Goal: Task Accomplishment & Management: Complete application form

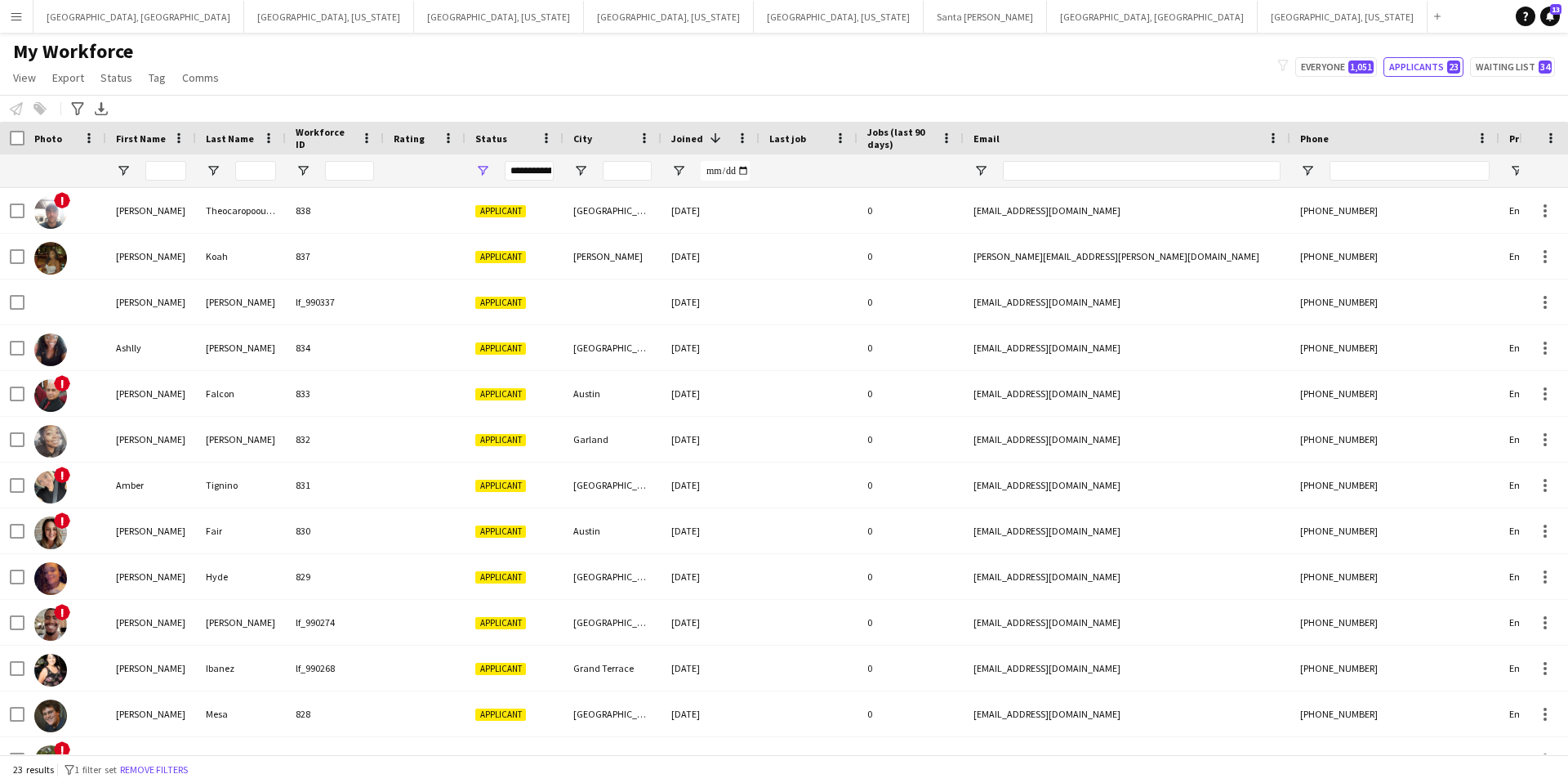
scroll to position [486, 0]
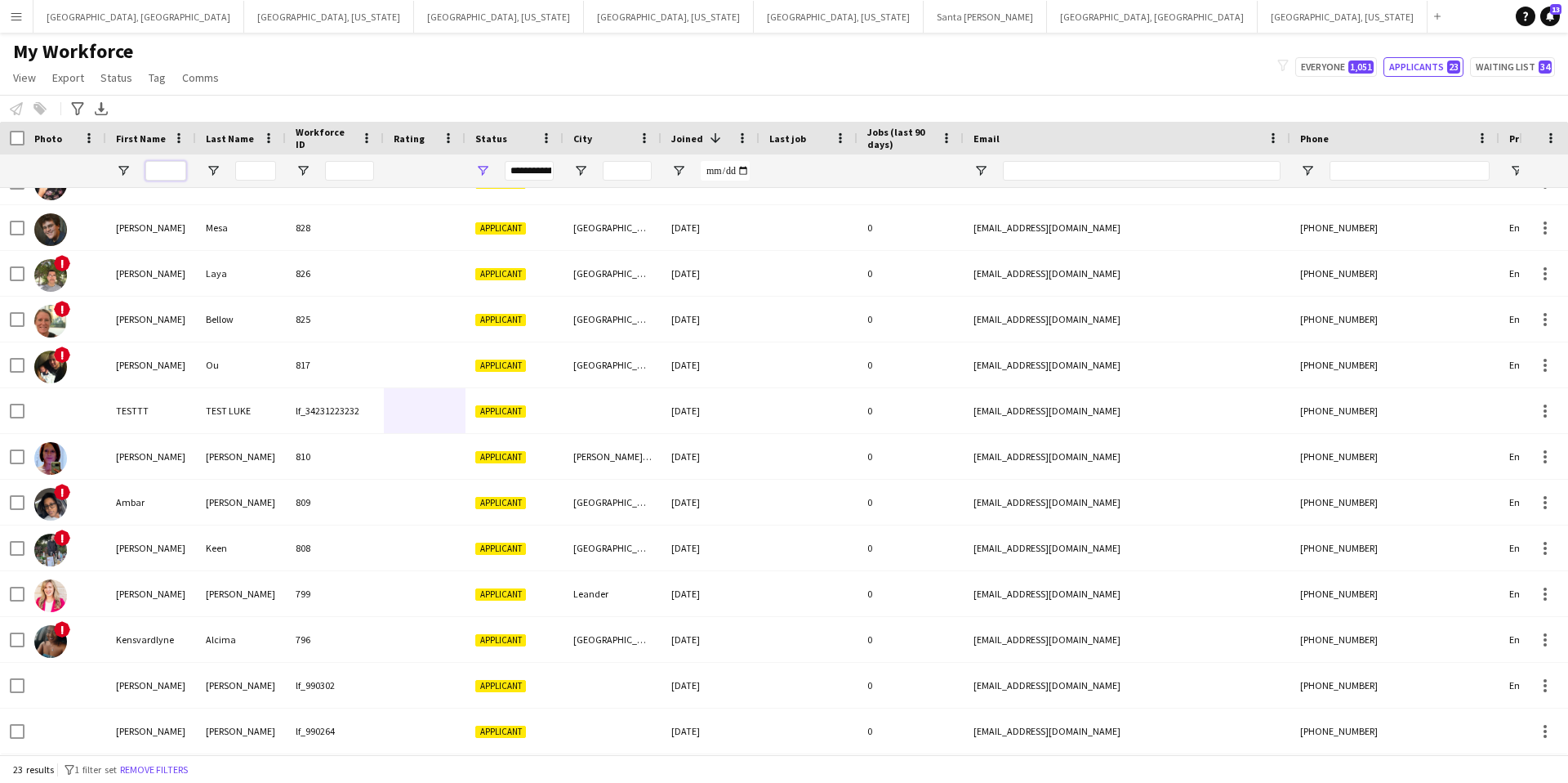
click at [166, 171] on input "First Name Filter Input" at bounding box center [165, 171] width 41 height 20
click at [271, 171] on input "Last Name Filter Input" at bounding box center [255, 171] width 41 height 20
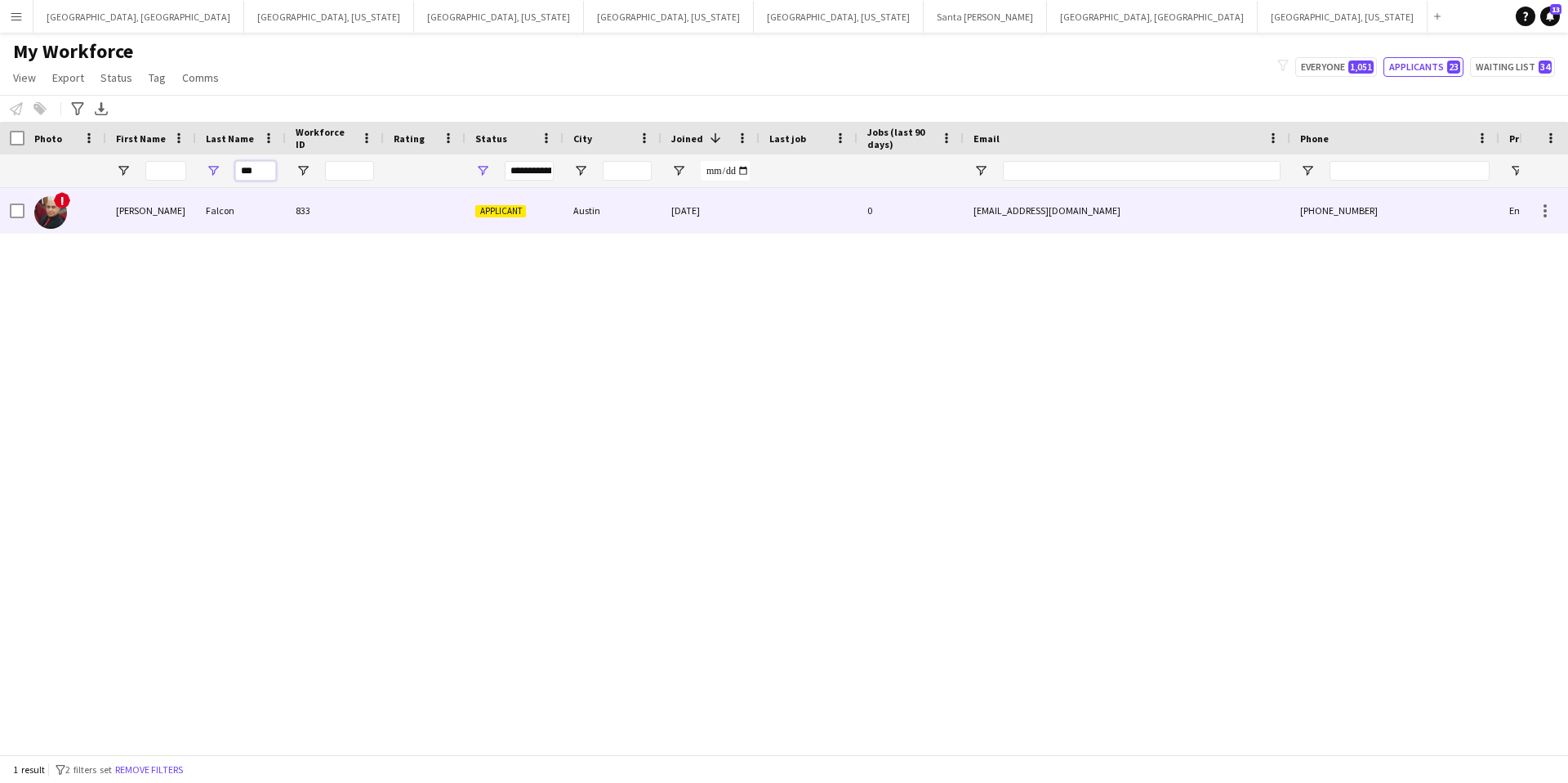
type input "***"
click at [271, 205] on div "Falcon" at bounding box center [241, 210] width 90 height 45
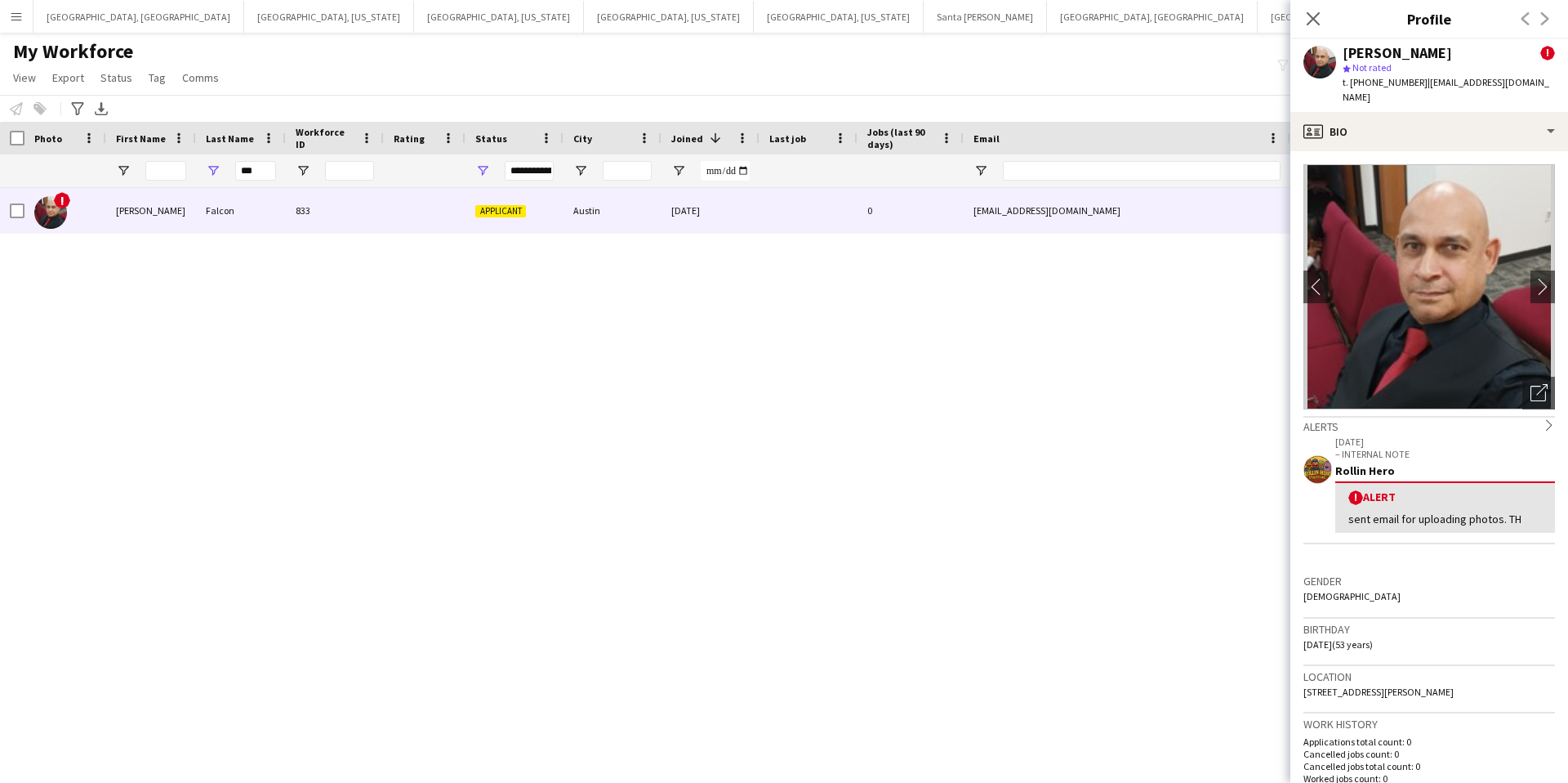
scroll to position [1, 0]
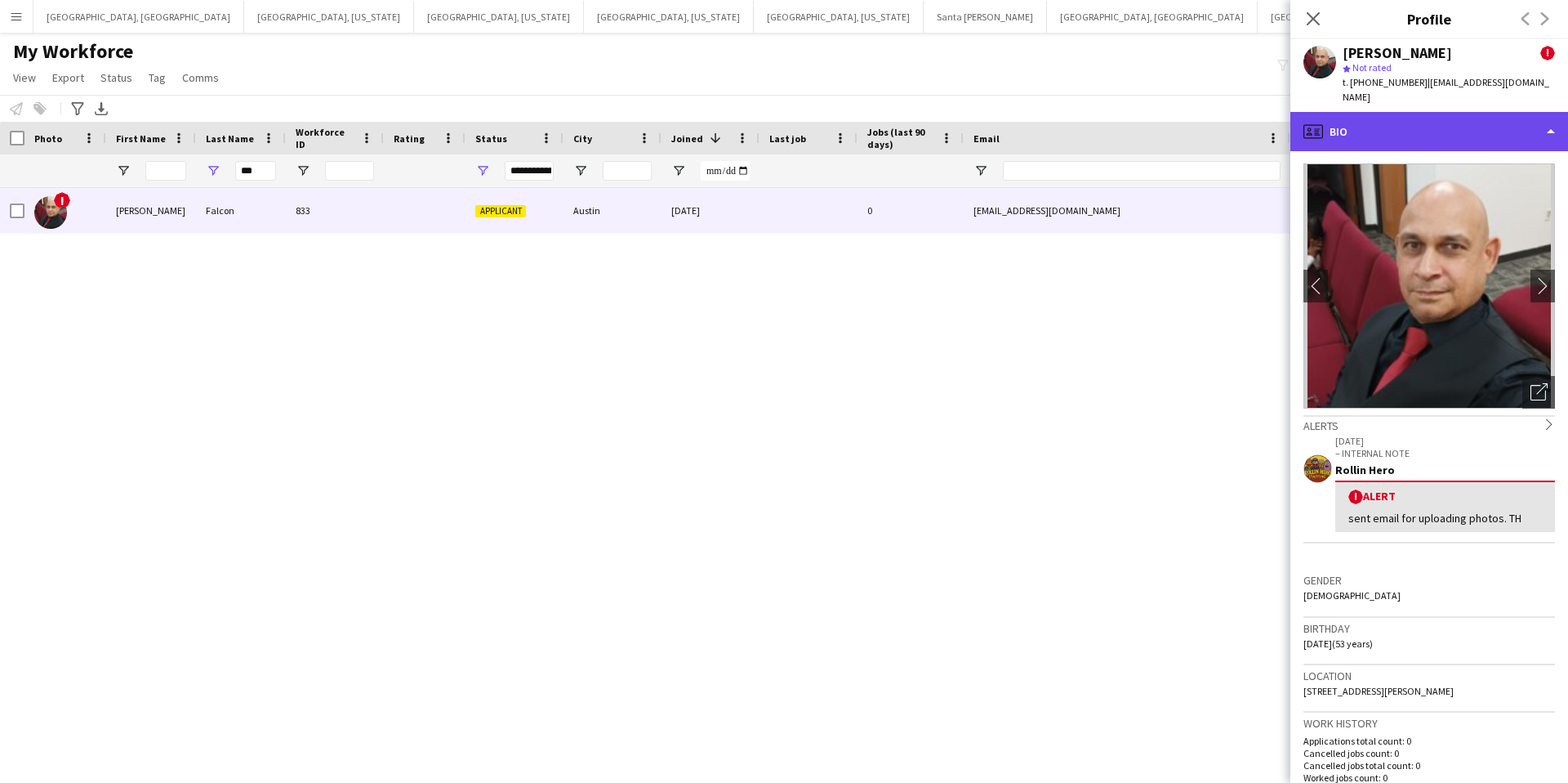
click at [1420, 116] on div "profile Bio" at bounding box center [1429, 131] width 277 height 39
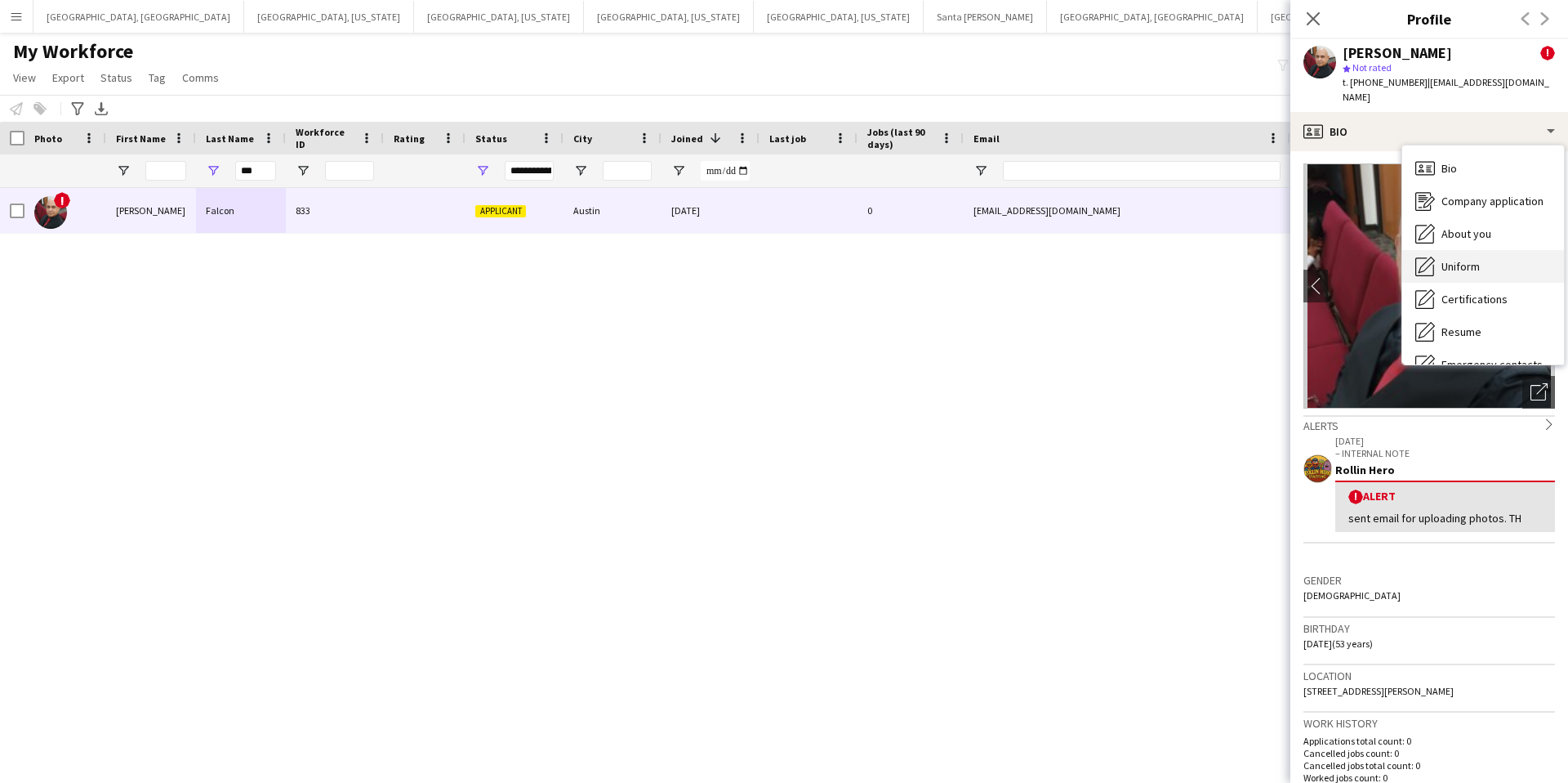
click at [1470, 259] on span "Uniform" at bounding box center [1460, 266] width 38 height 14
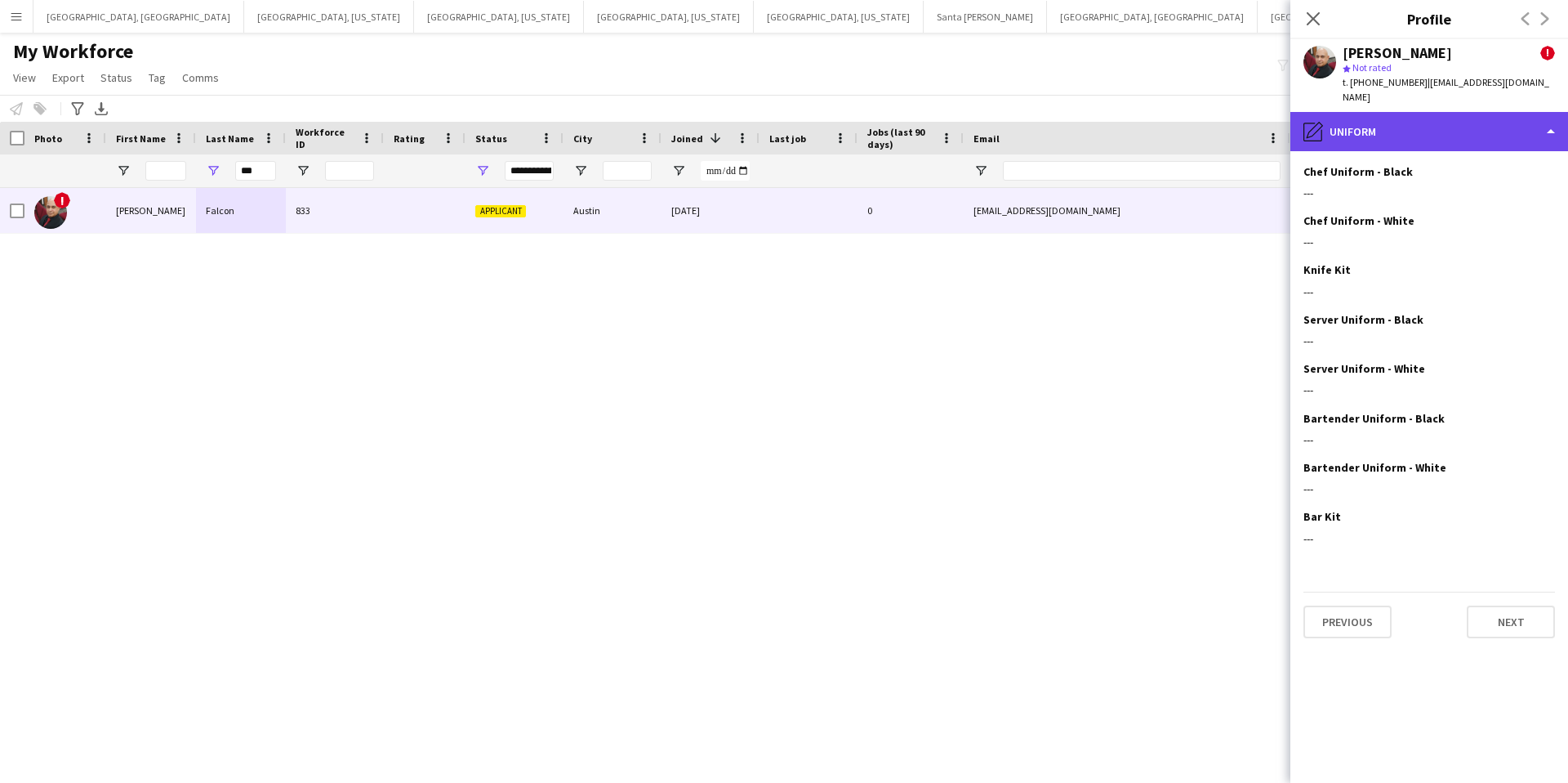
click at [1409, 114] on div "pencil4 Uniform" at bounding box center [1429, 131] width 277 height 39
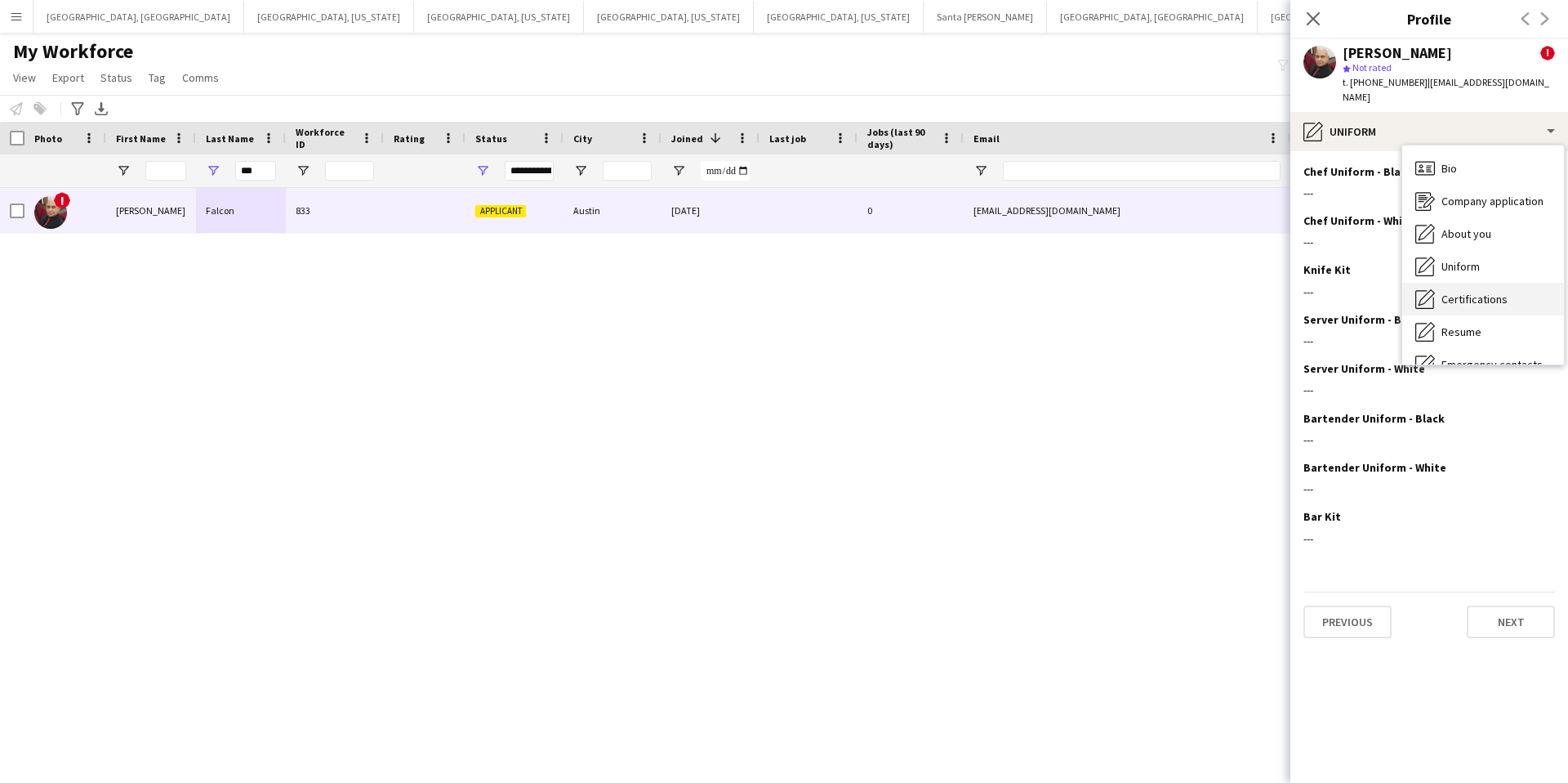
click at [1481, 292] on span "Certifications" at bounding box center [1475, 299] width 66 height 14
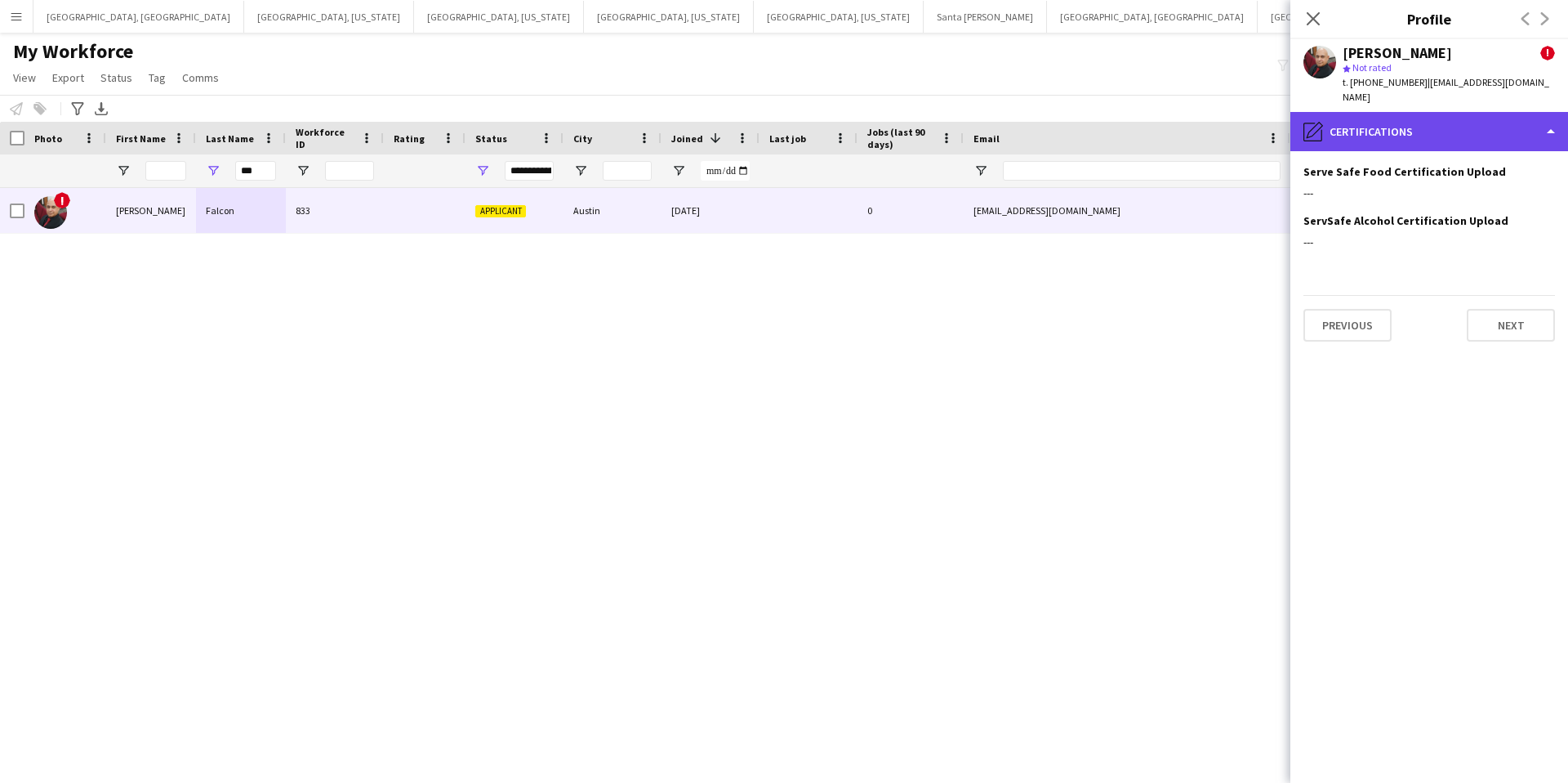
click at [1415, 112] on div "pencil4 Certifications" at bounding box center [1429, 131] width 277 height 39
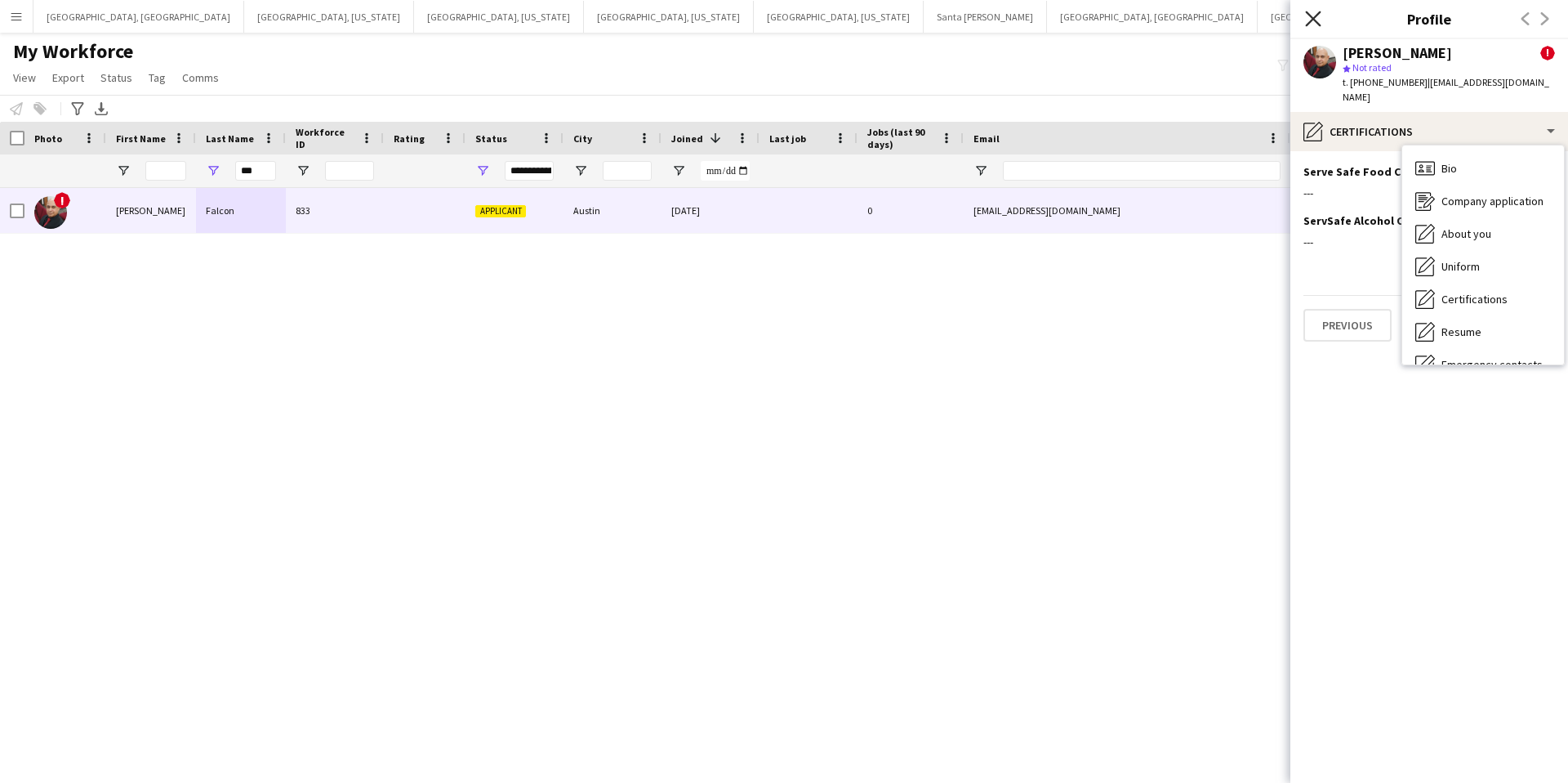
click at [1309, 17] on icon "Close pop-in" at bounding box center [1313, 19] width 15 height 15
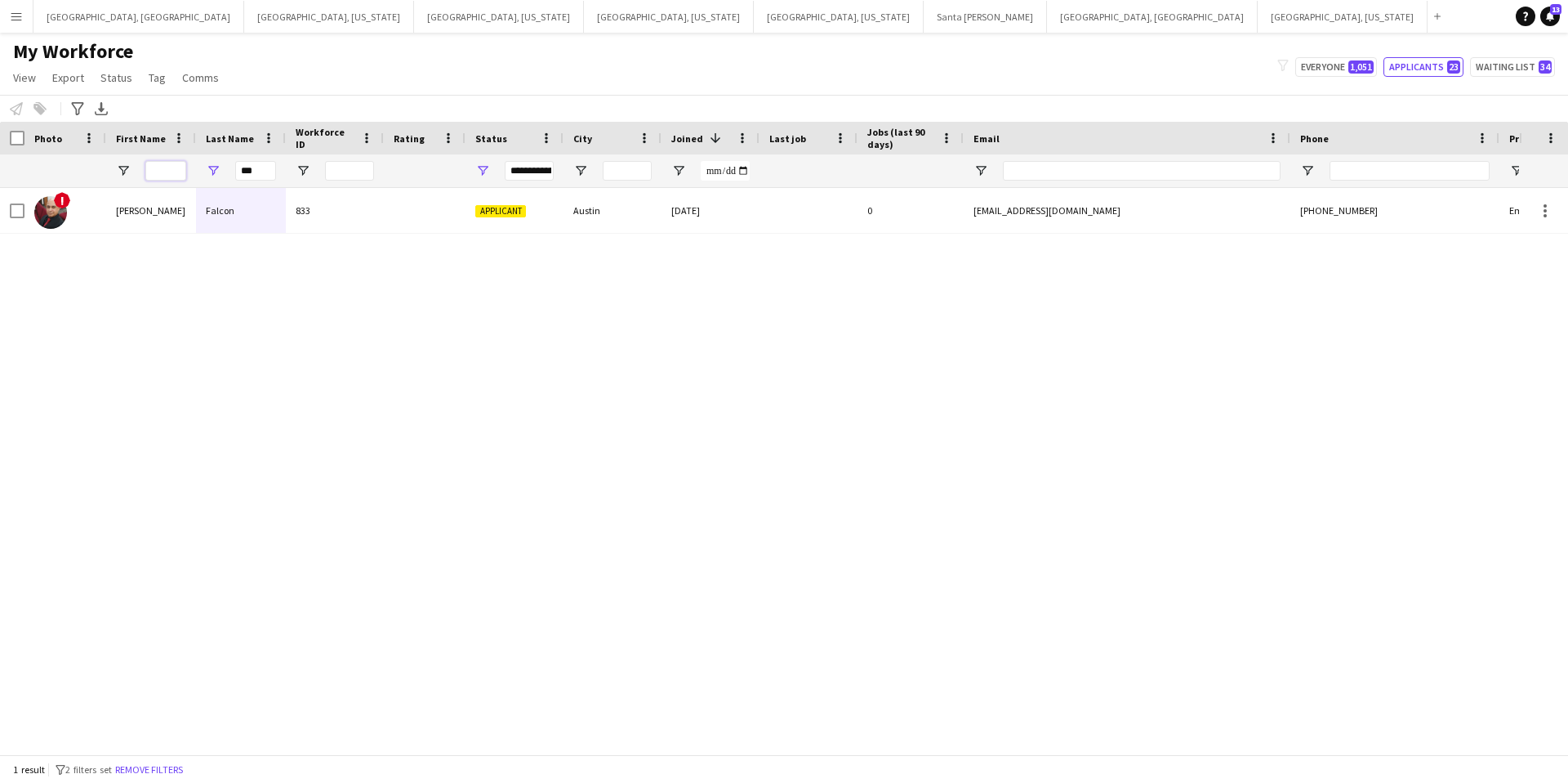
click at [170, 170] on input "First Name Filter Input" at bounding box center [165, 171] width 41 height 20
drag, startPoint x: 269, startPoint y: 173, endPoint x: 197, endPoint y: 171, distance: 72.0
click at [197, 171] on div "***" at bounding box center [241, 171] width 90 height 33
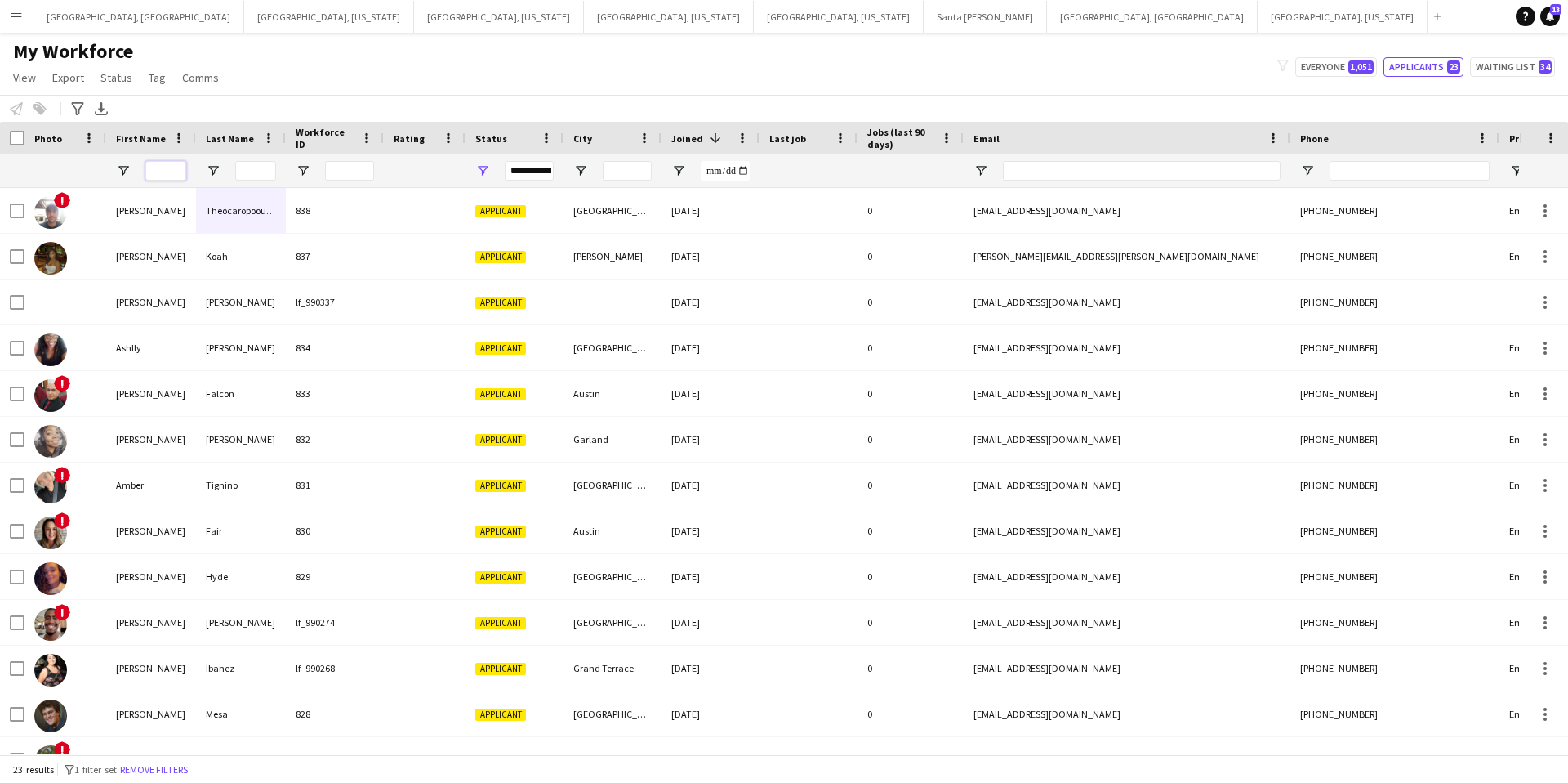
click at [161, 173] on input "First Name Filter Input" at bounding box center [165, 171] width 41 height 20
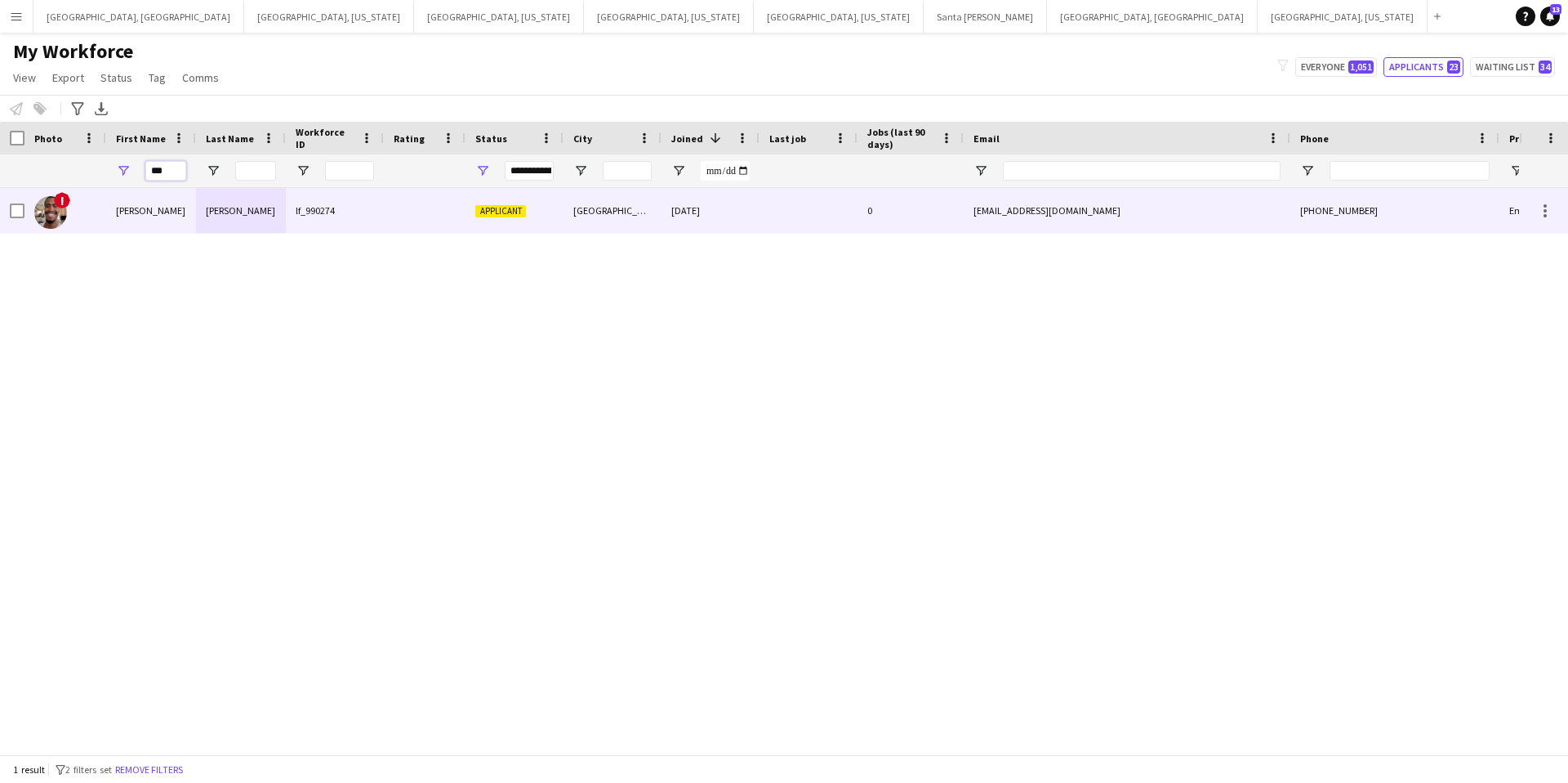
type input "***"
click at [371, 210] on div "lf_990274" at bounding box center [335, 210] width 98 height 45
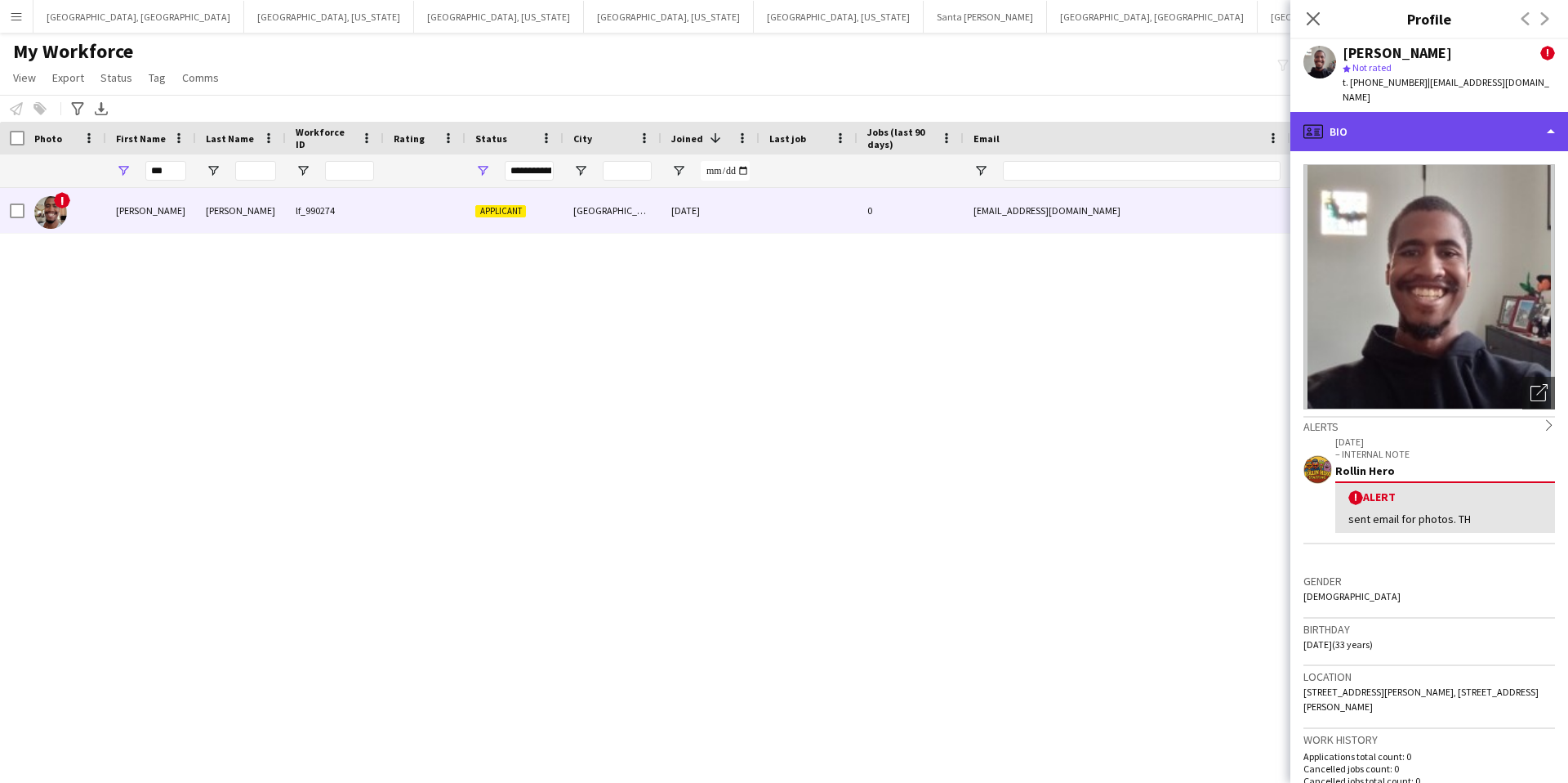
click at [1399, 113] on div "profile Bio" at bounding box center [1429, 131] width 277 height 39
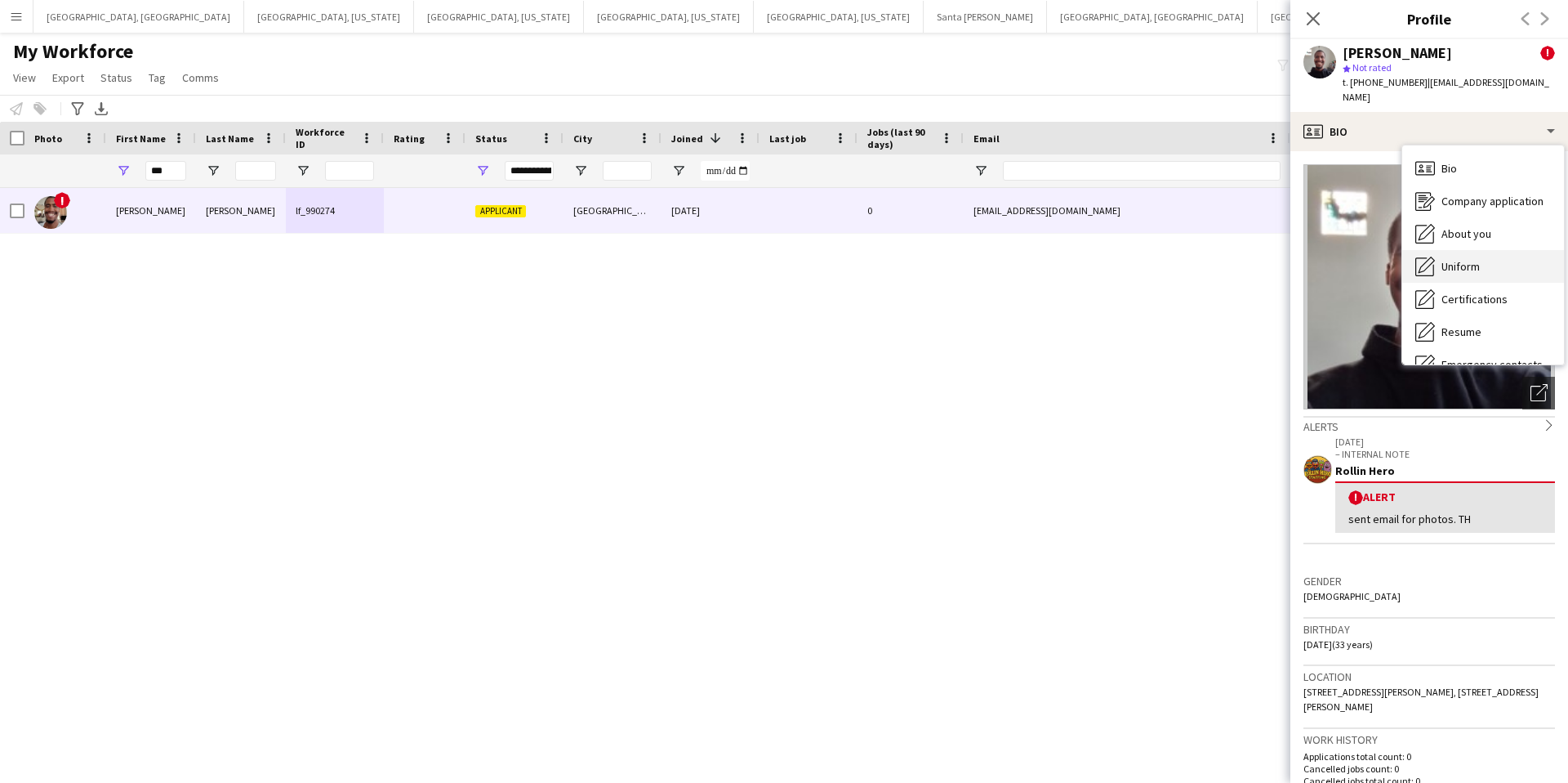
click at [1457, 260] on div "Uniform Uniform" at bounding box center [1483, 266] width 162 height 33
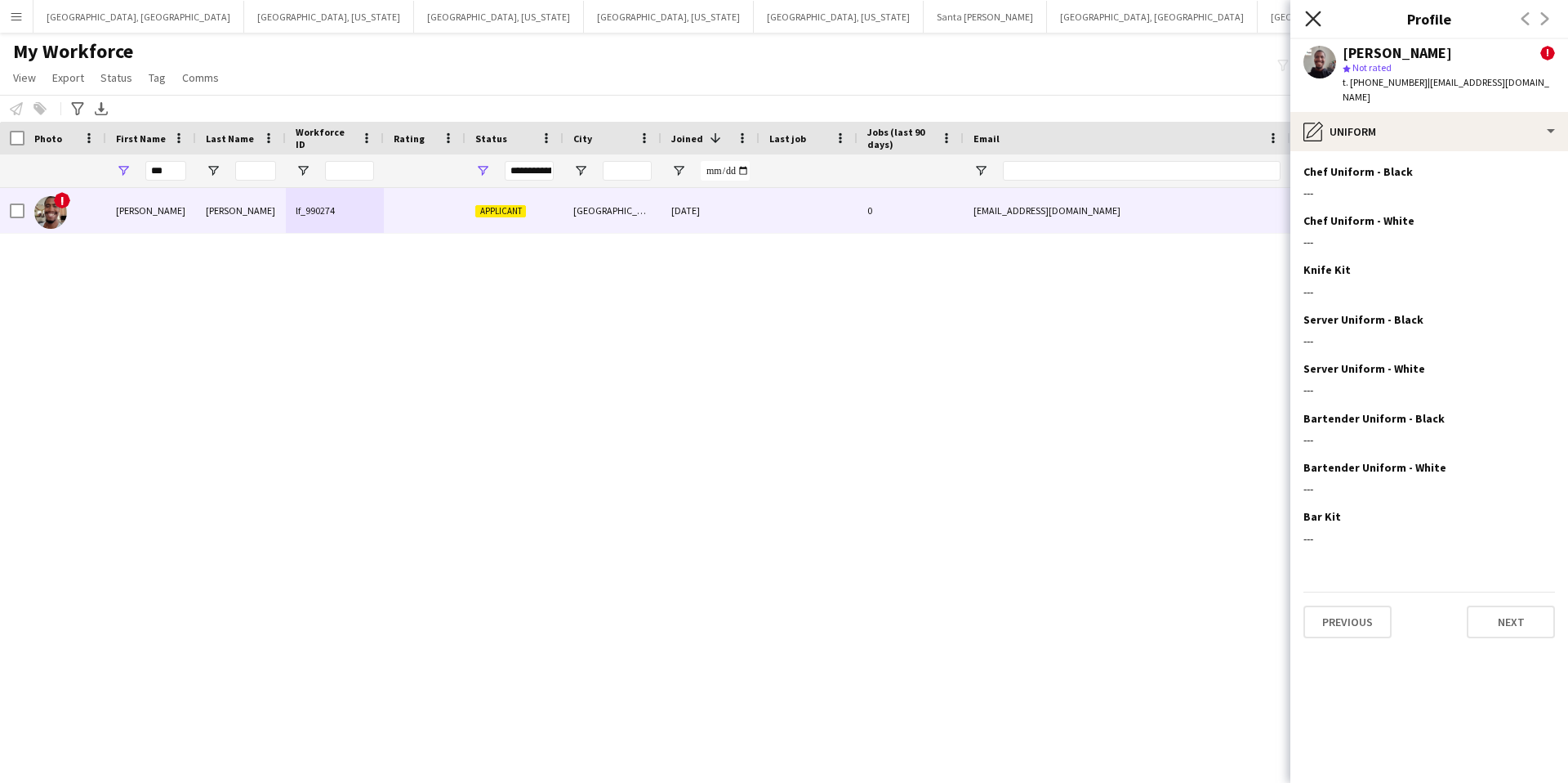
click at [1308, 20] on icon "Close pop-in" at bounding box center [1313, 19] width 15 height 15
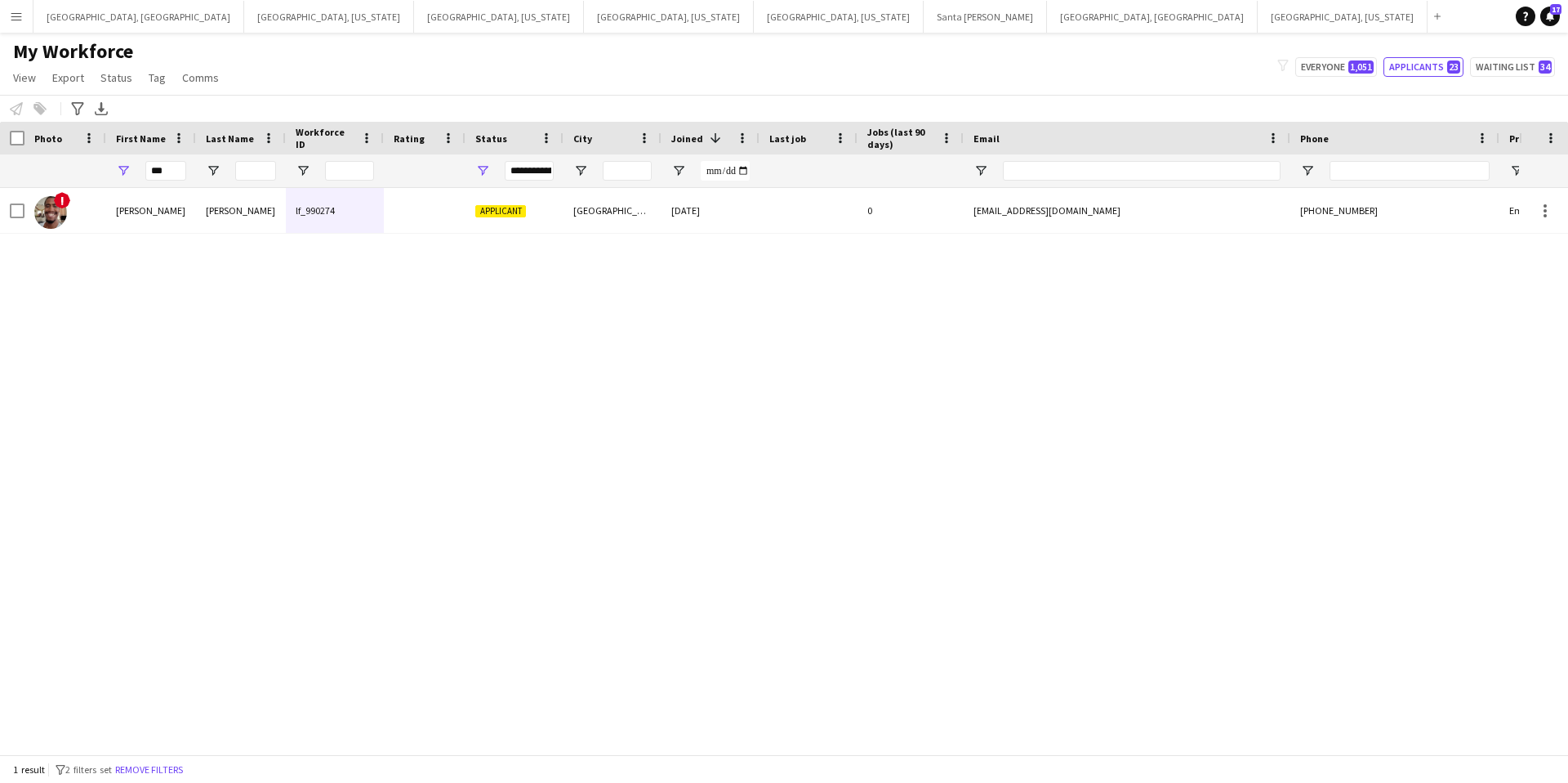
click at [16, 20] on app-icon "Menu" at bounding box center [16, 16] width 13 height 13
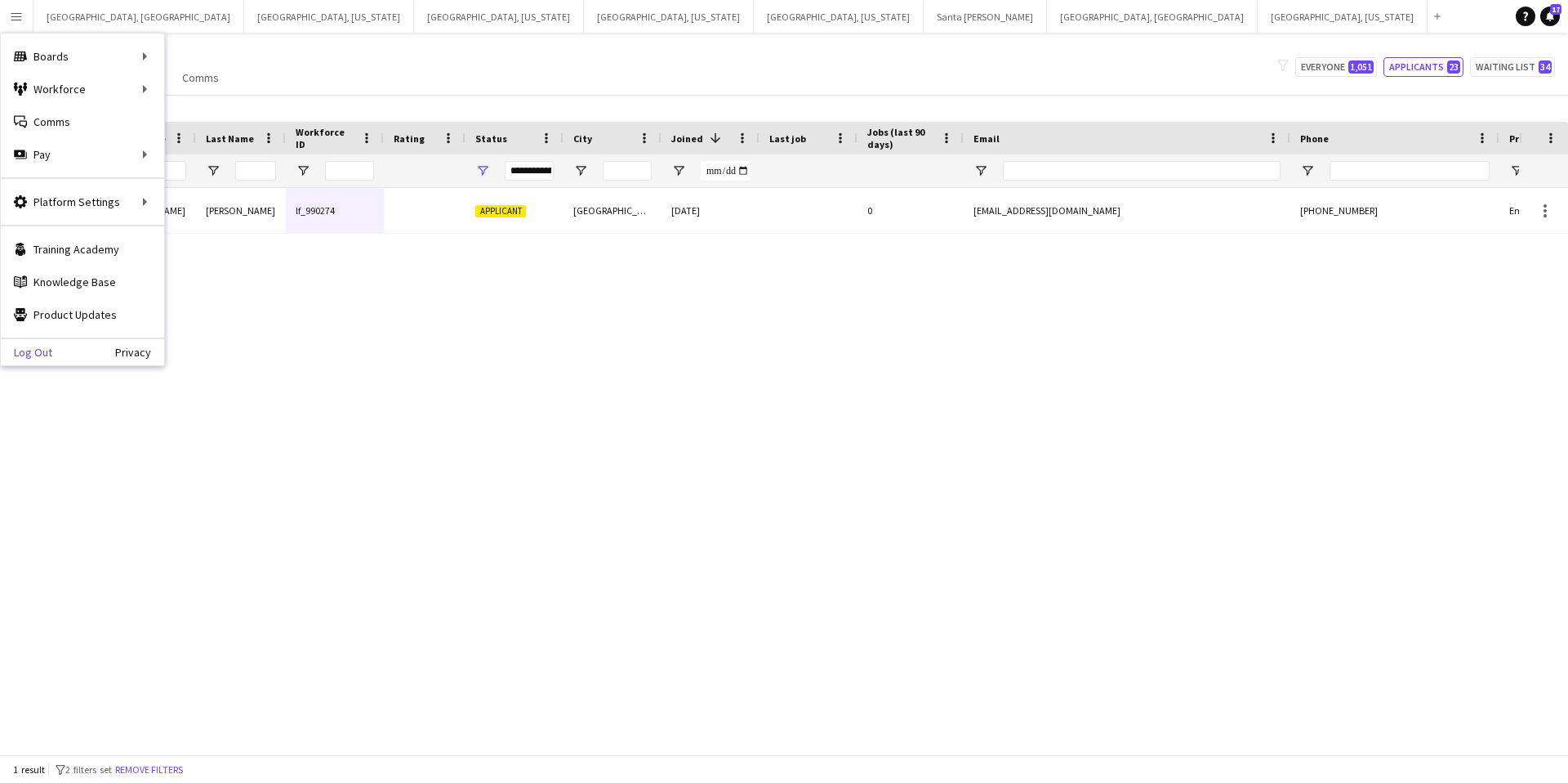
click at [32, 350] on link "Log Out" at bounding box center [26, 351] width 52 height 13
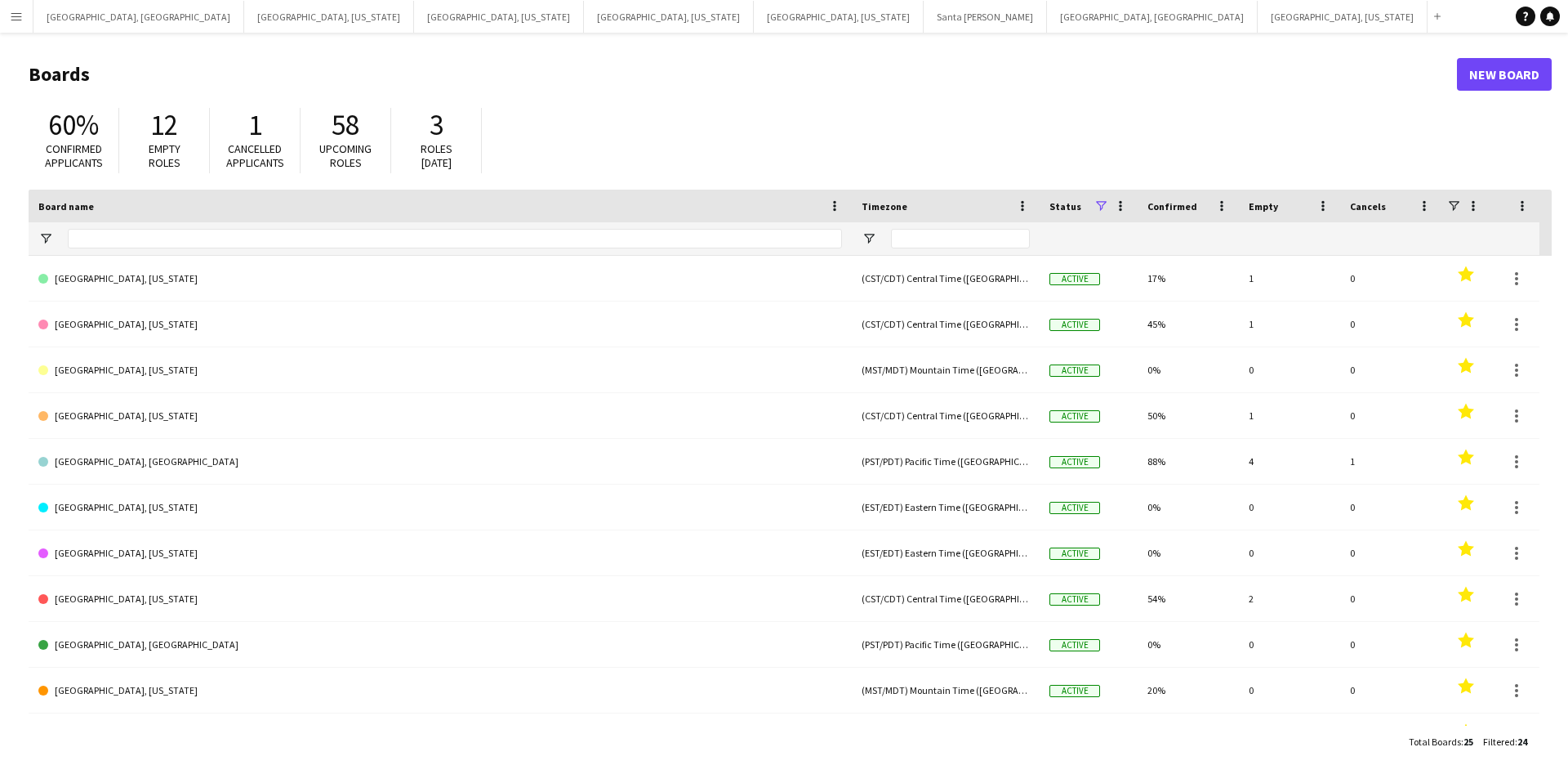
click at [11, 13] on app-icon "Menu" at bounding box center [16, 16] width 13 height 13
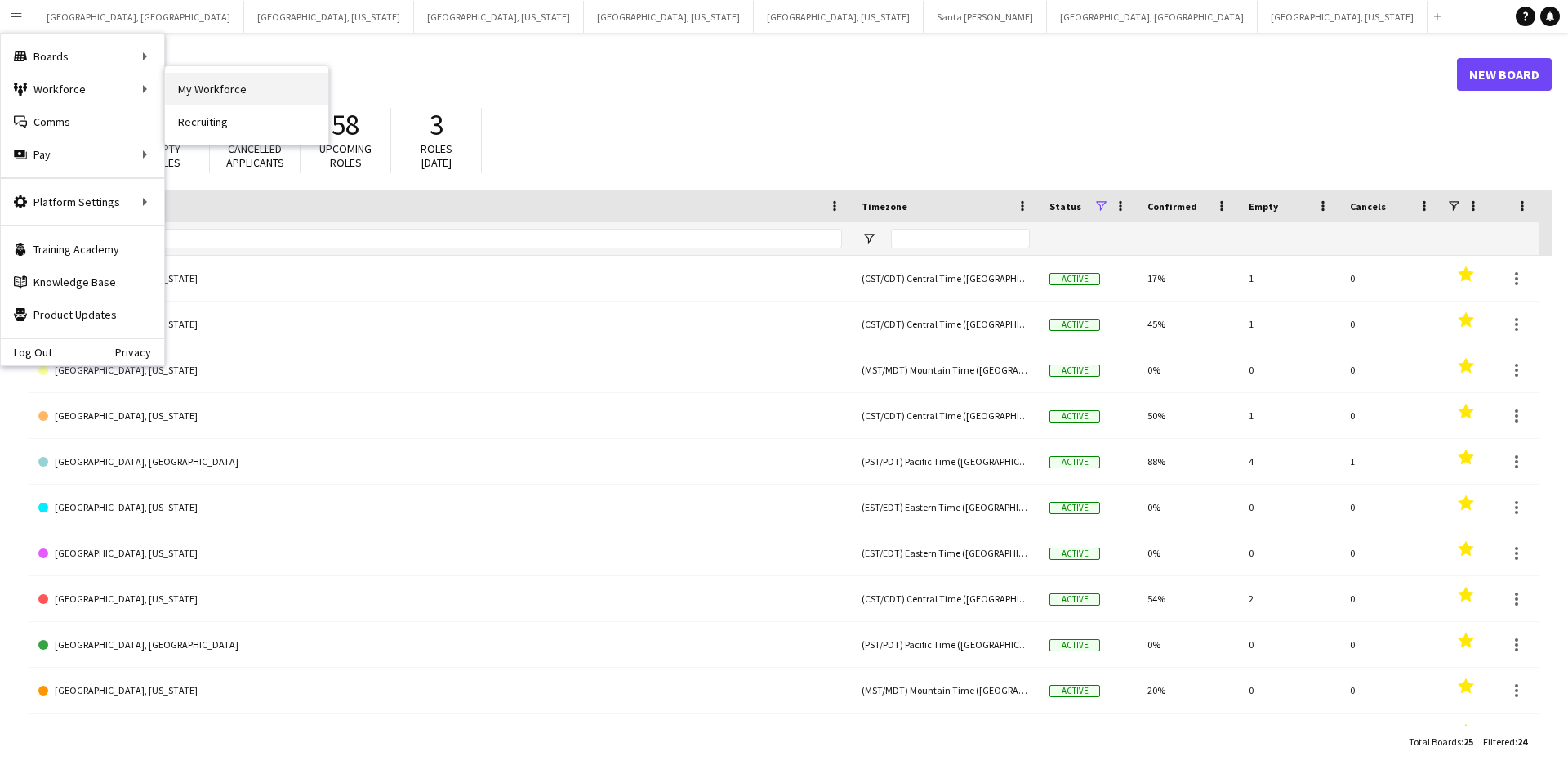
click at [238, 96] on link "My Workforce" at bounding box center [247, 89] width 164 height 33
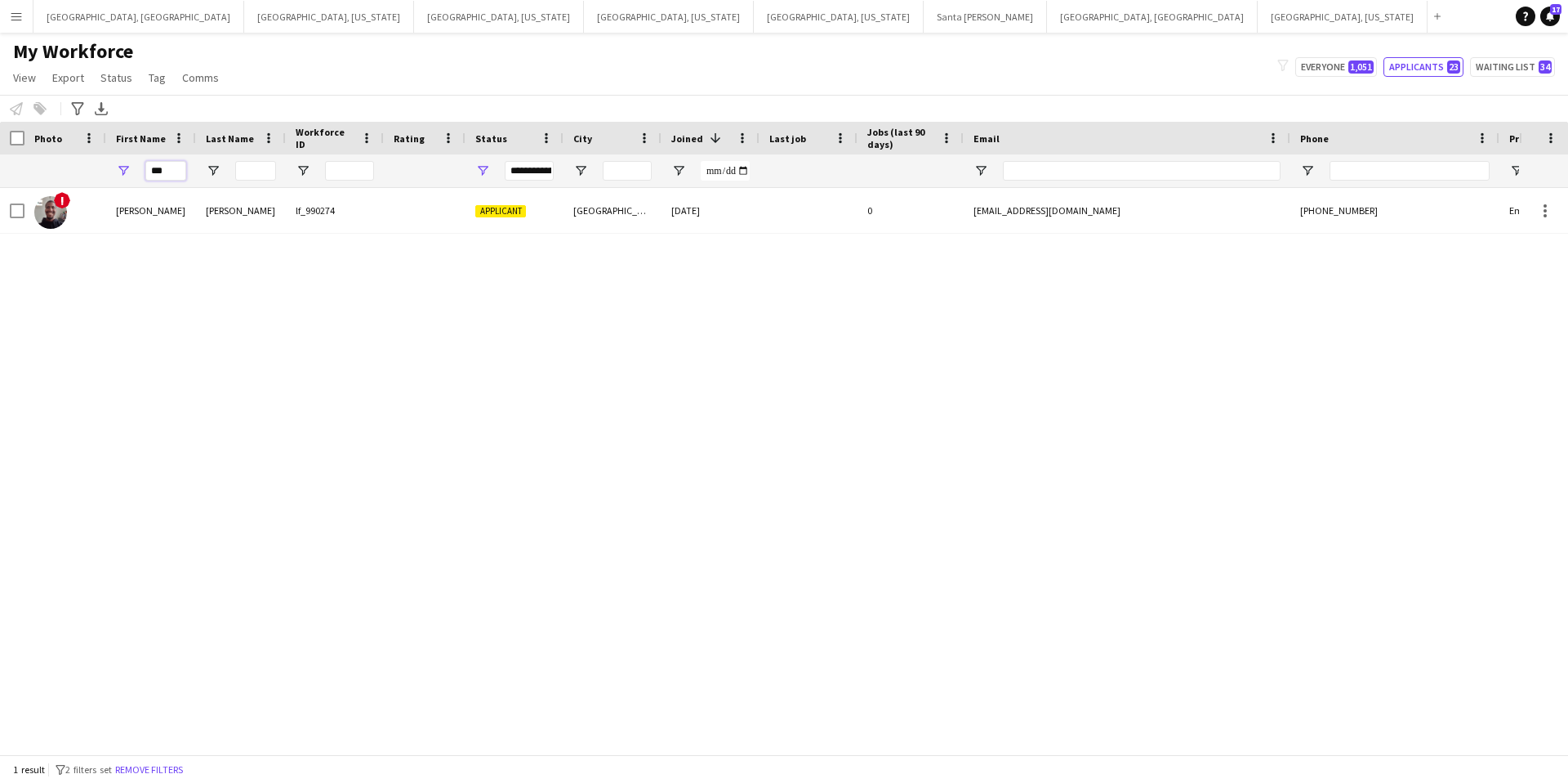
drag, startPoint x: 174, startPoint y: 170, endPoint x: 129, endPoint y: 171, distance: 45.0
click at [129, 171] on div "***" at bounding box center [151, 171] width 90 height 33
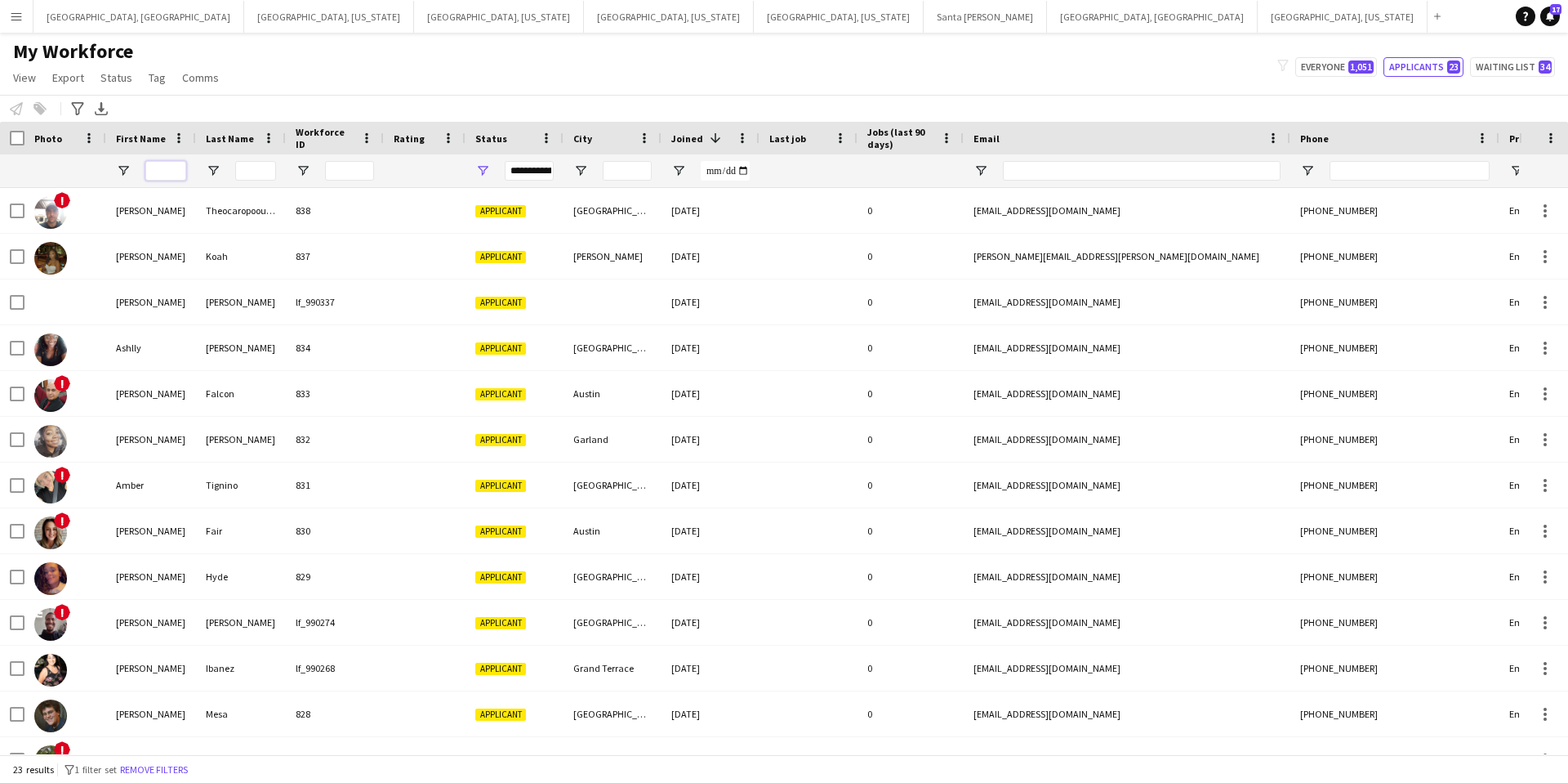
click at [170, 167] on input "First Name Filter Input" at bounding box center [165, 171] width 41 height 20
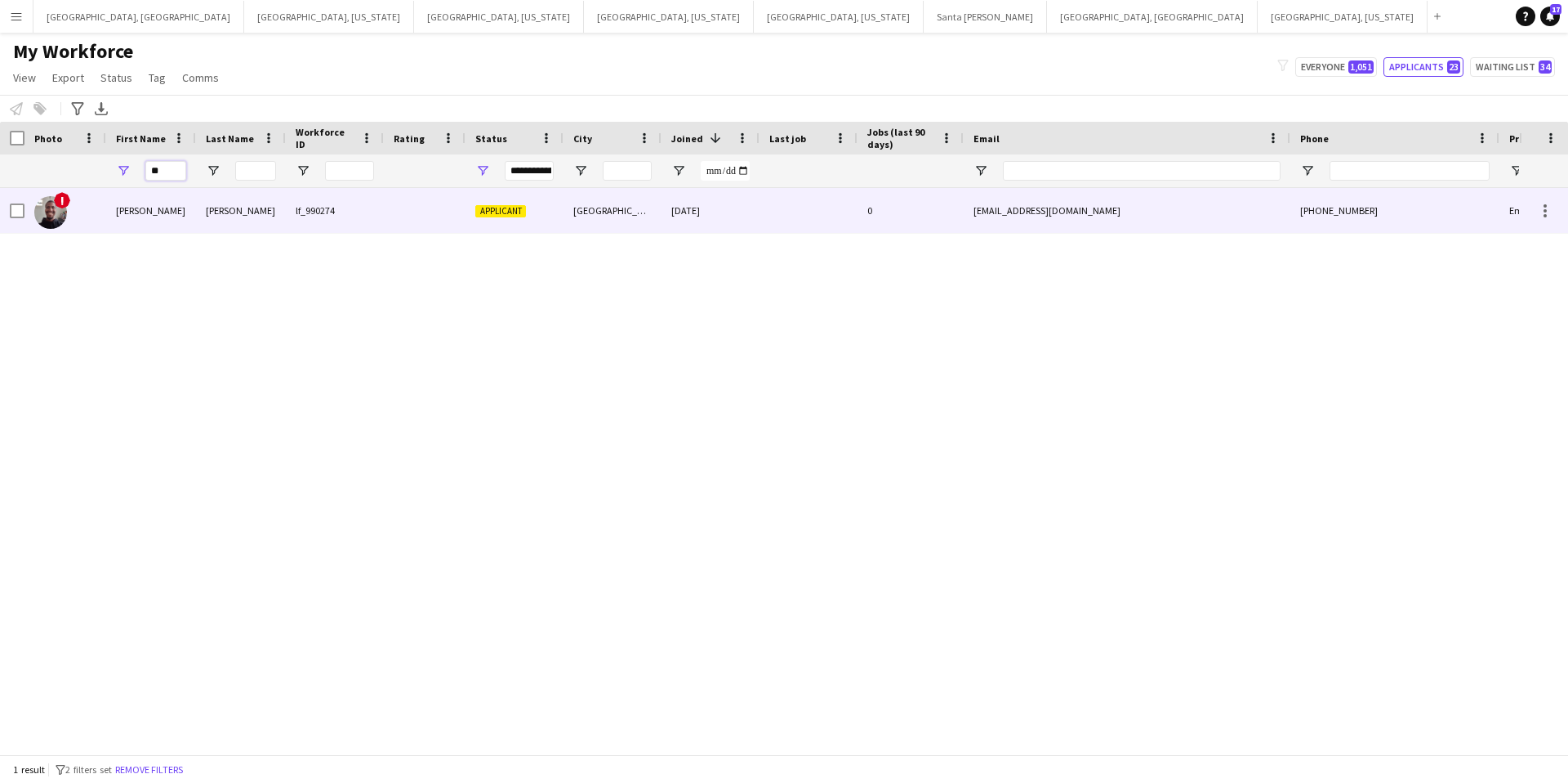
type input "**"
click at [257, 221] on div "[PERSON_NAME]" at bounding box center [241, 210] width 90 height 45
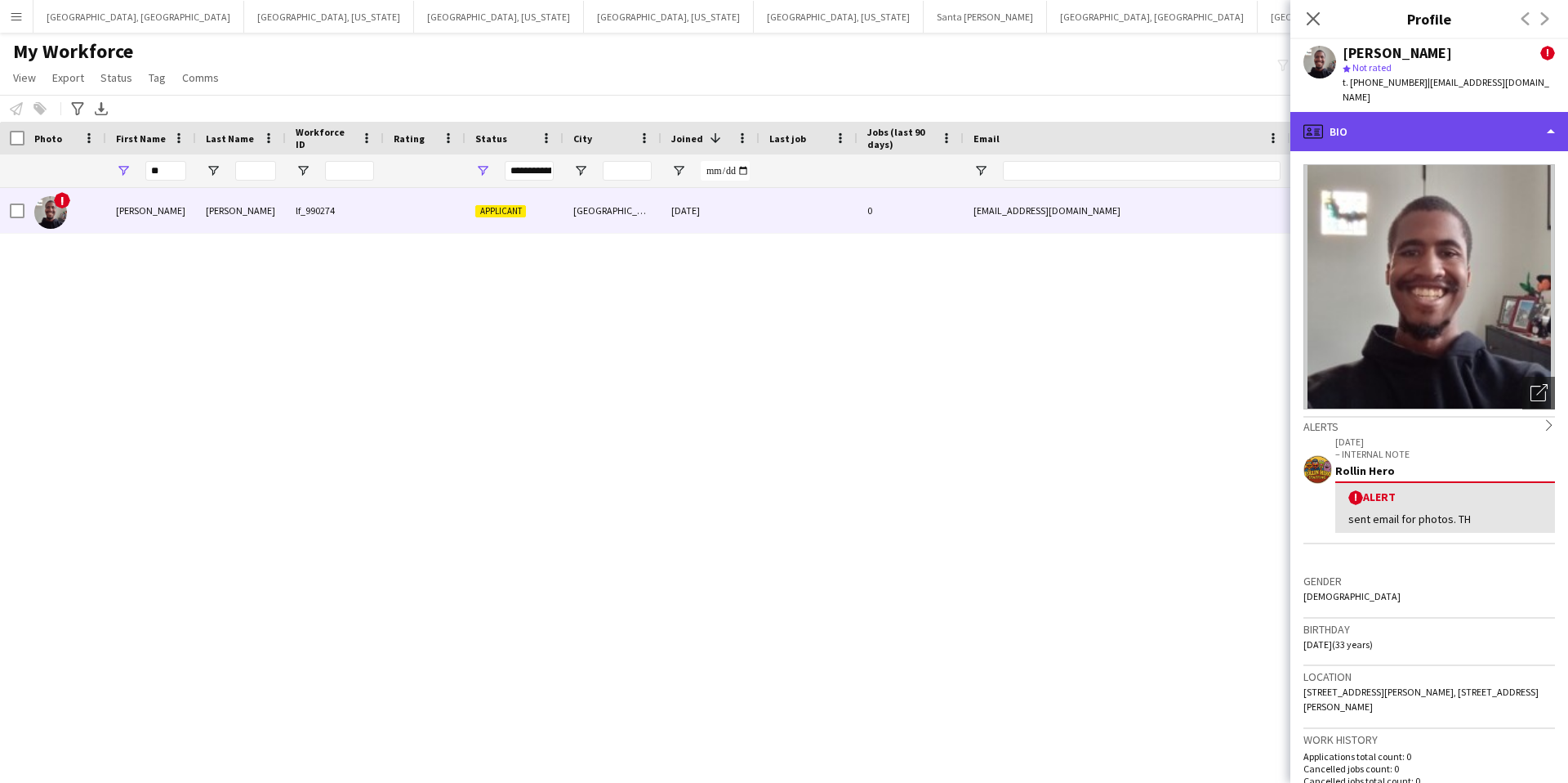
click at [1420, 128] on div "profile Bio" at bounding box center [1429, 131] width 277 height 39
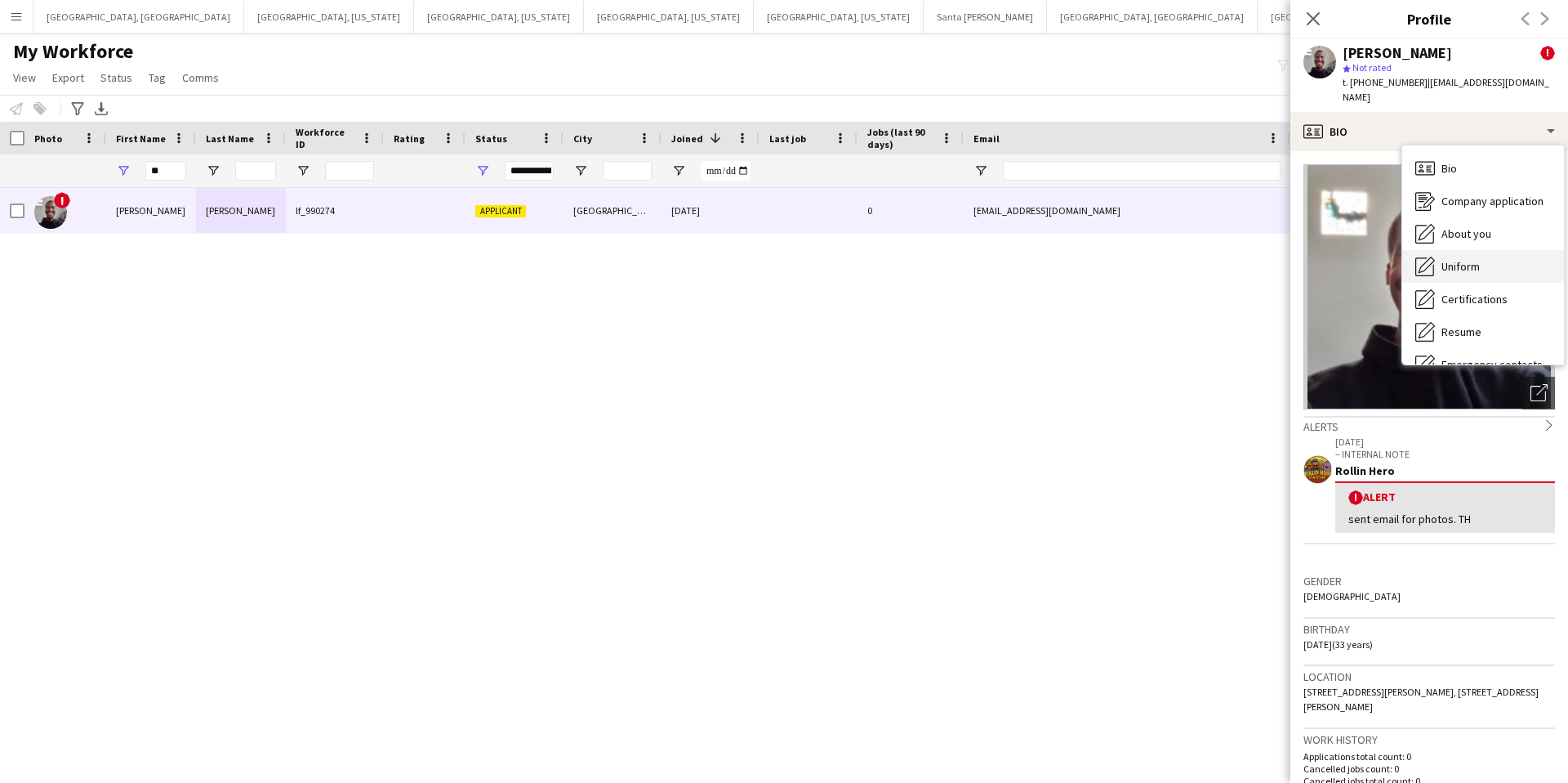
click at [1474, 259] on span "Uniform" at bounding box center [1460, 266] width 38 height 14
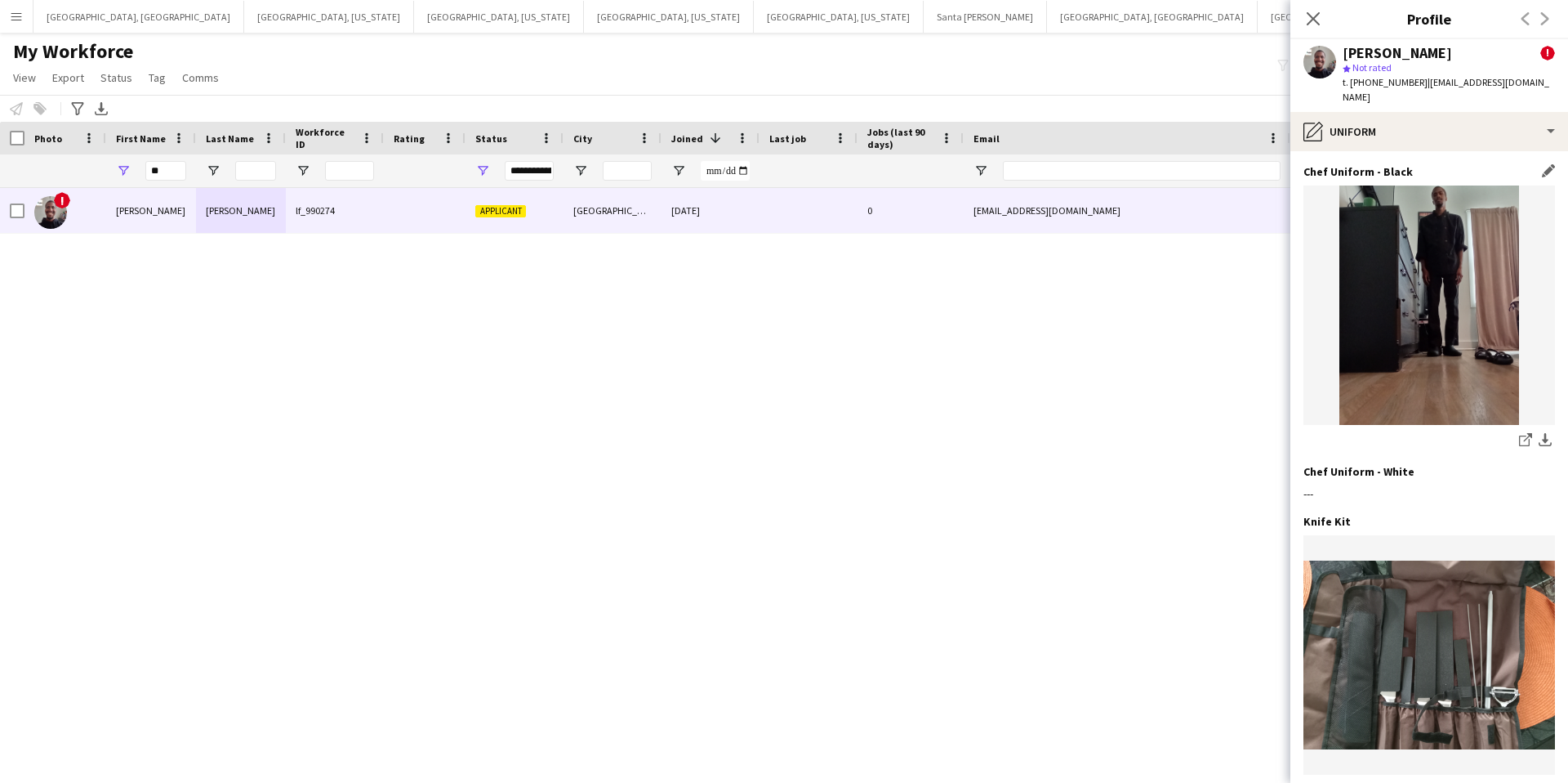
scroll to position [355, 0]
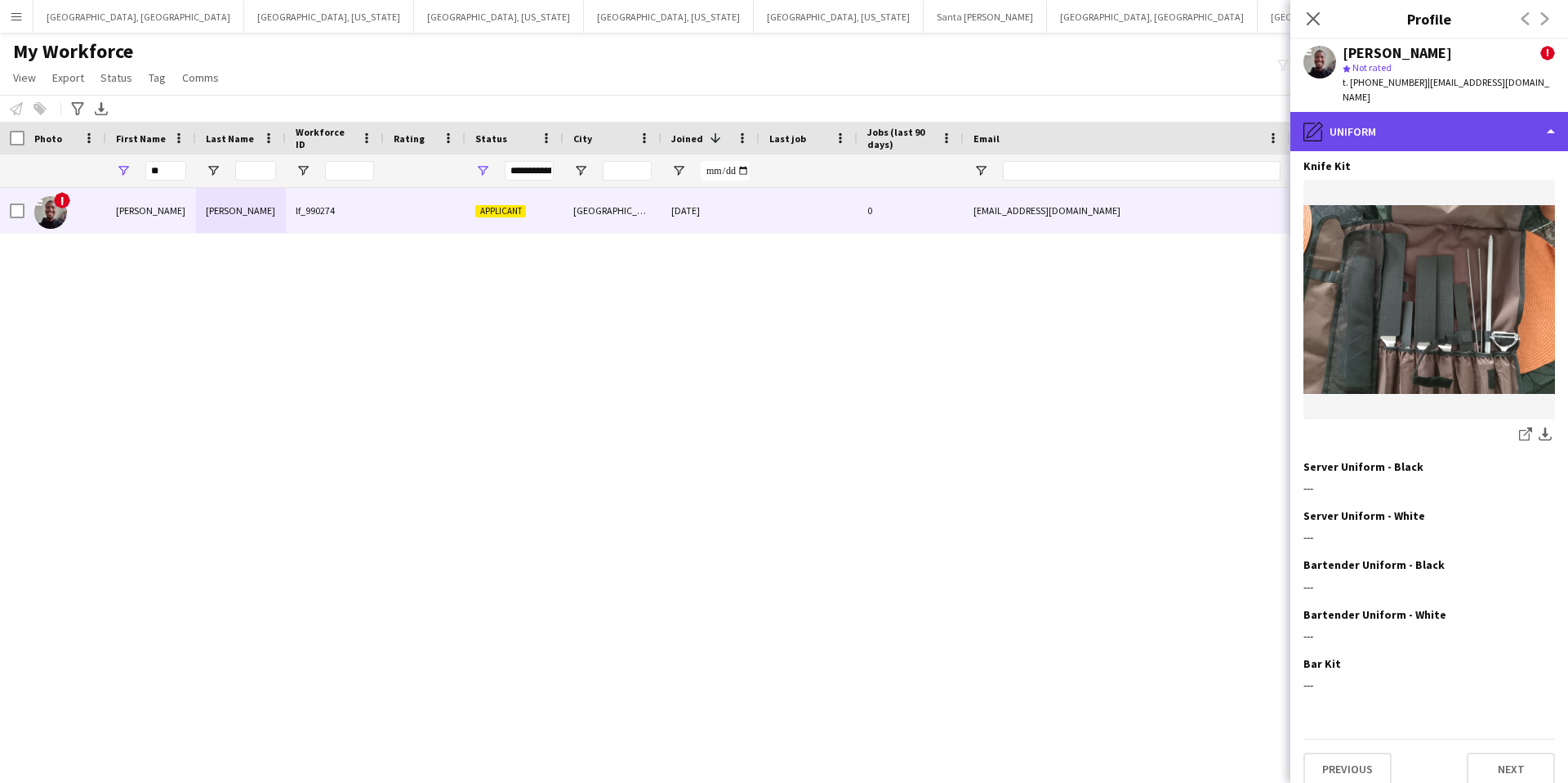
click at [1428, 115] on div "pencil4 Uniform" at bounding box center [1429, 131] width 277 height 39
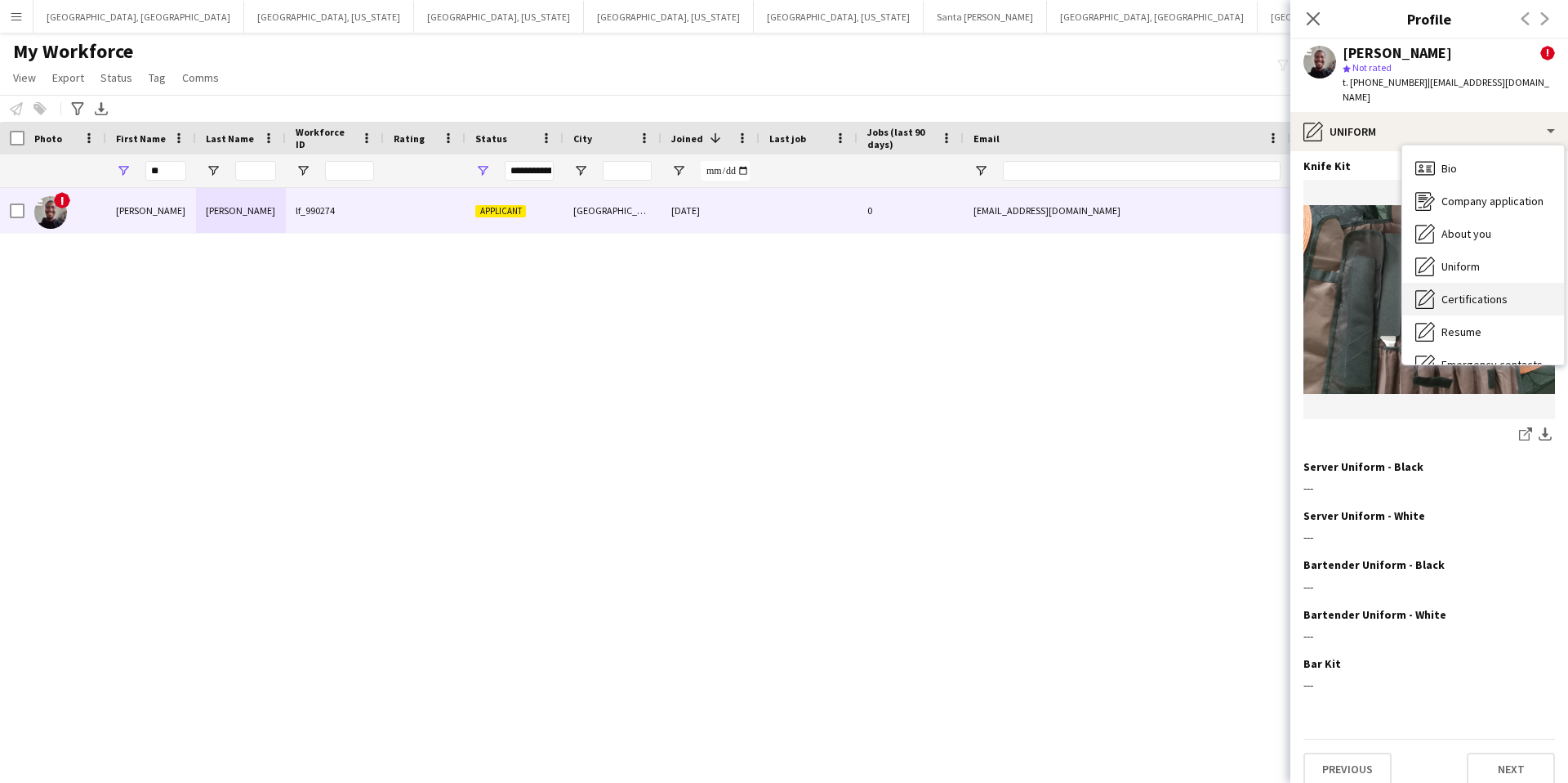
click at [1463, 292] on span "Certifications" at bounding box center [1475, 299] width 66 height 14
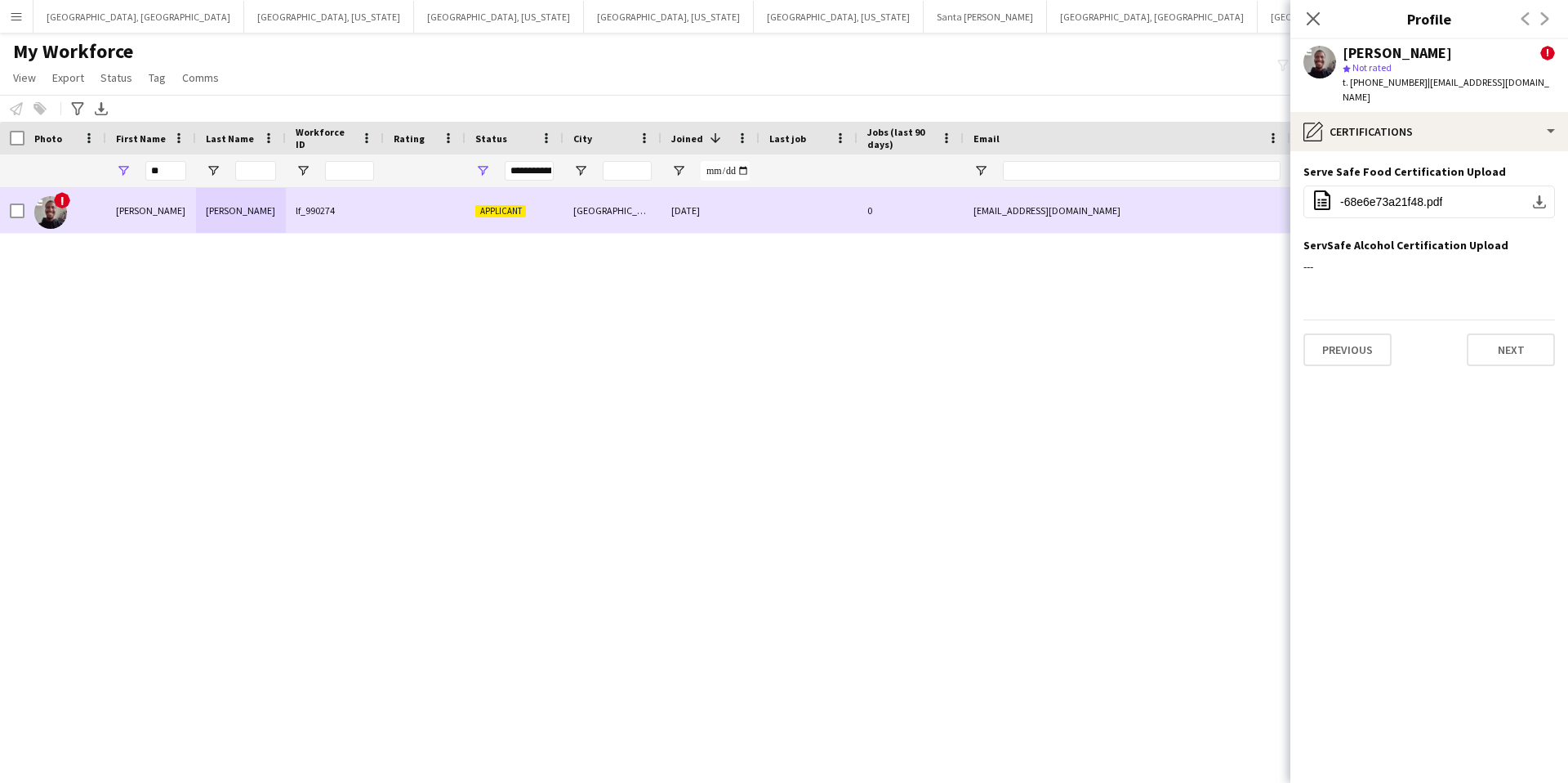
click at [806, 210] on div at bounding box center [809, 210] width 98 height 45
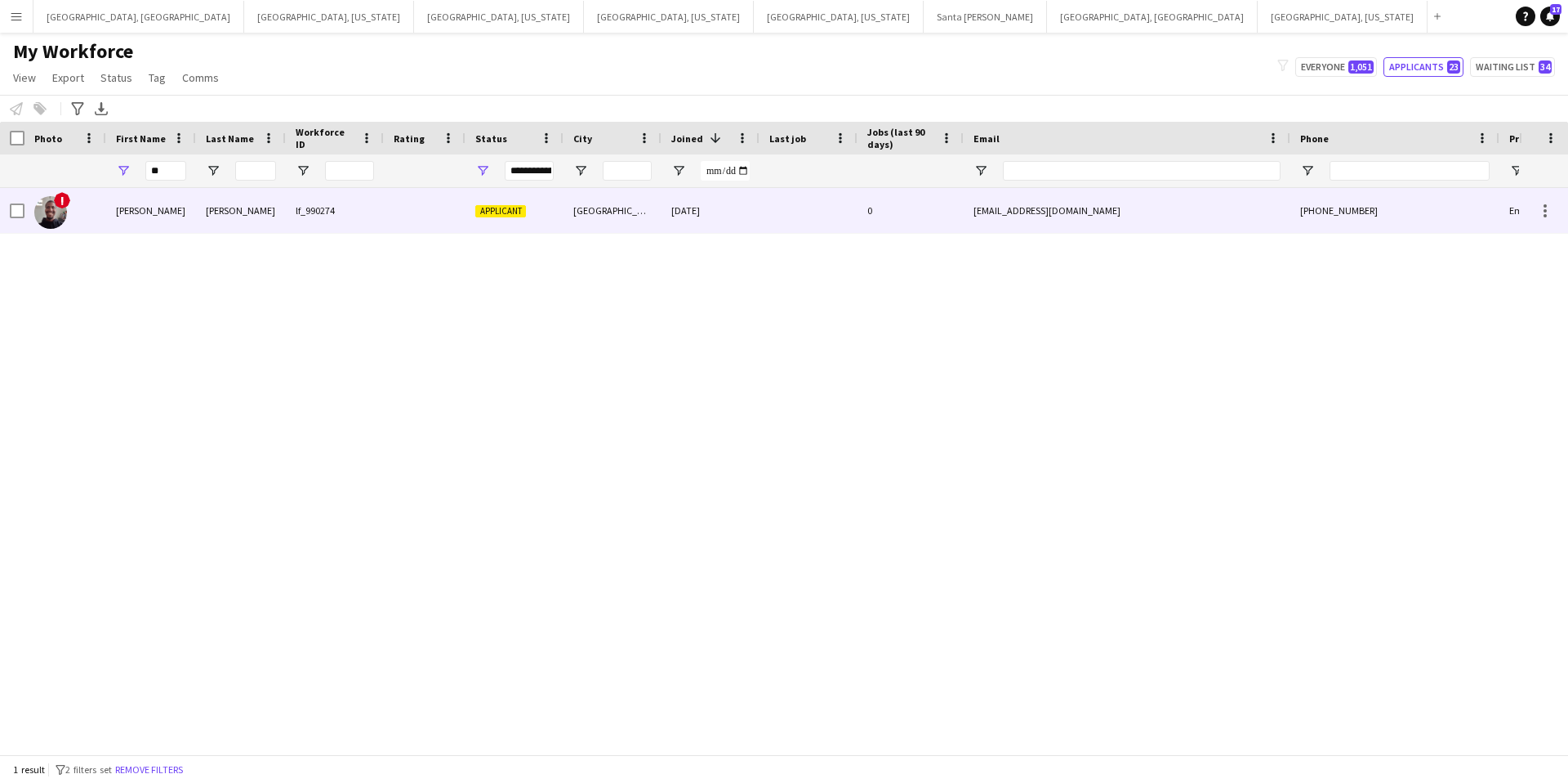
click at [809, 230] on div at bounding box center [809, 210] width 98 height 45
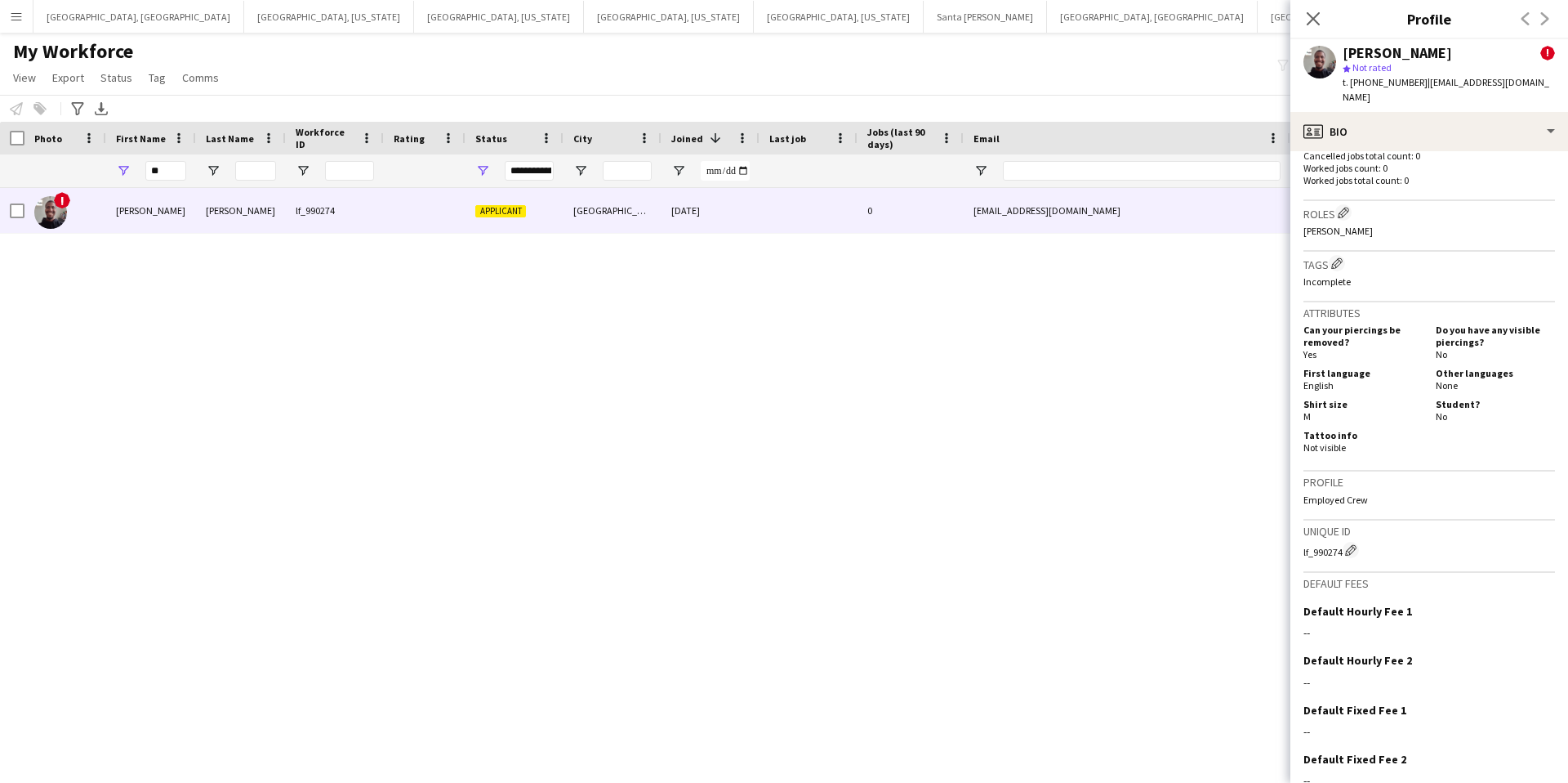
scroll to position [629, 0]
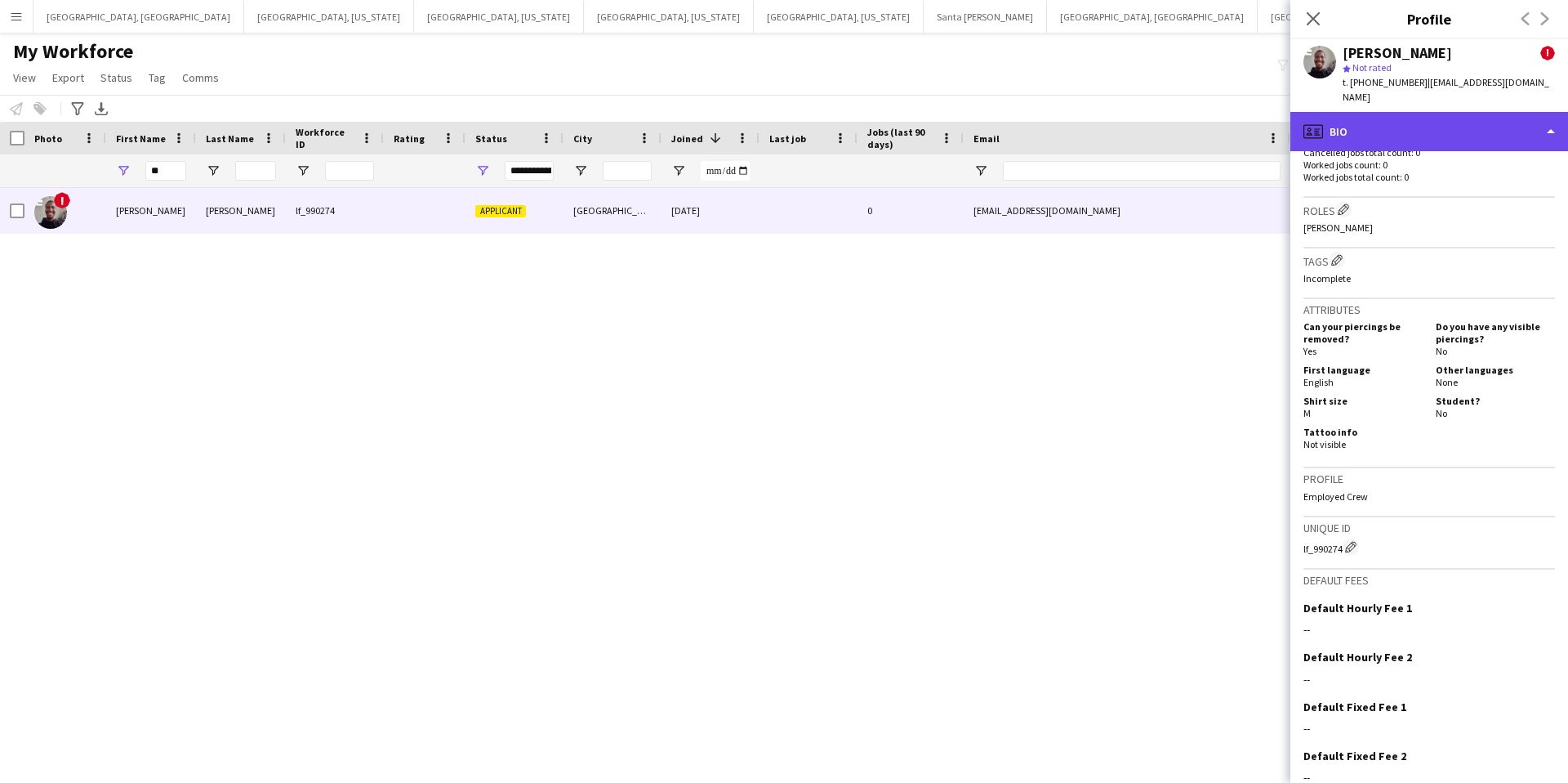
click at [1439, 115] on div "profile Bio" at bounding box center [1429, 131] width 277 height 39
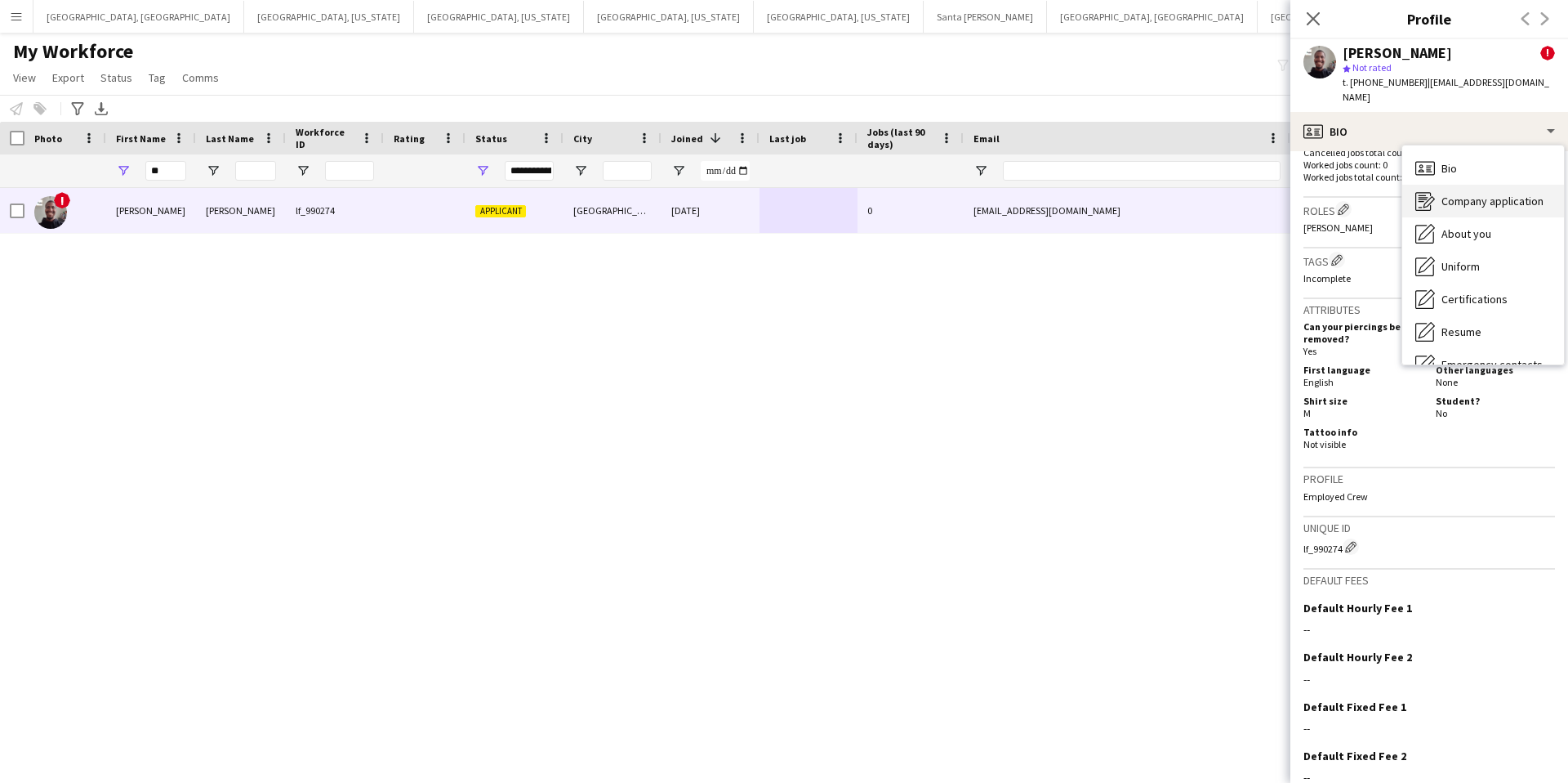
click at [1470, 193] on span "Company application" at bounding box center [1493, 200] width 102 height 14
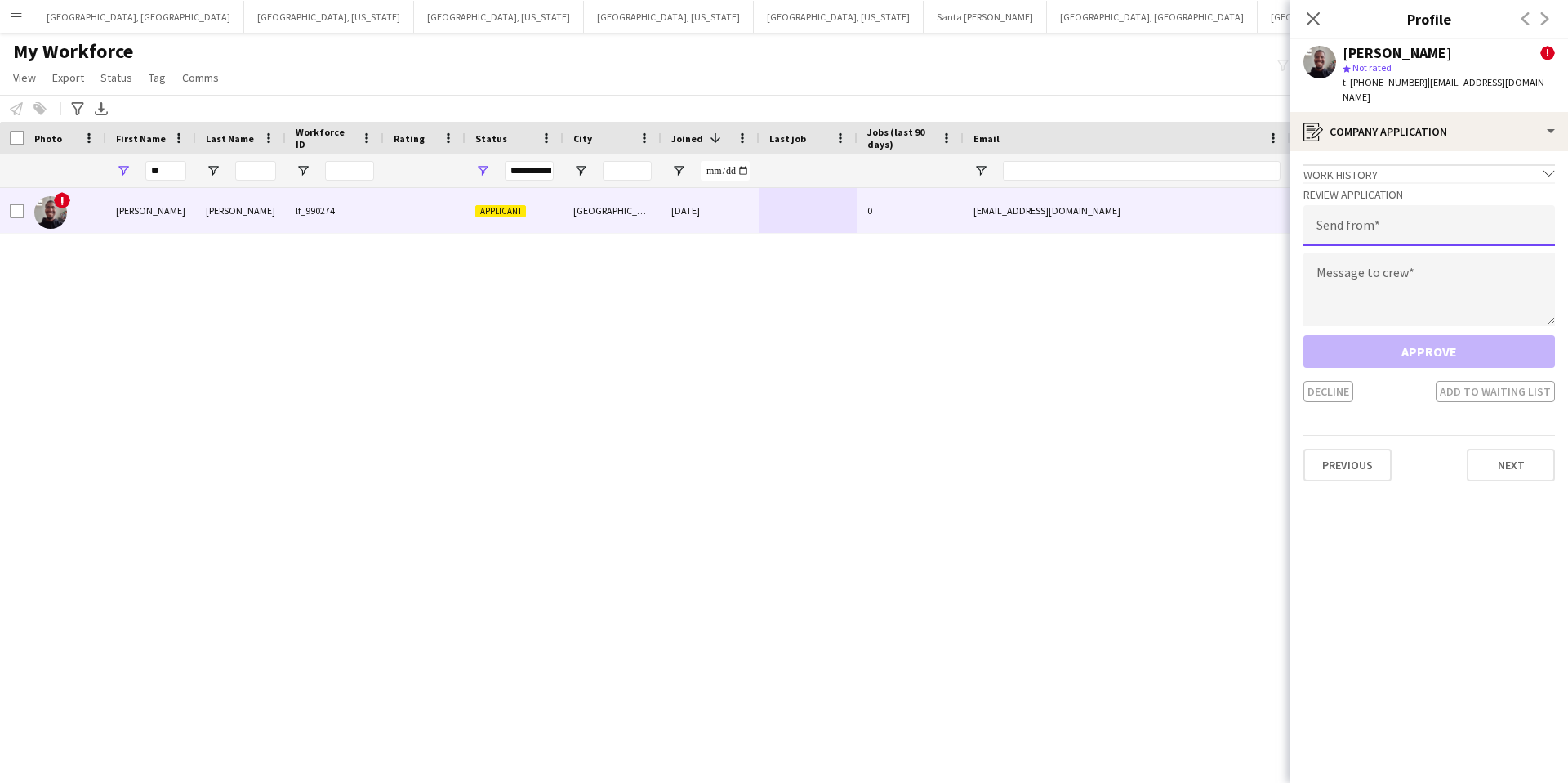
click at [1370, 206] on input "email" at bounding box center [1429, 226] width 252 height 41
type input "**********"
click at [1412, 276] on textarea at bounding box center [1429, 289] width 252 height 74
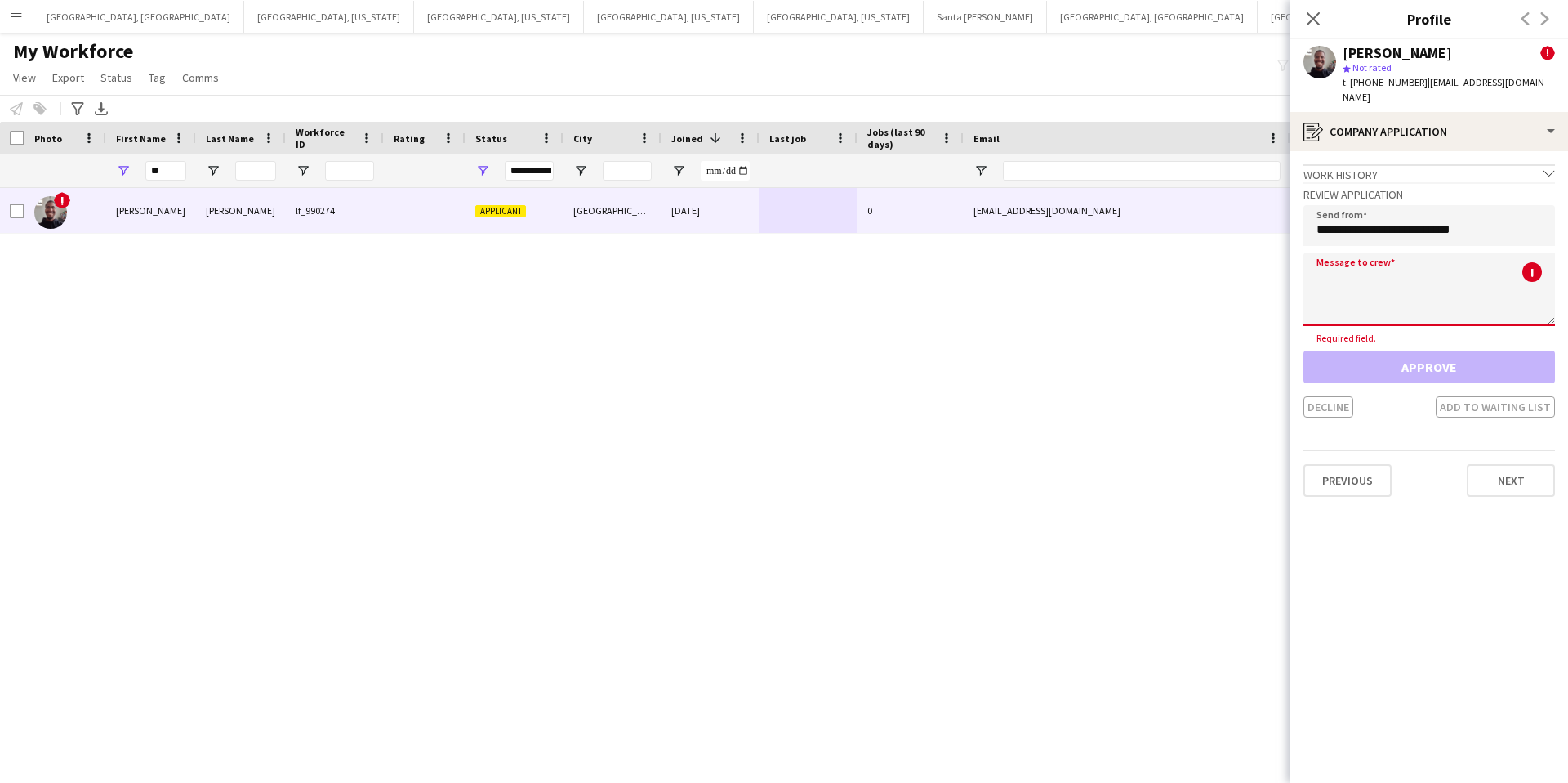
click at [1396, 274] on textarea at bounding box center [1429, 289] width 252 height 74
paste textarea "**********"
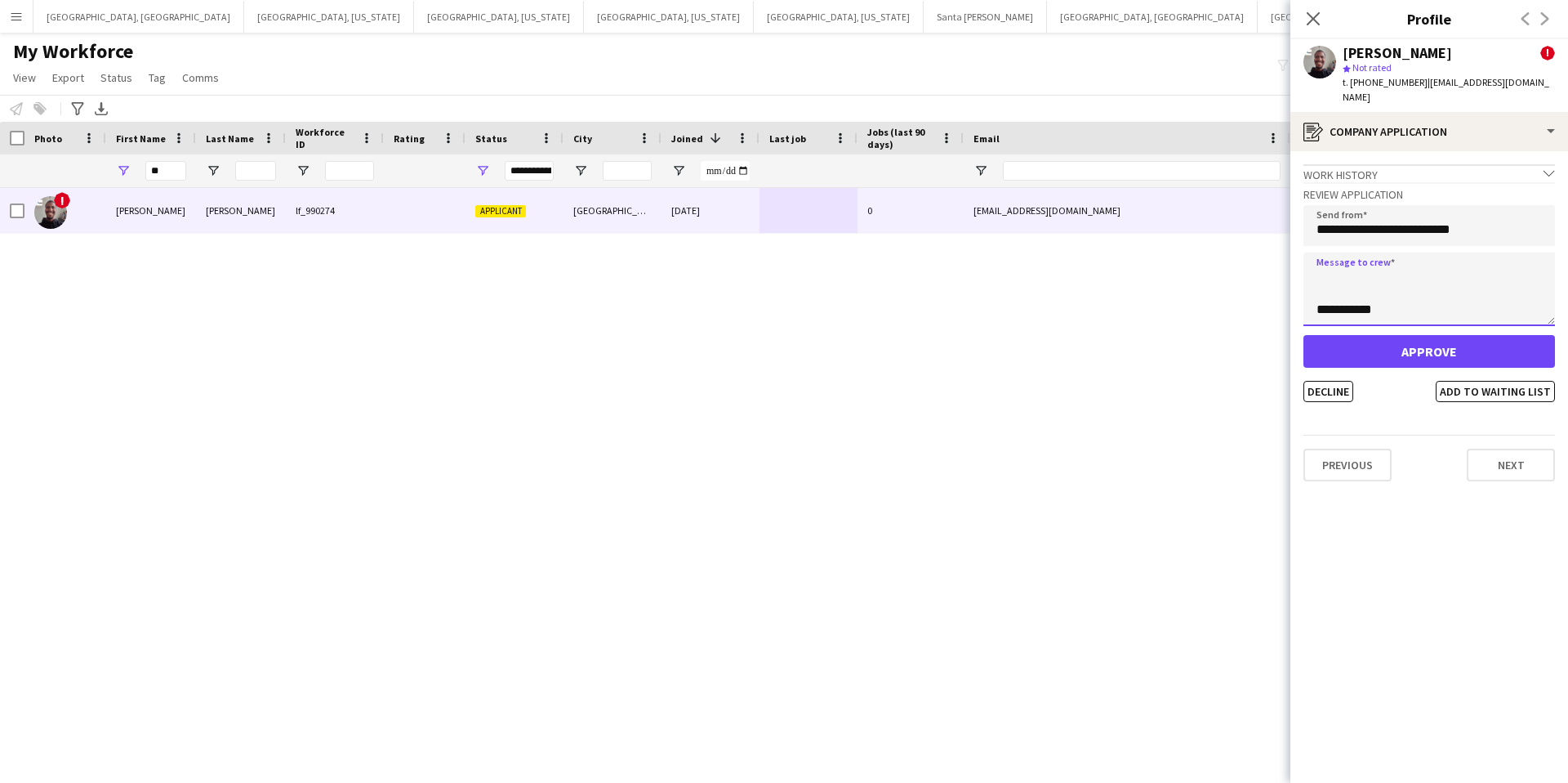
type textarea "**********"
click at [1413, 335] on button "Approve" at bounding box center [1429, 351] width 252 height 33
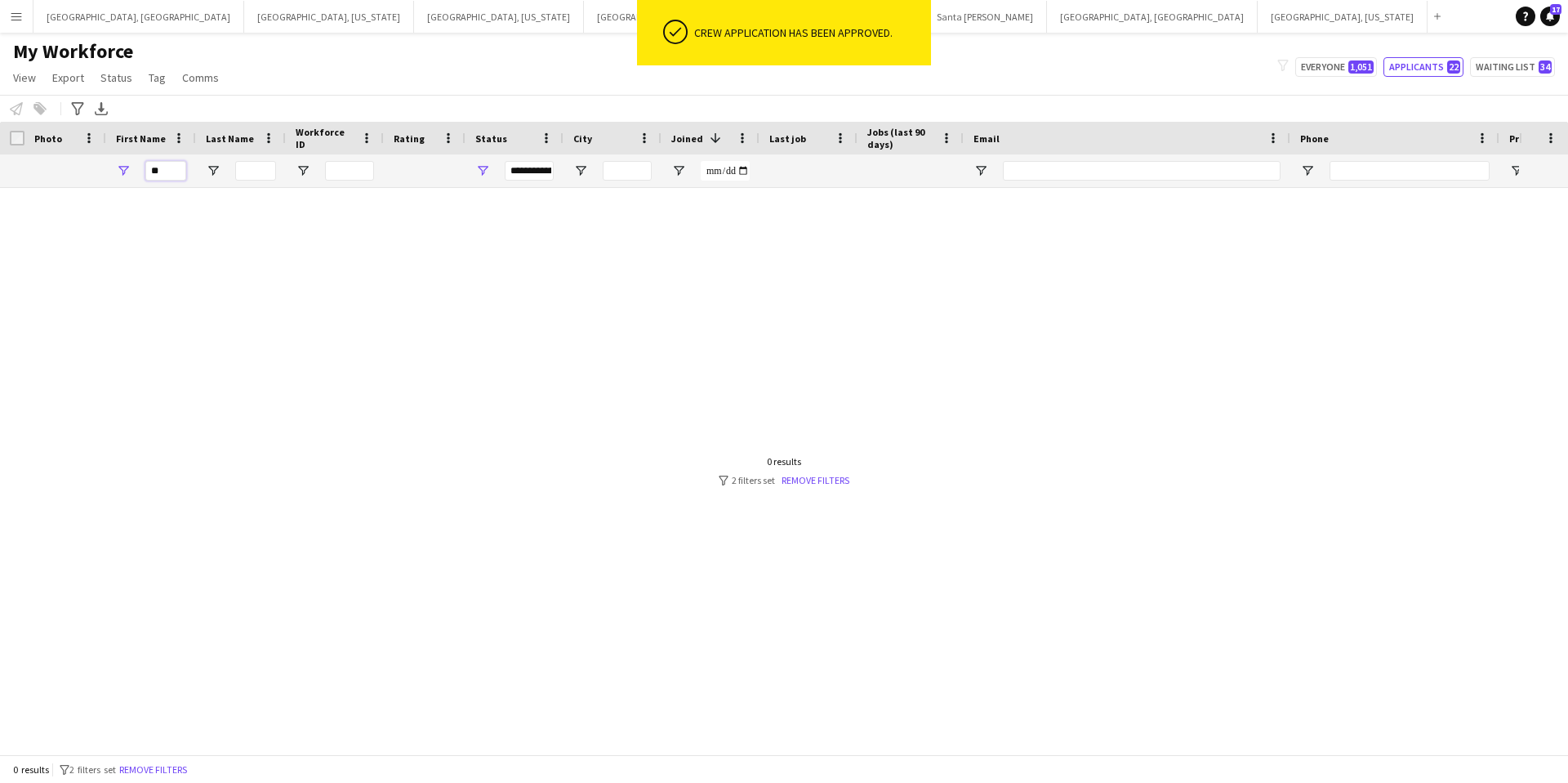
drag, startPoint x: 165, startPoint y: 172, endPoint x: 110, endPoint y: 170, distance: 55.0
click at [114, 170] on div "**" at bounding box center [151, 171] width 90 height 33
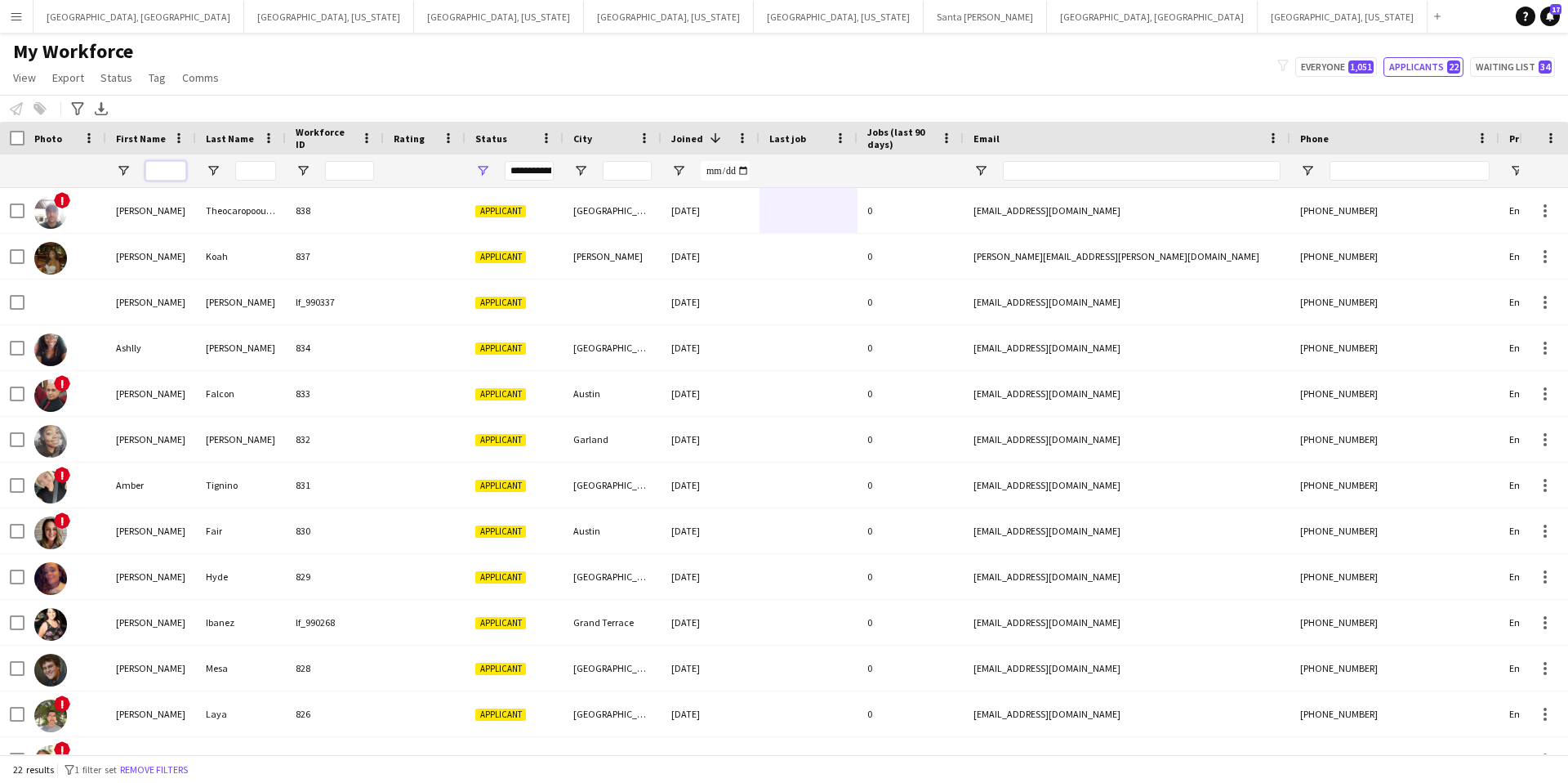
click at [161, 173] on input "First Name Filter Input" at bounding box center [165, 171] width 41 height 20
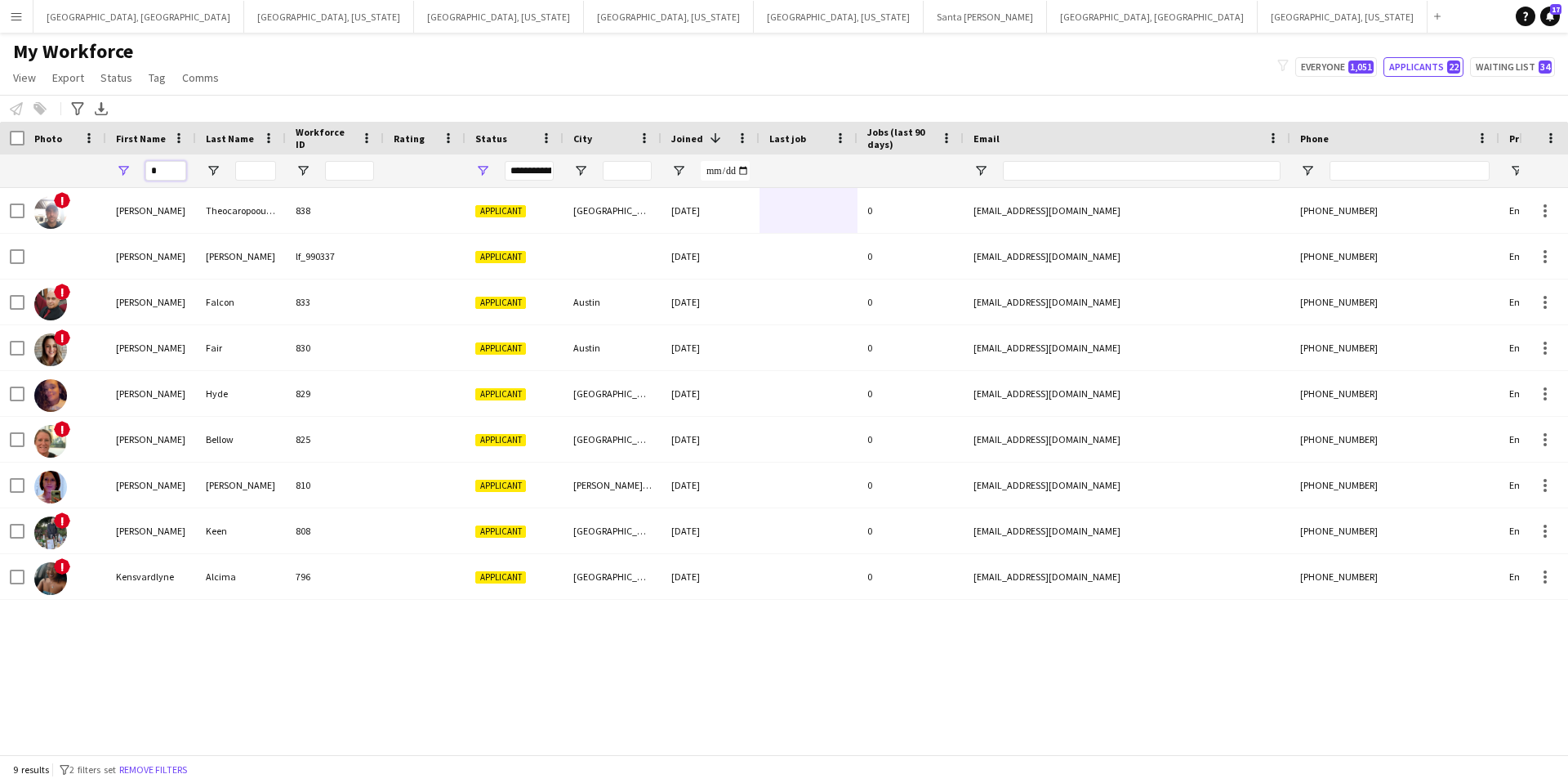
type input "*"
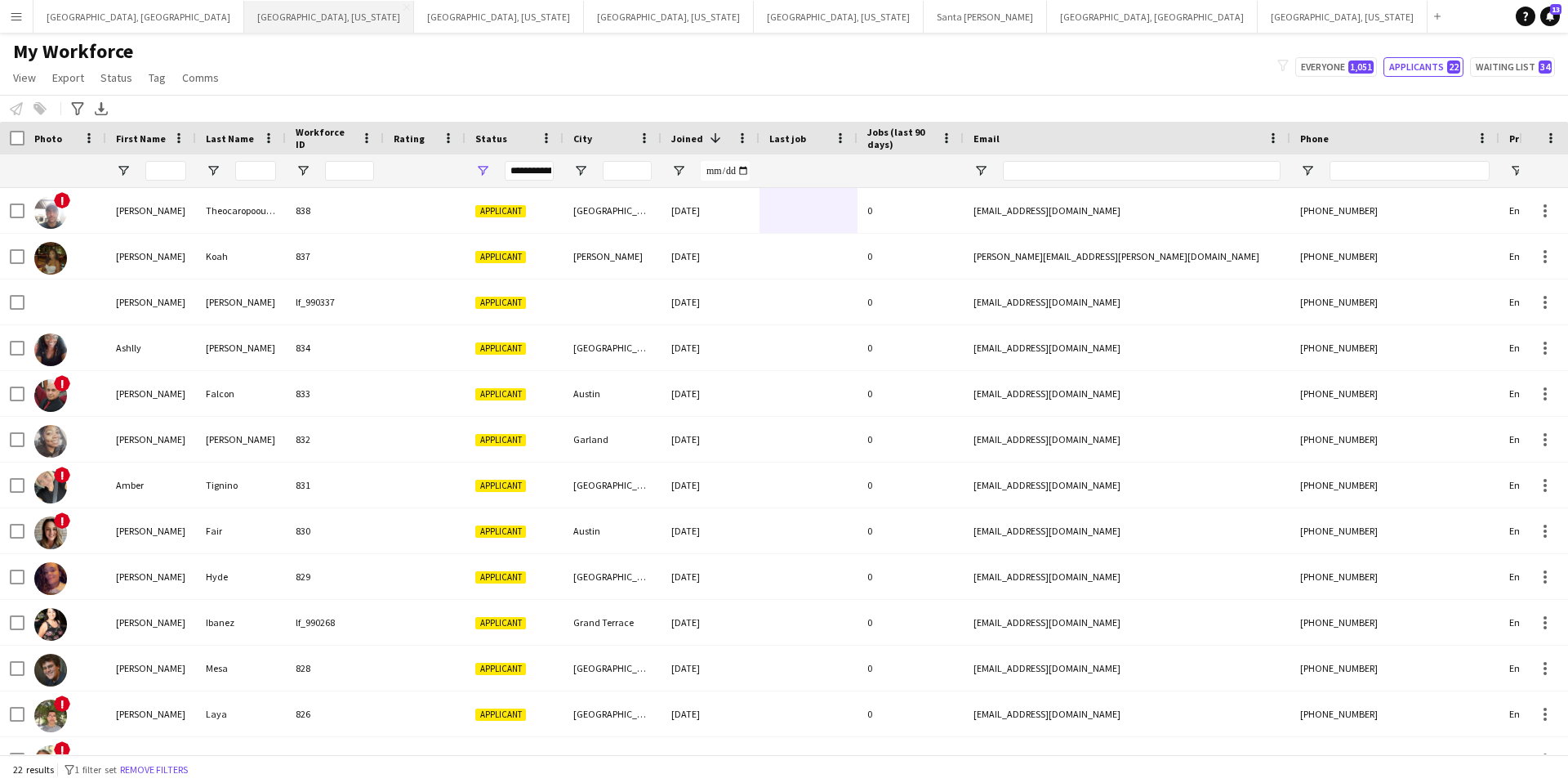
click at [244, 18] on button "Austin, Texas Close" at bounding box center [329, 17] width 170 height 32
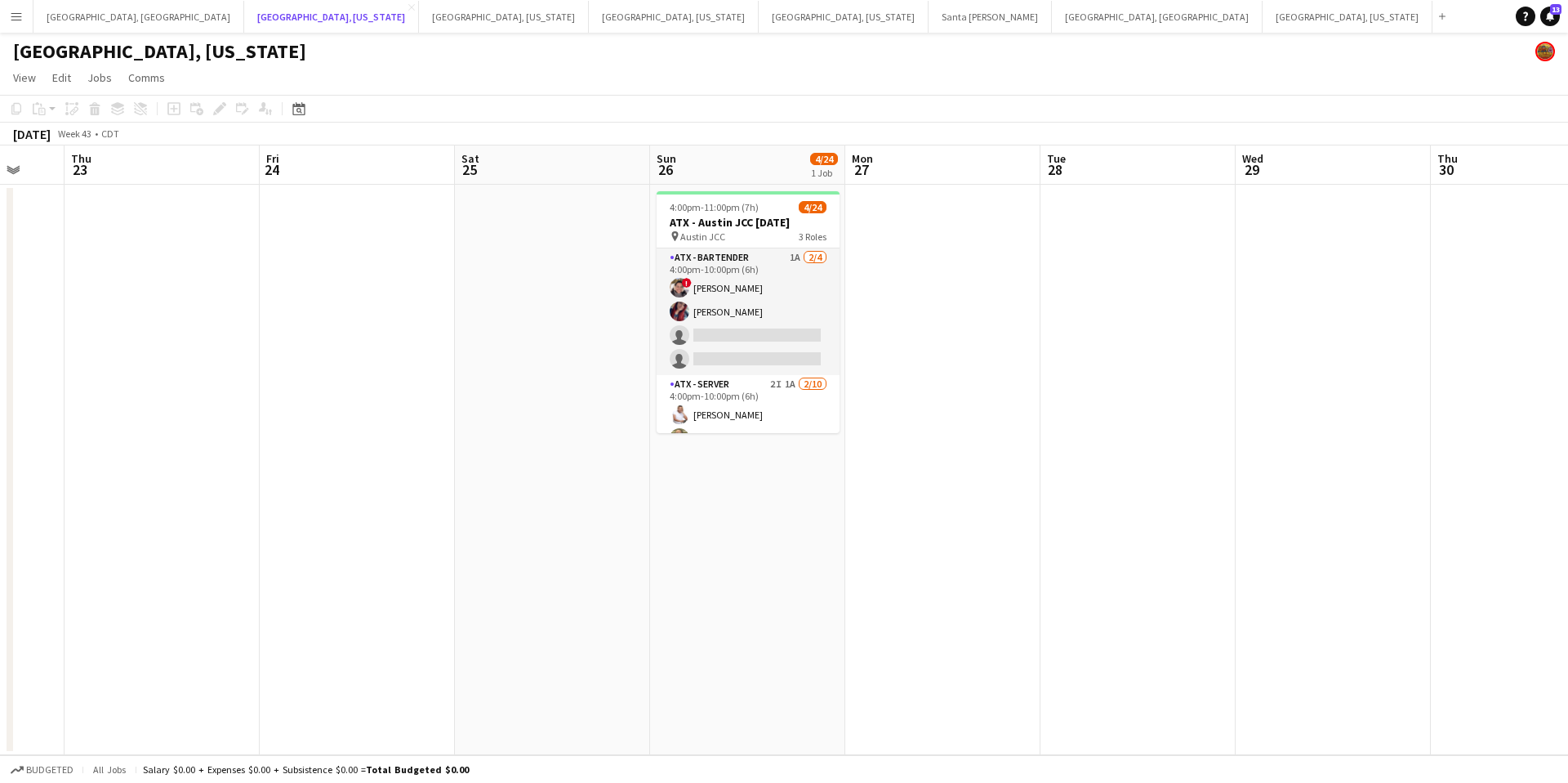
scroll to position [0, 522]
click at [419, 14] on button "Dallas, Texas Close" at bounding box center [504, 17] width 170 height 32
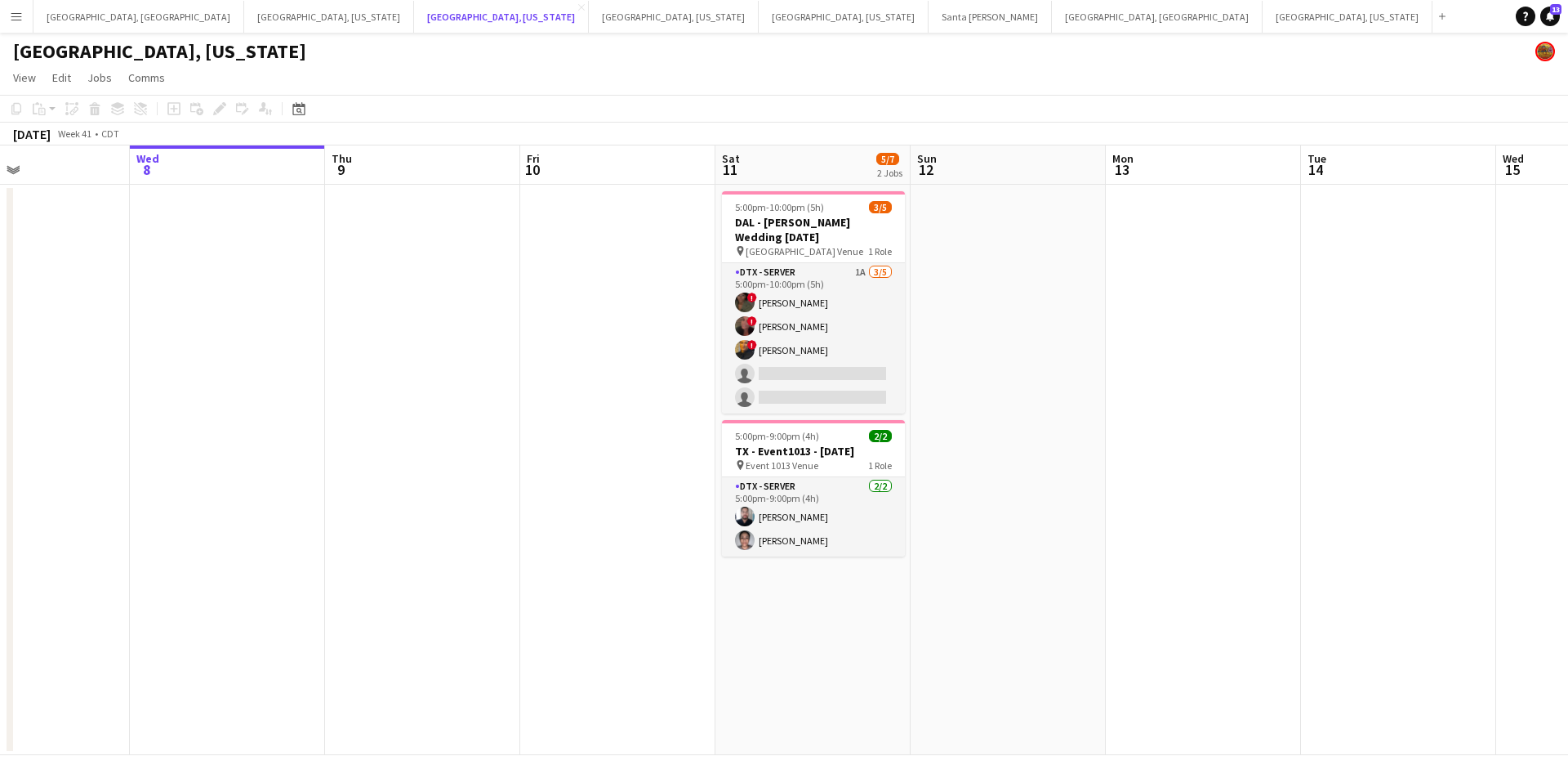
scroll to position [0, 652]
click at [589, 16] on button "Houston, Texas Close" at bounding box center [673, 17] width 170 height 32
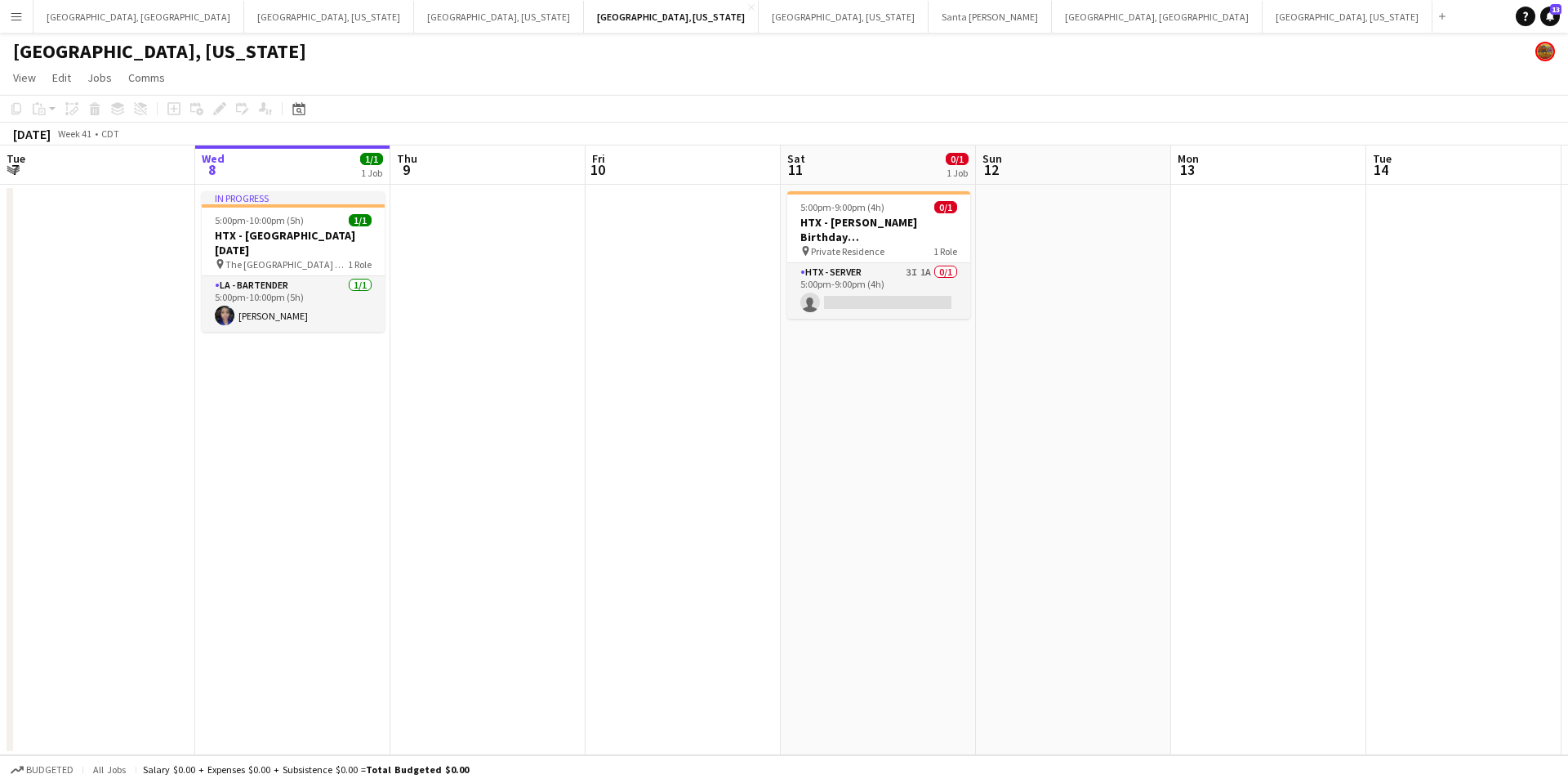
scroll to position [0, 389]
click at [759, 20] on button "Nashville, Tennessee Close" at bounding box center [844, 17] width 170 height 32
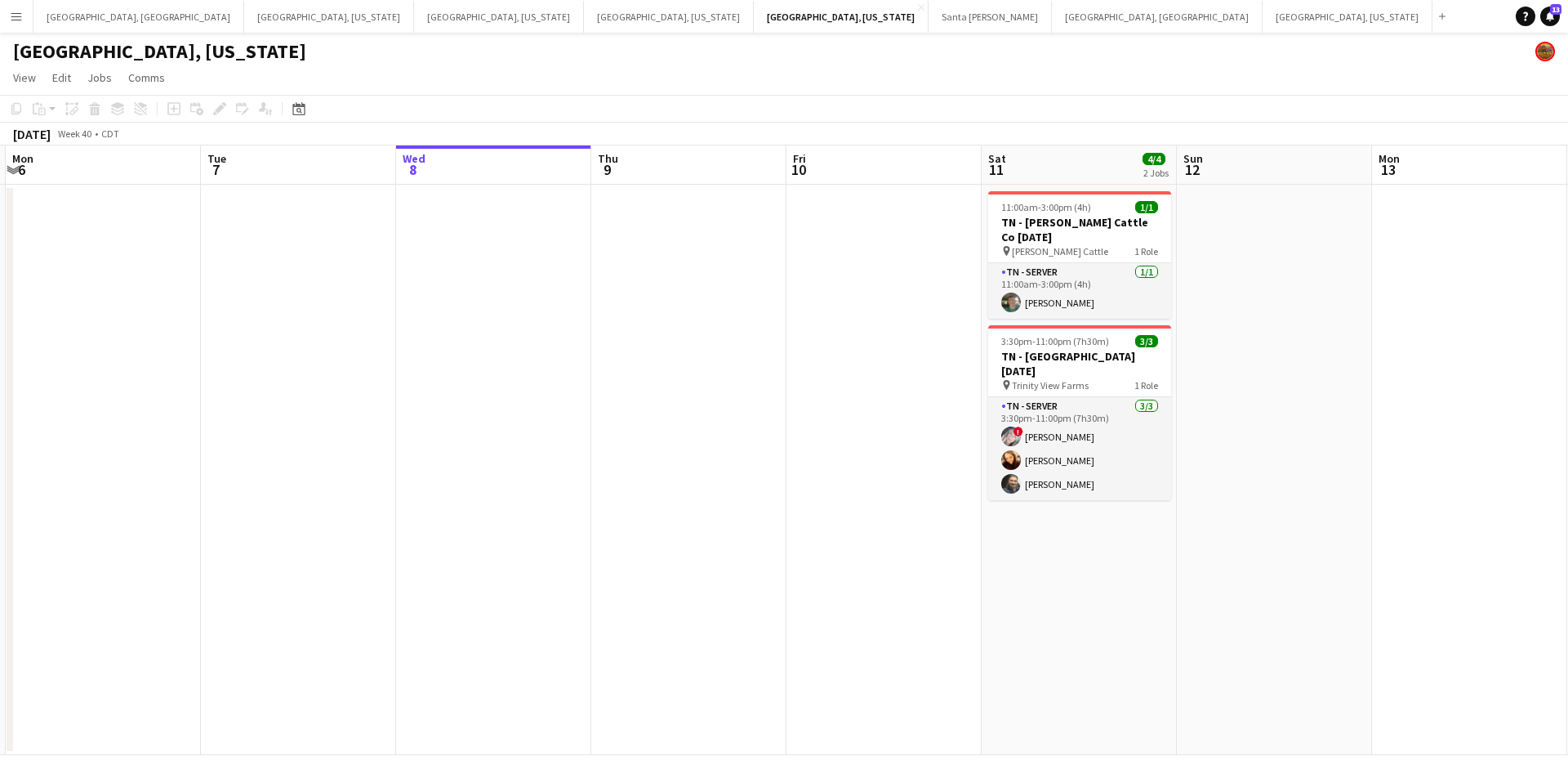
scroll to position [0, 385]
click at [8, 14] on button "Menu" at bounding box center [16, 16] width 33 height 33
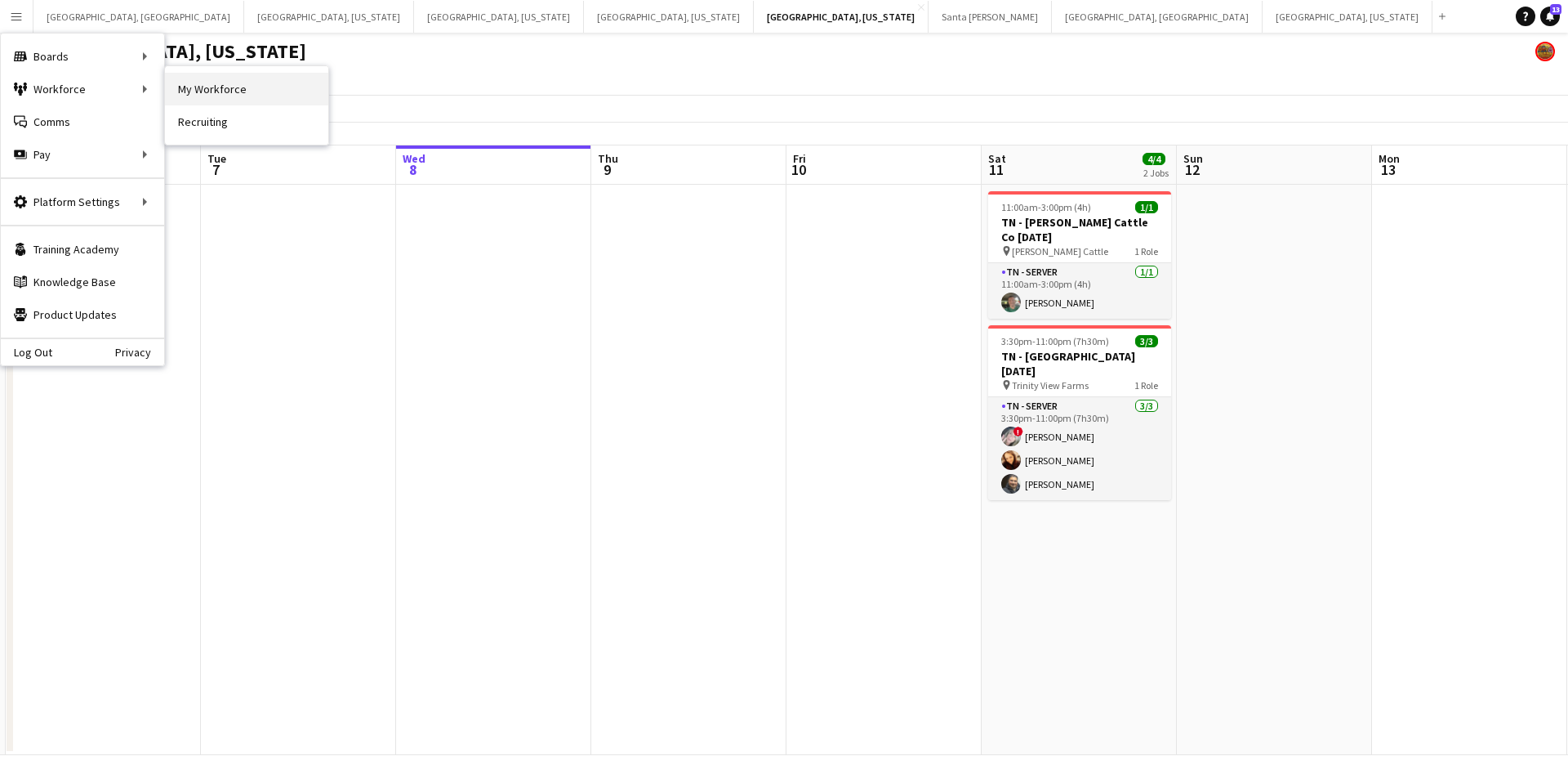
click at [190, 92] on link "My Workforce" at bounding box center [247, 89] width 164 height 33
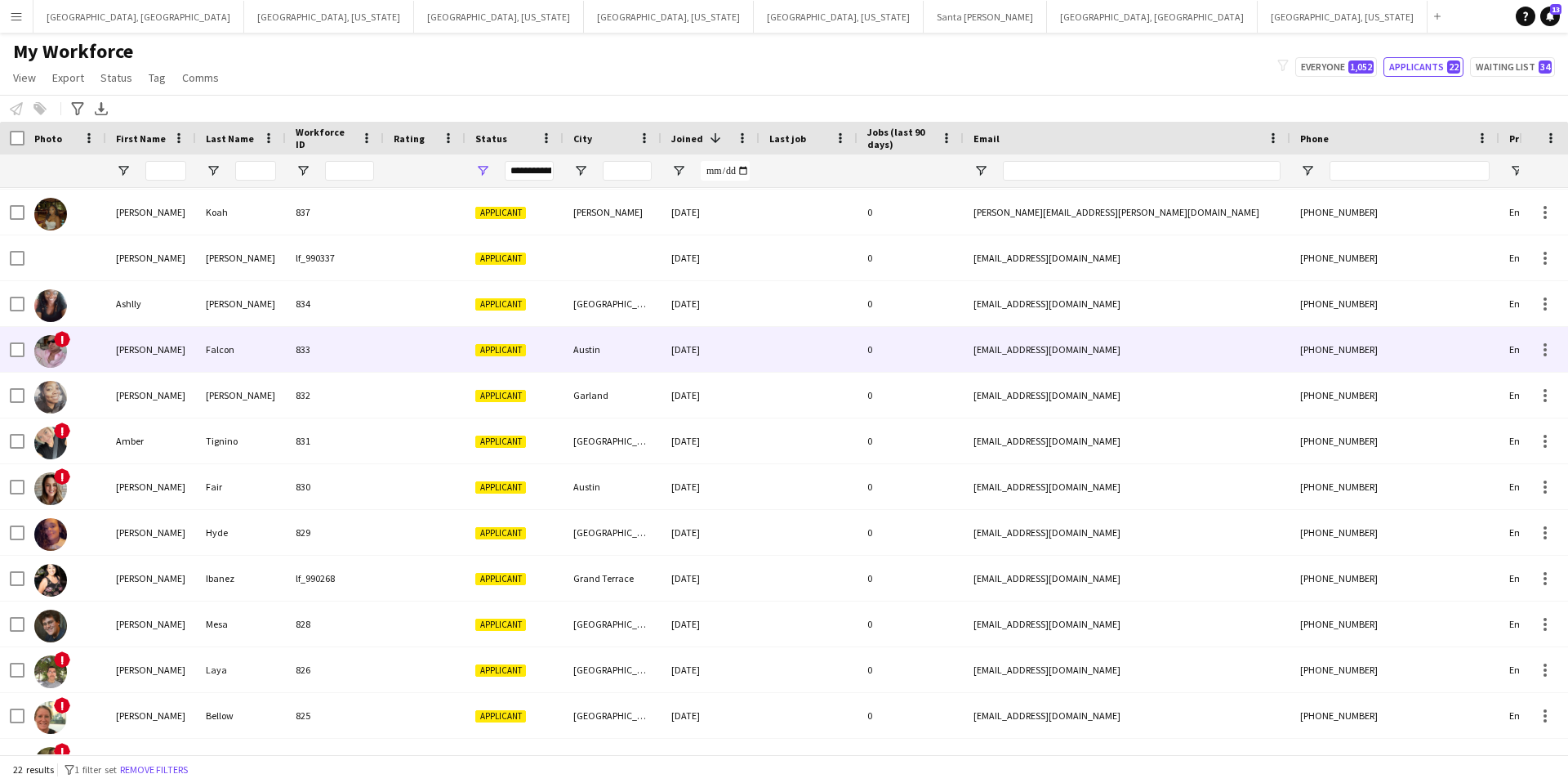
scroll to position [49, 0]
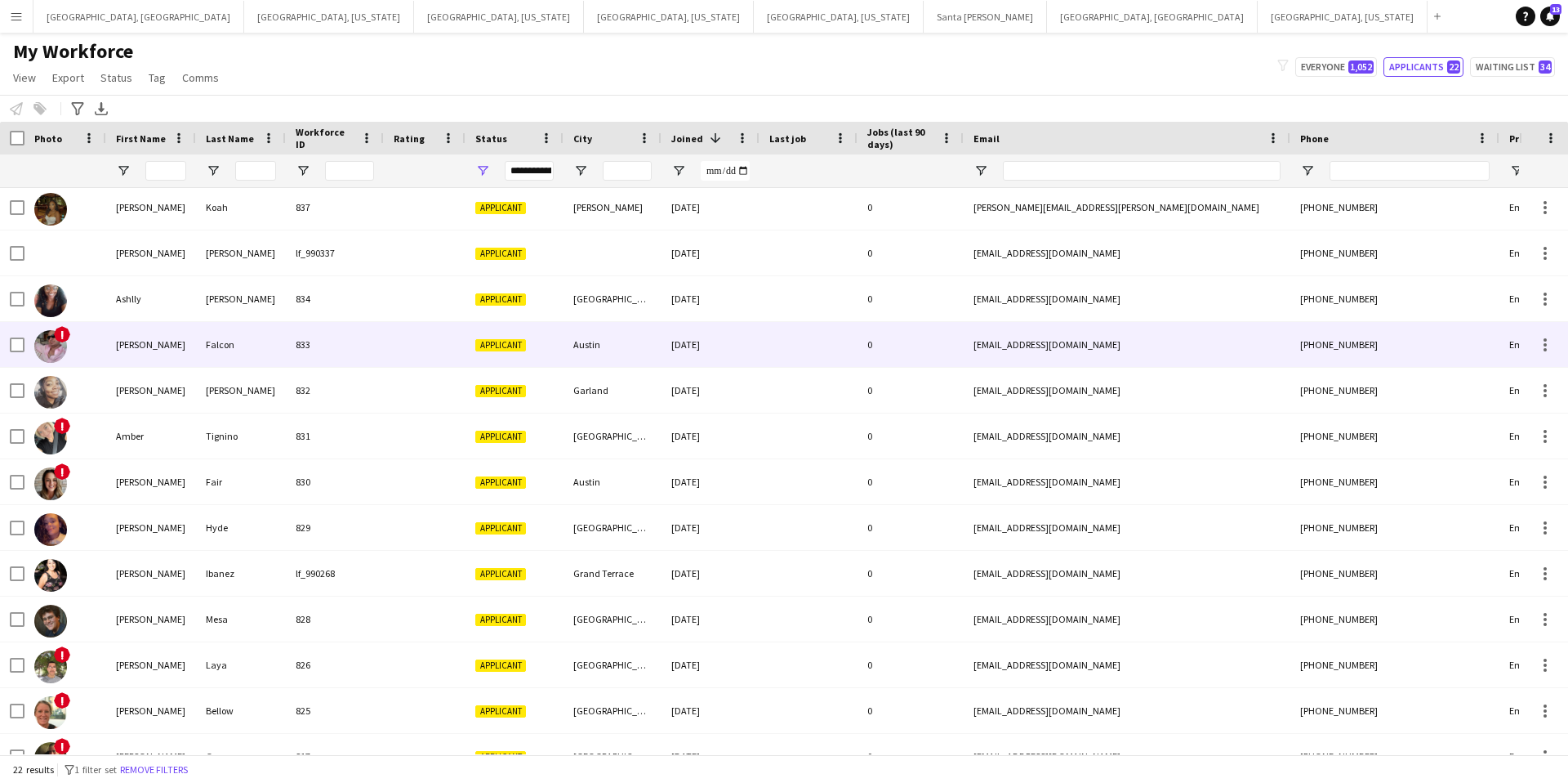
click at [1137, 351] on div "[EMAIL_ADDRESS][DOMAIN_NAME]" at bounding box center [1126, 344] width 326 height 45
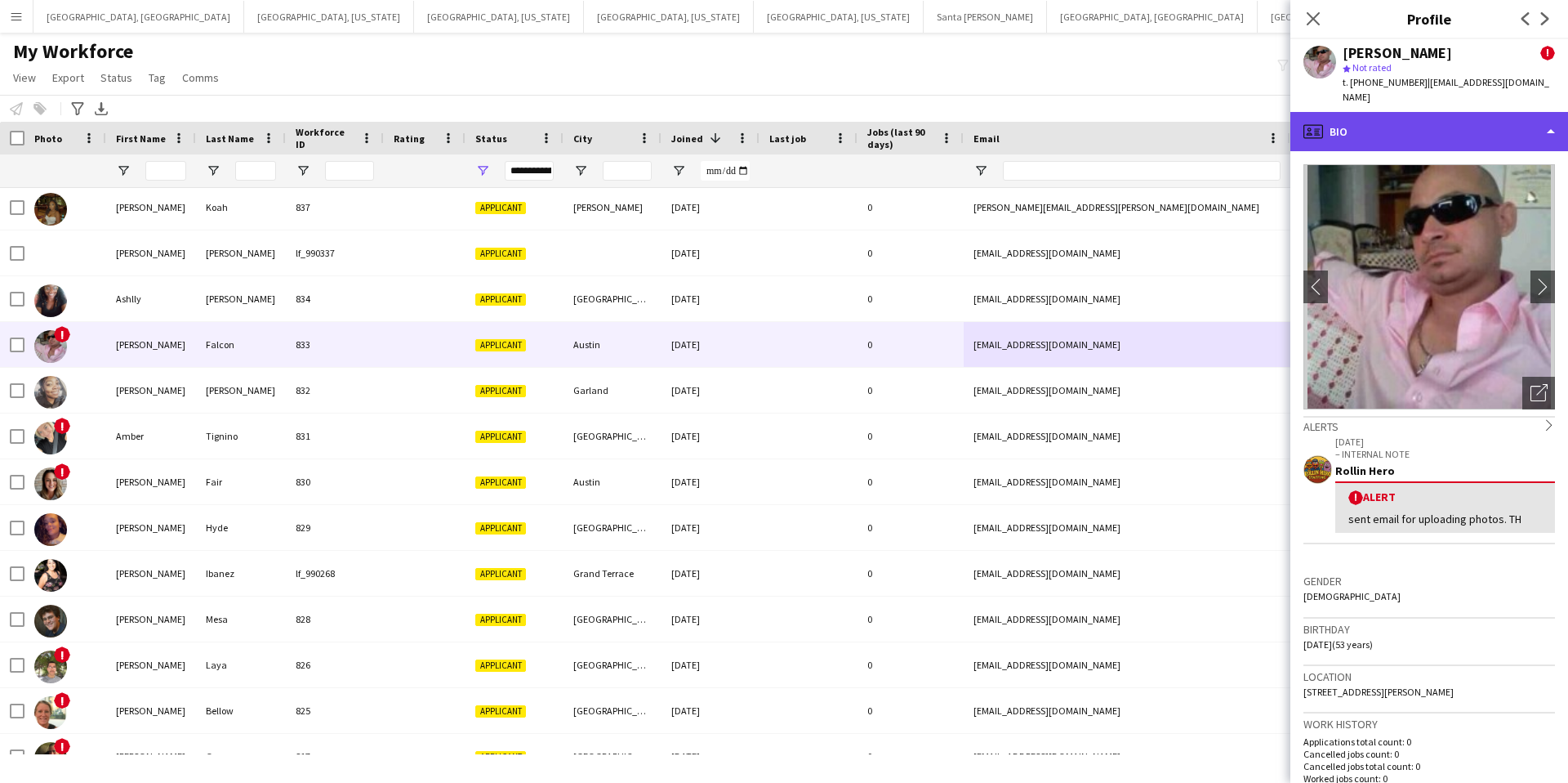
click at [1425, 112] on div "profile Bio" at bounding box center [1429, 131] width 277 height 39
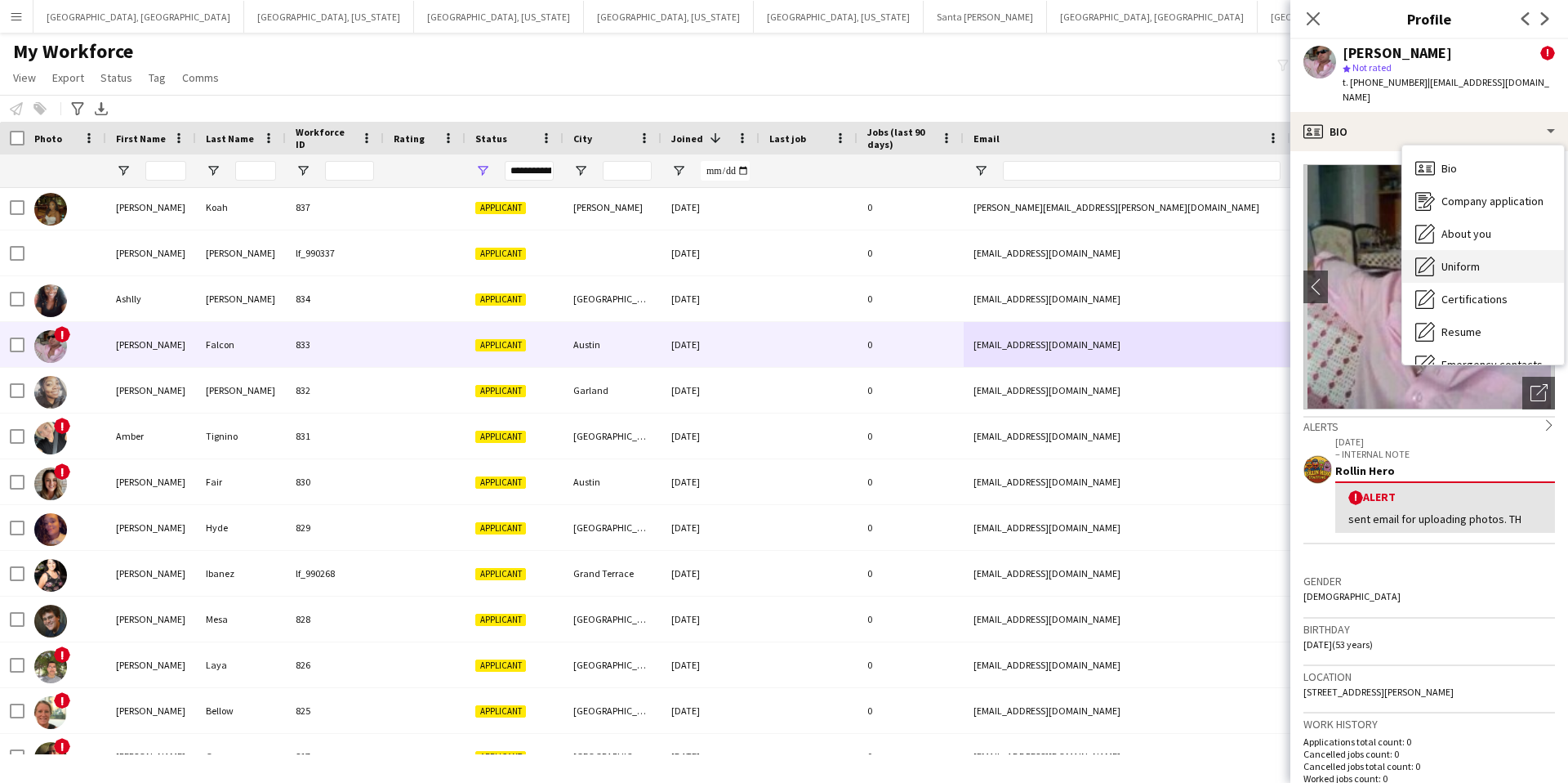
click at [1465, 259] on span "Uniform" at bounding box center [1460, 266] width 38 height 14
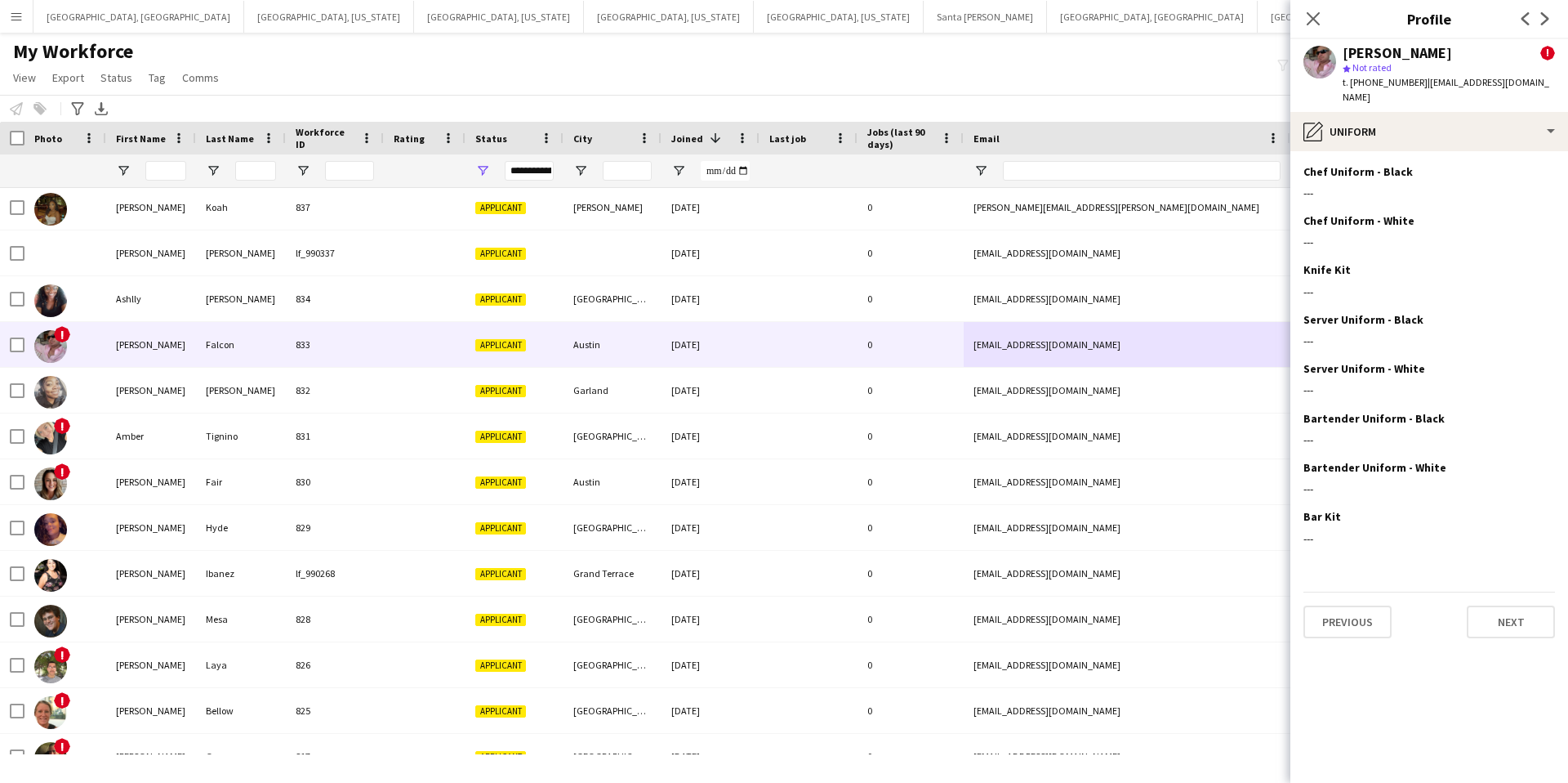
click at [15, 24] on button "Menu" at bounding box center [16, 16] width 33 height 33
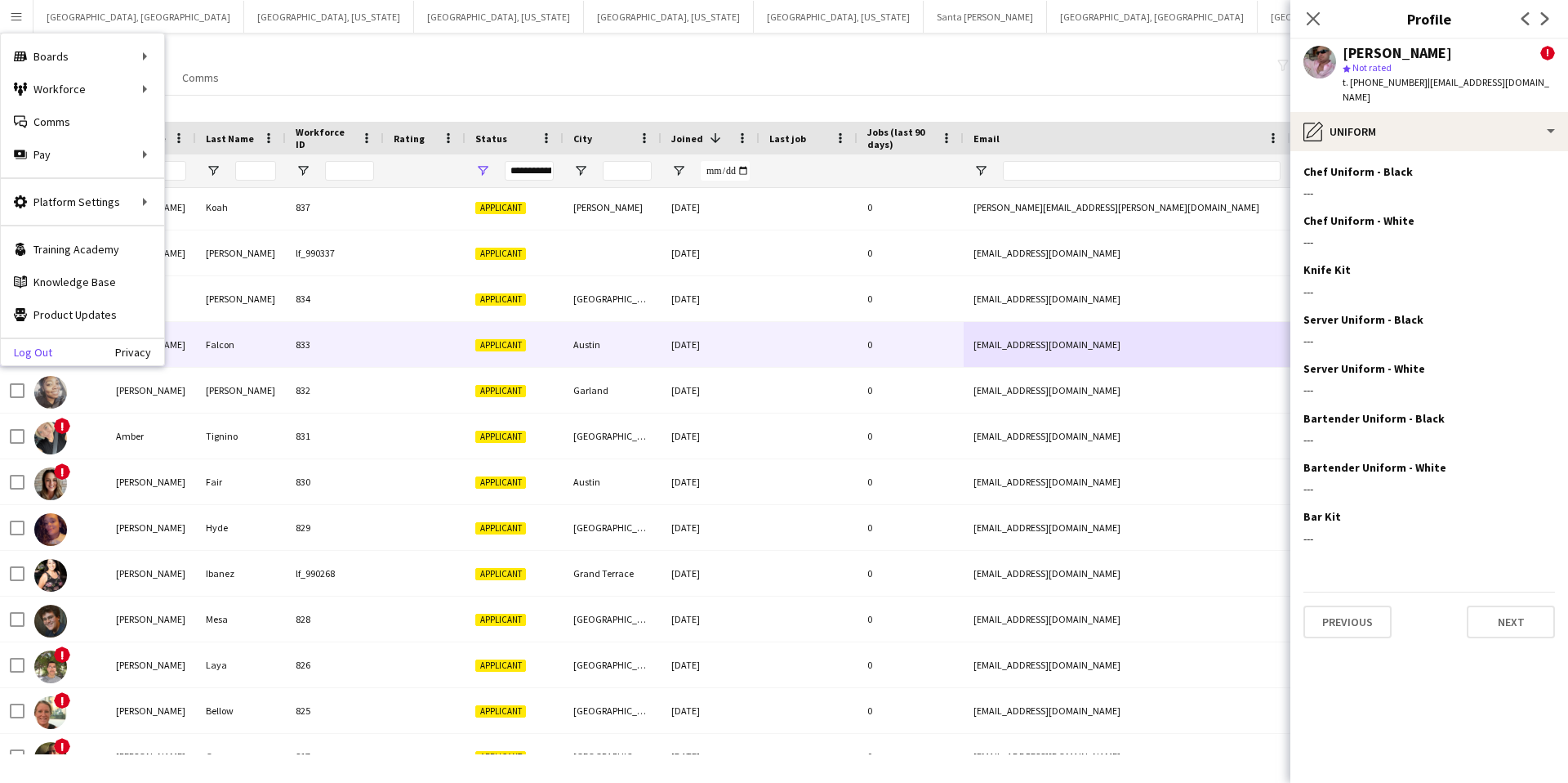
click at [27, 354] on link "Log Out" at bounding box center [26, 351] width 52 height 13
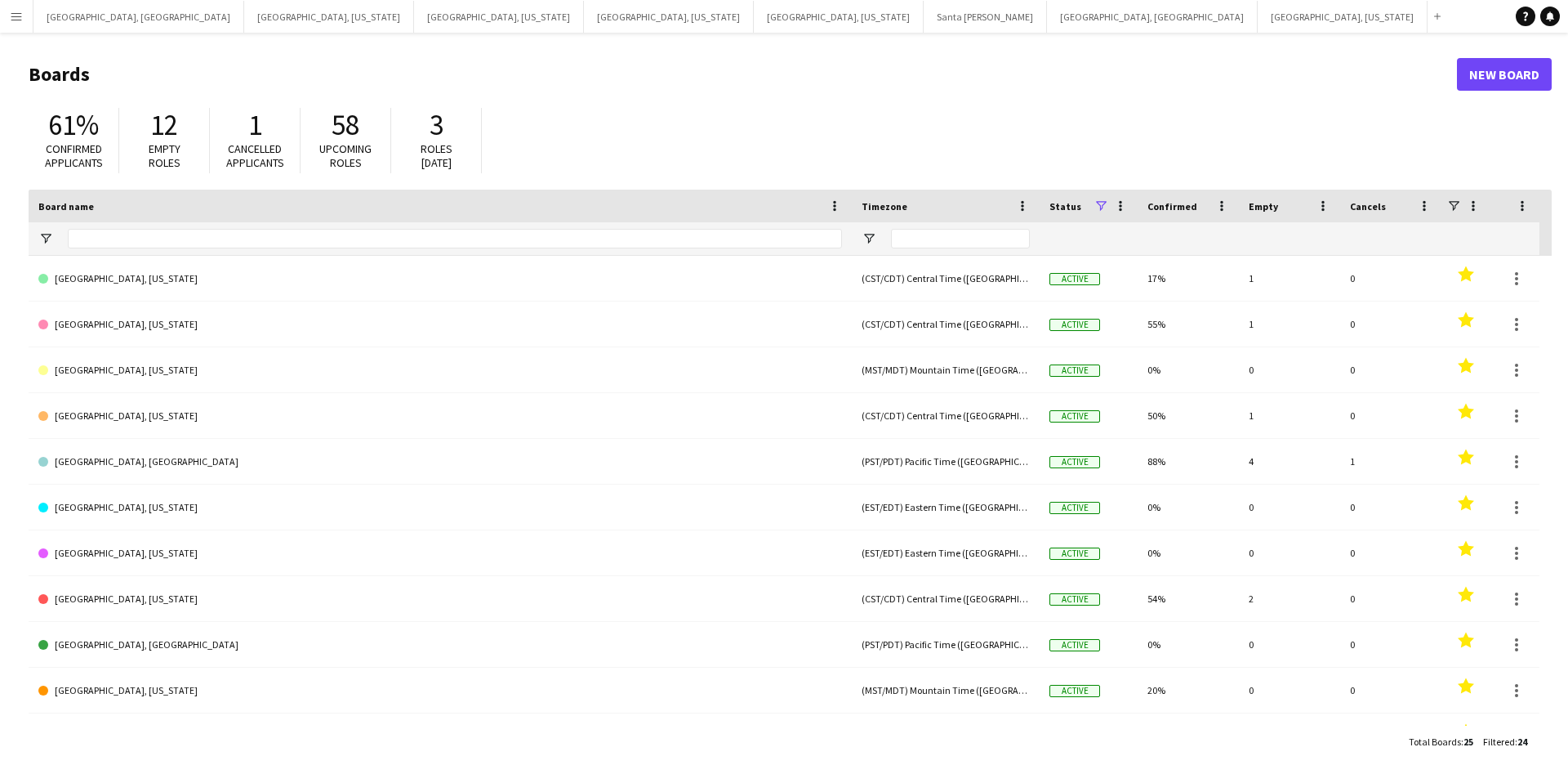
click at [16, 14] on app-icon "Menu" at bounding box center [16, 16] width 13 height 13
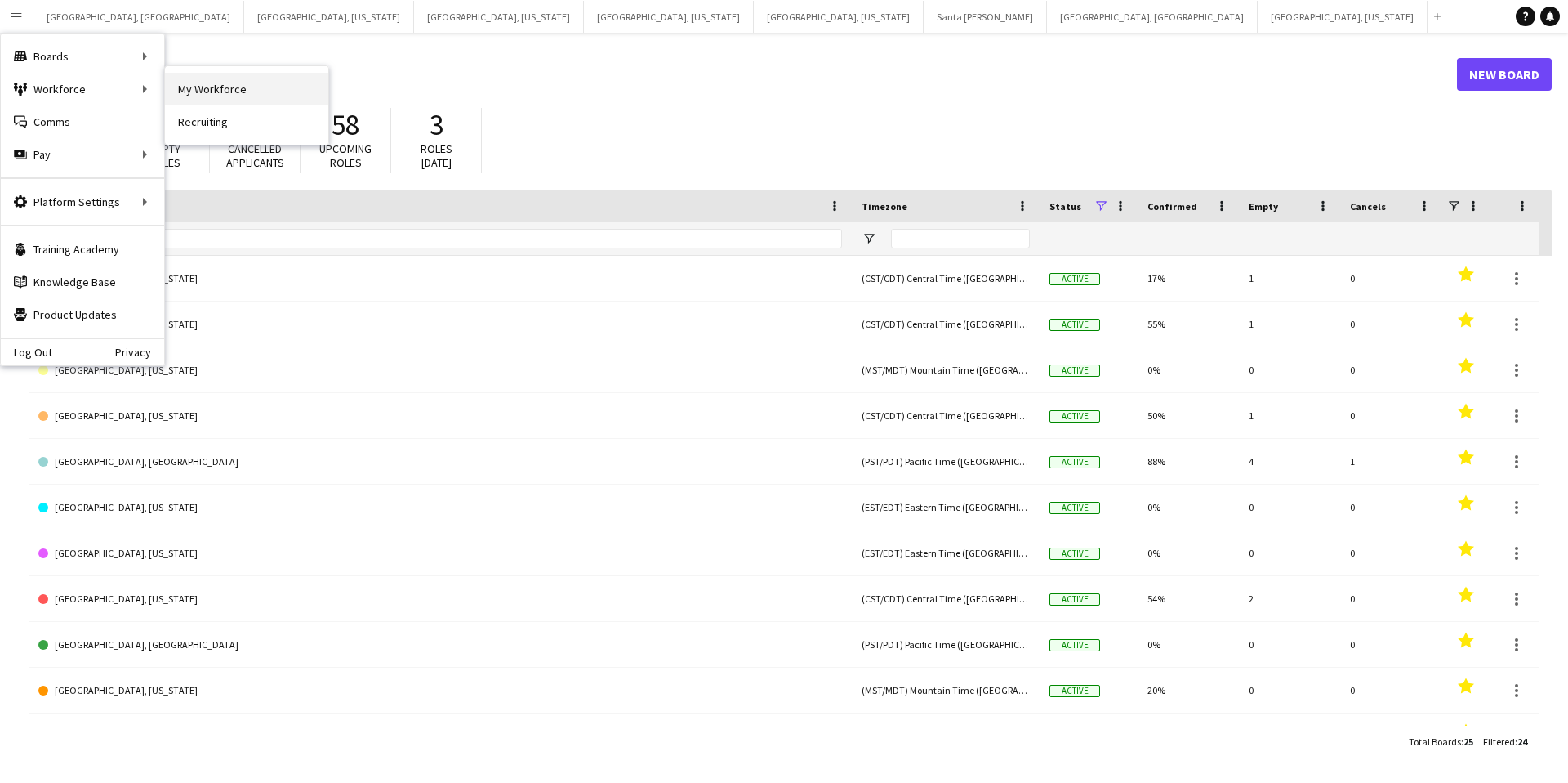
click at [209, 91] on link "My Workforce" at bounding box center [247, 89] width 164 height 33
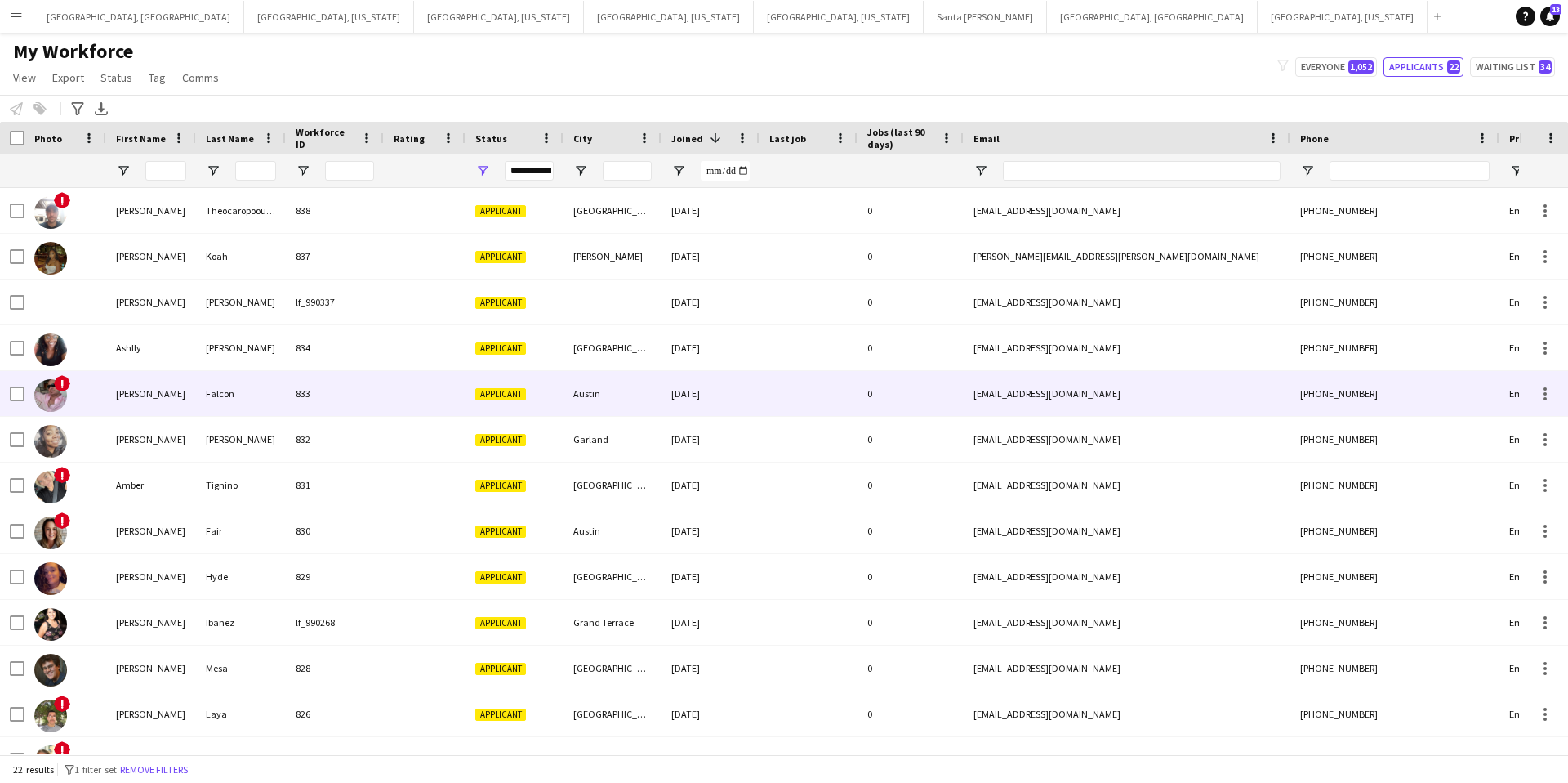
click at [1368, 393] on div "[PHONE_NUMBER]" at bounding box center [1395, 393] width 209 height 45
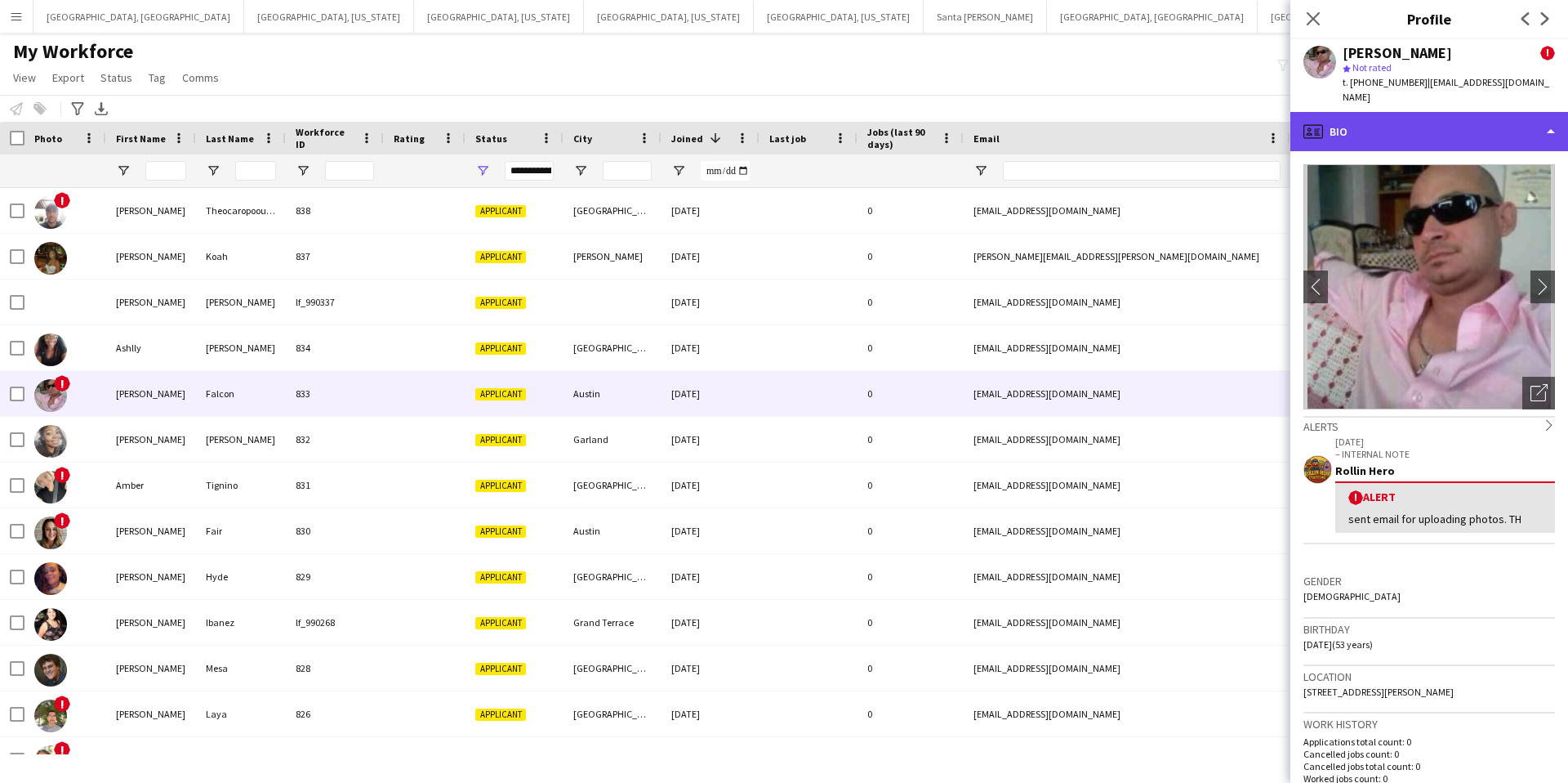
click at [1357, 112] on div "profile Bio" at bounding box center [1429, 131] width 277 height 39
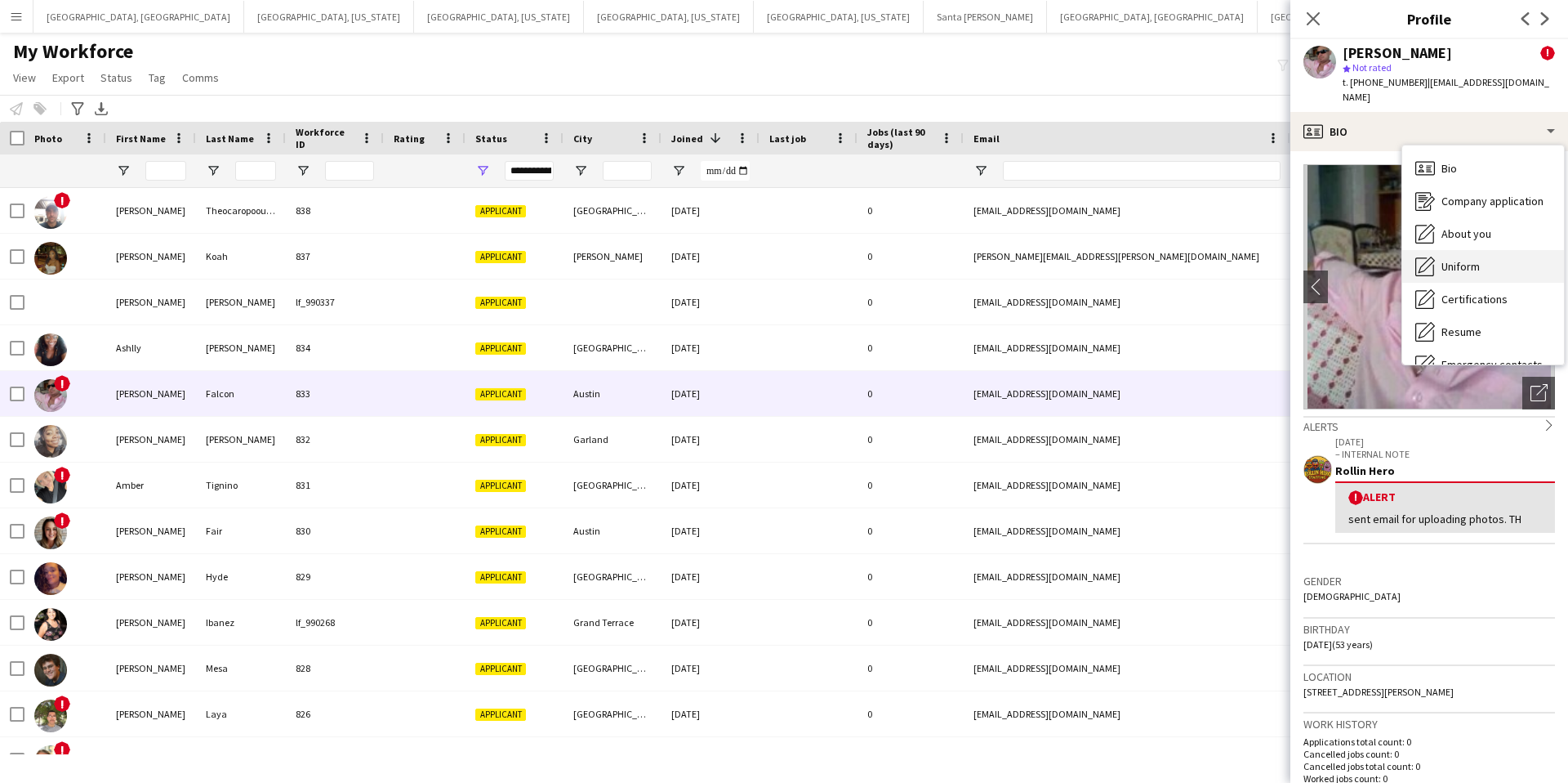
click at [1470, 259] on span "Uniform" at bounding box center [1460, 266] width 38 height 14
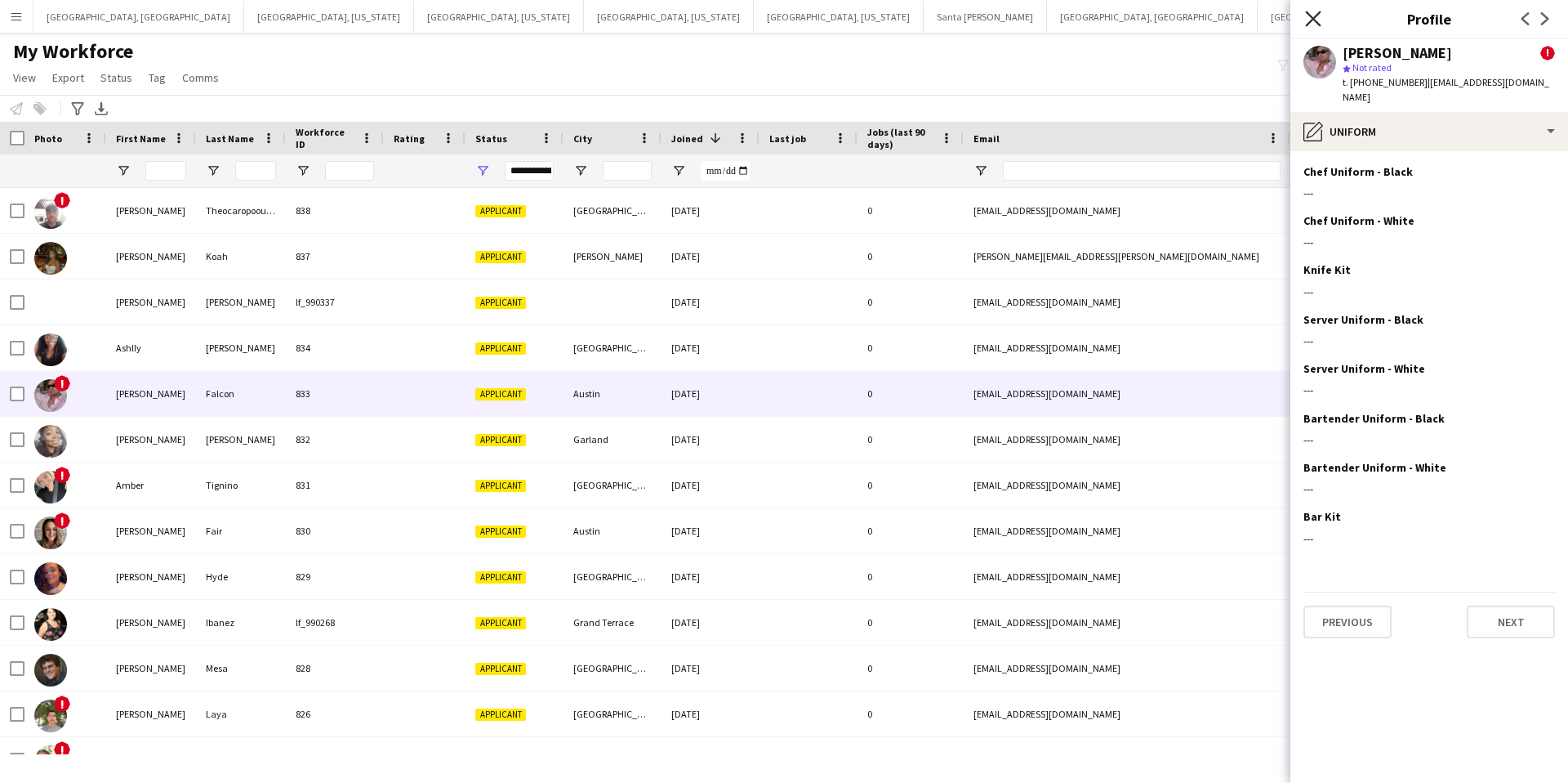
click at [1308, 20] on icon "Close pop-in" at bounding box center [1313, 19] width 15 height 15
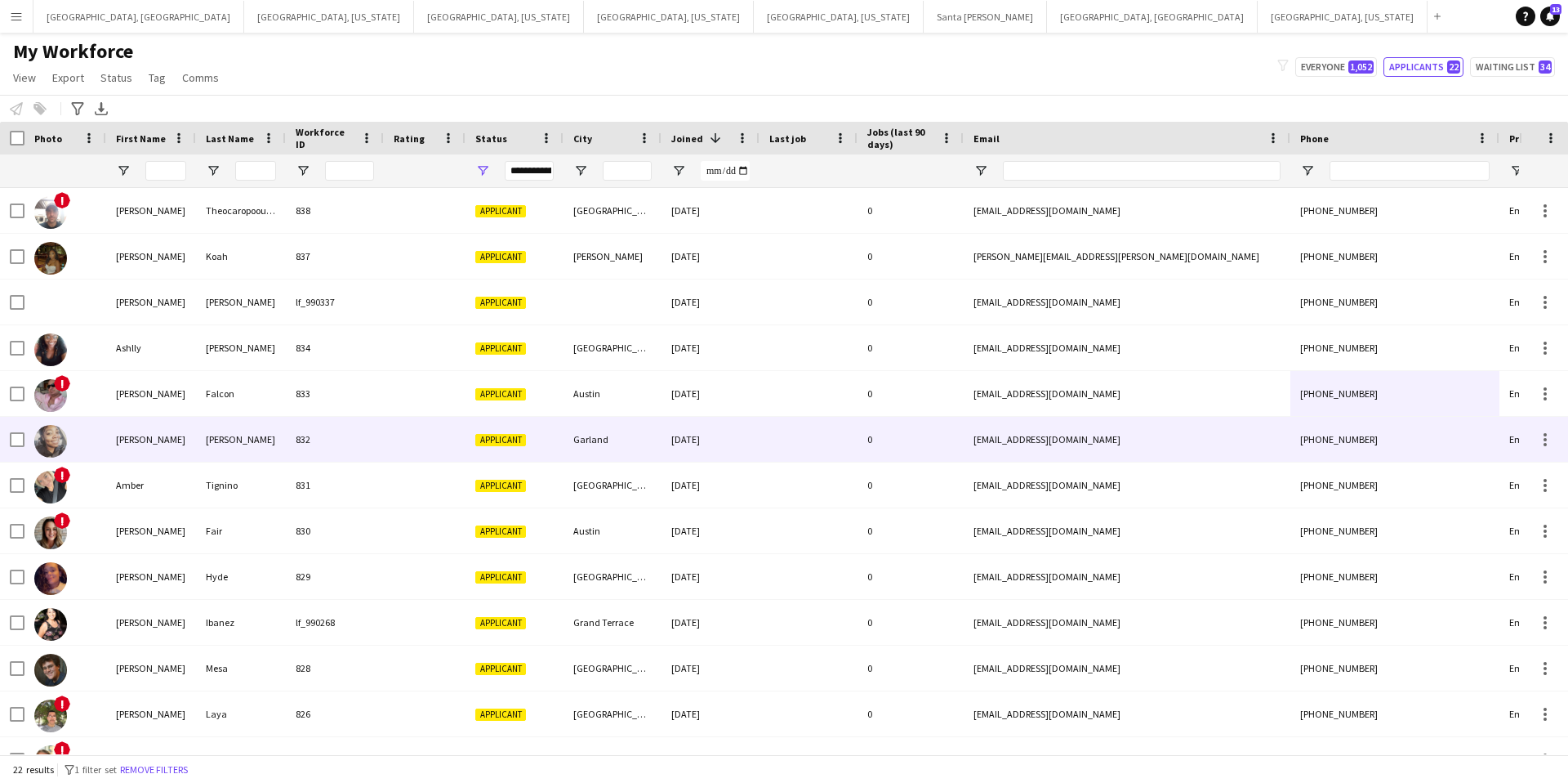
click at [630, 439] on div "Garland" at bounding box center [612, 439] width 98 height 45
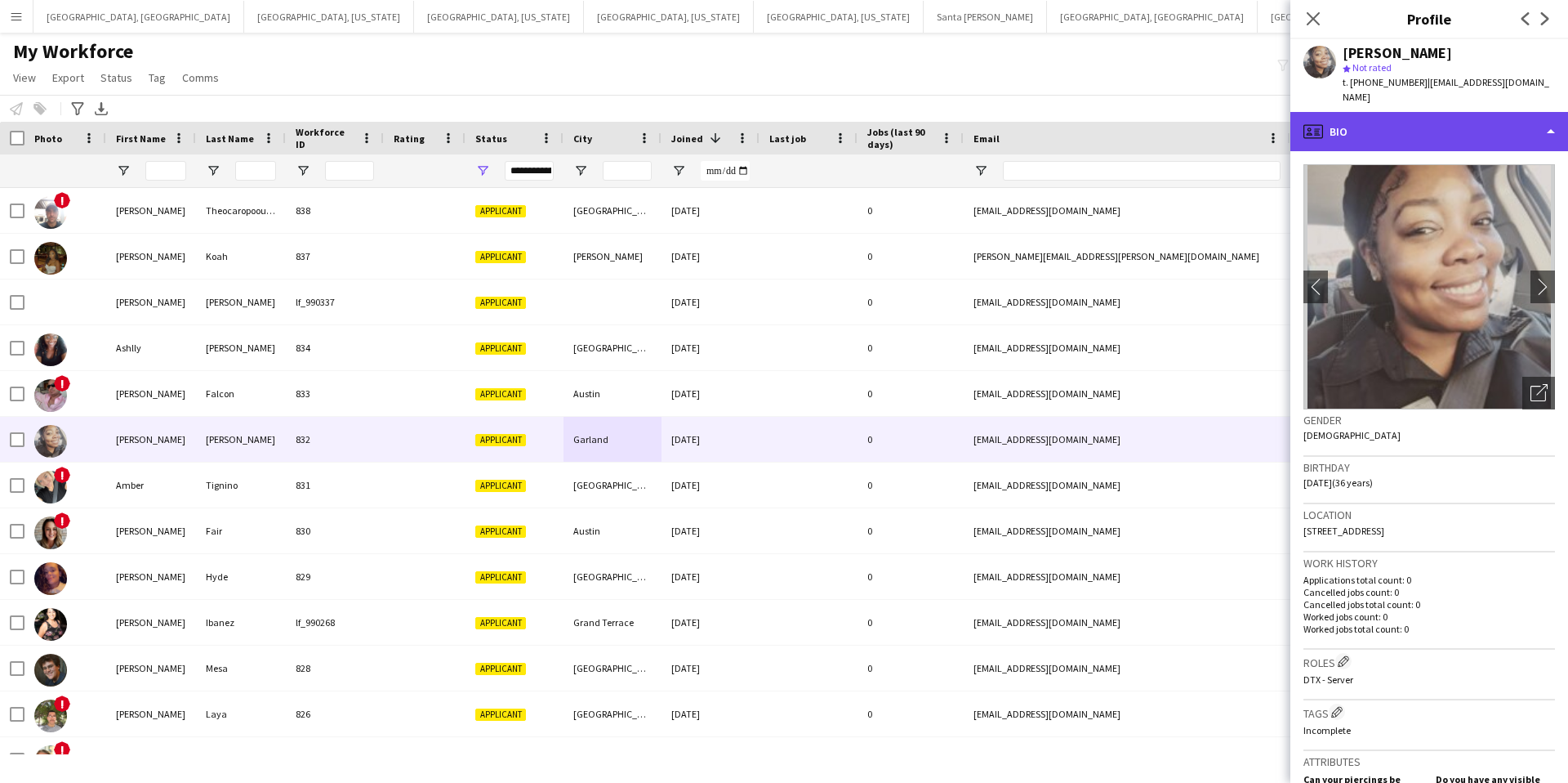
click at [1387, 115] on div "profile Bio" at bounding box center [1429, 131] width 277 height 39
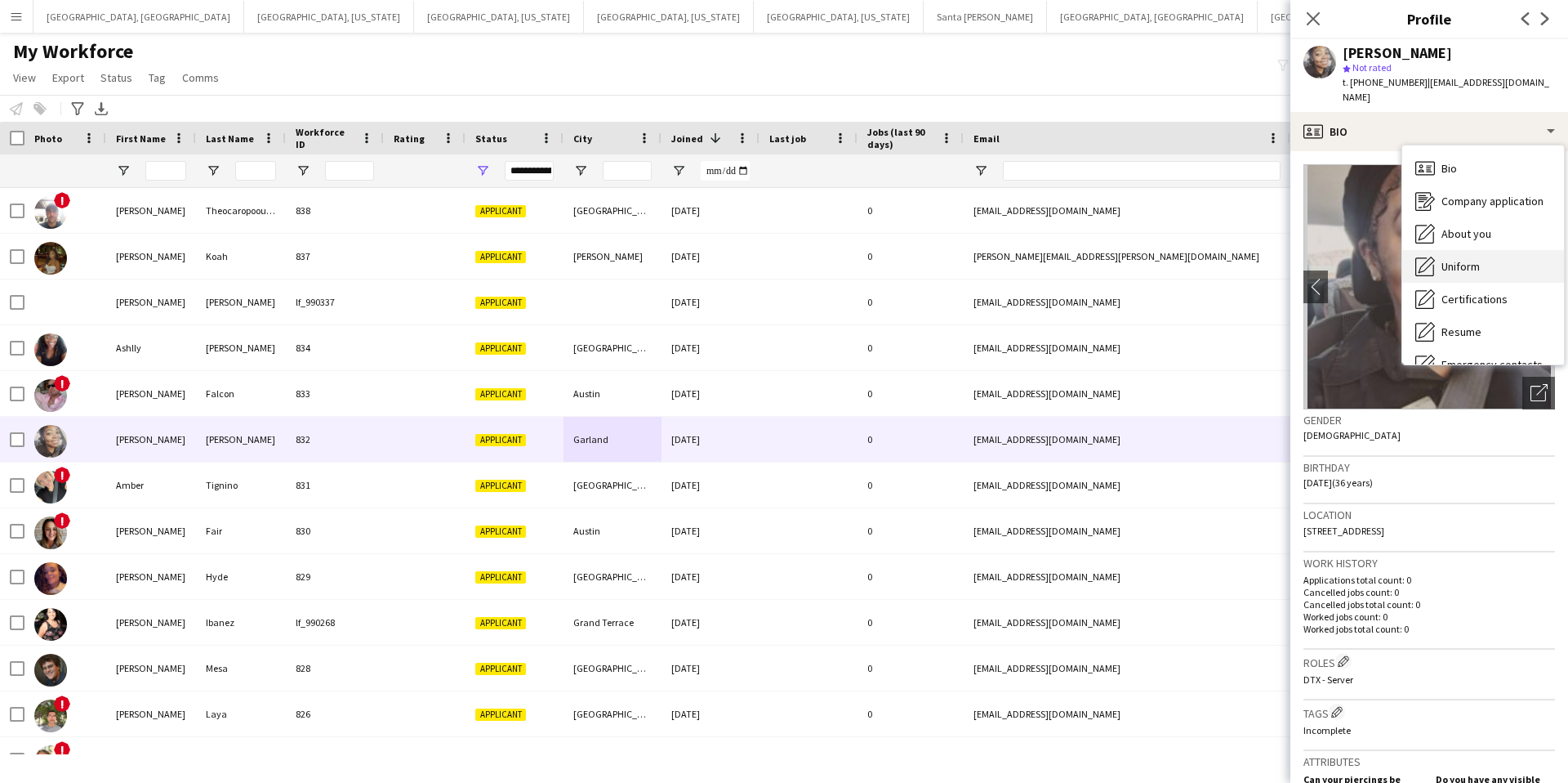
click at [1455, 259] on span "Uniform" at bounding box center [1460, 266] width 38 height 14
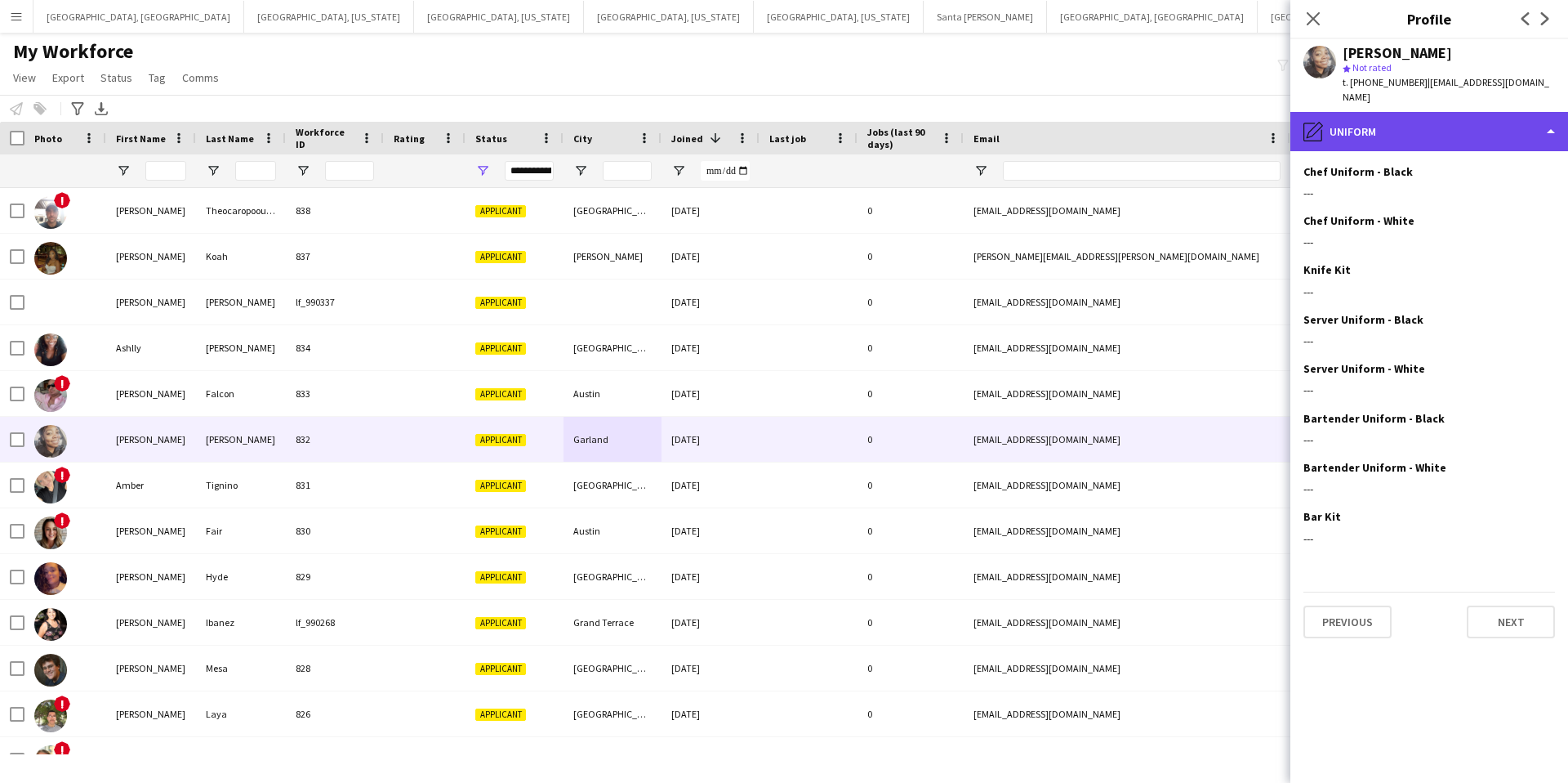
click at [1434, 120] on div "pencil4 Uniform" at bounding box center [1429, 131] width 277 height 39
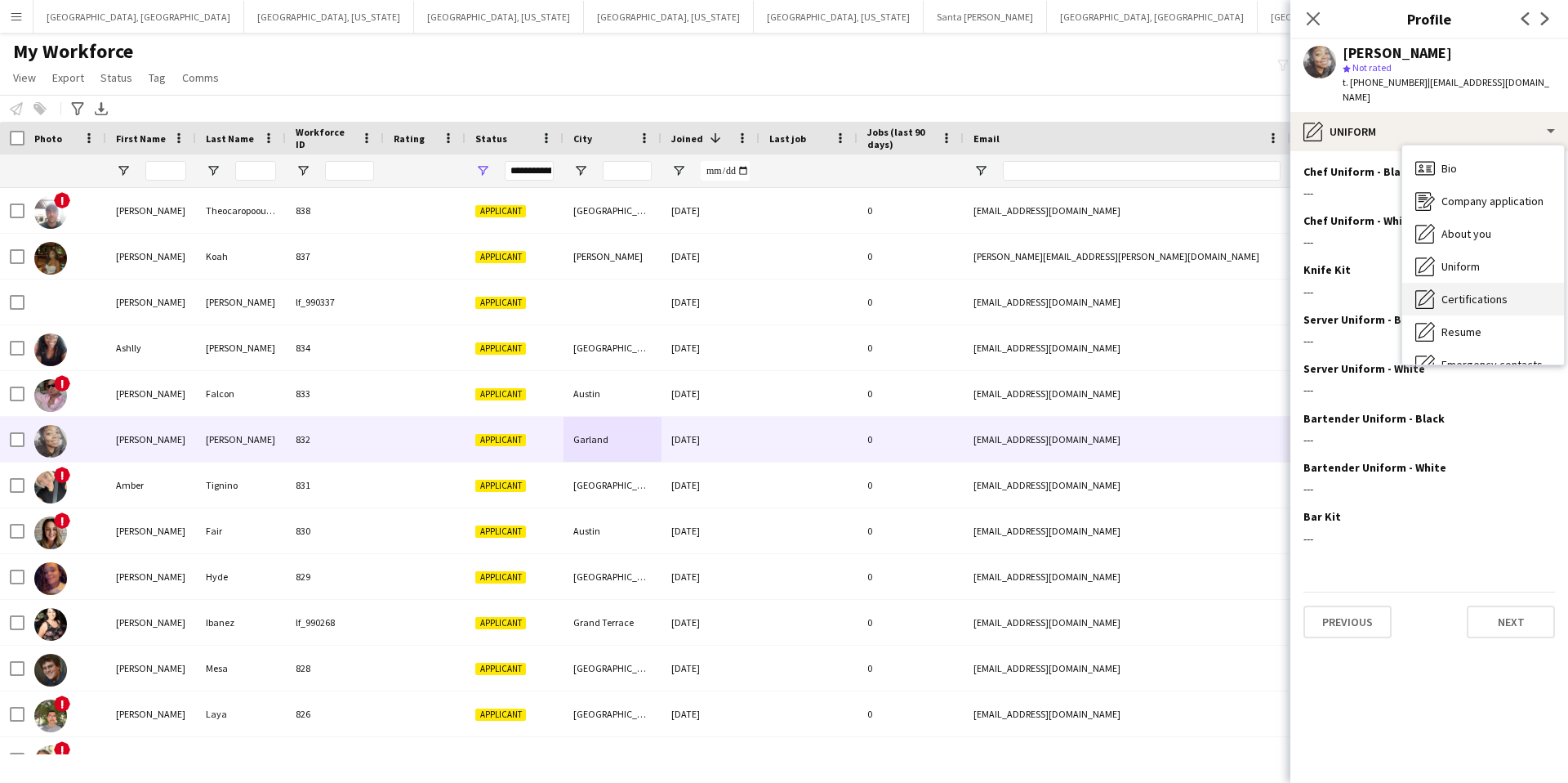
click at [1479, 292] on span "Certifications" at bounding box center [1475, 299] width 66 height 14
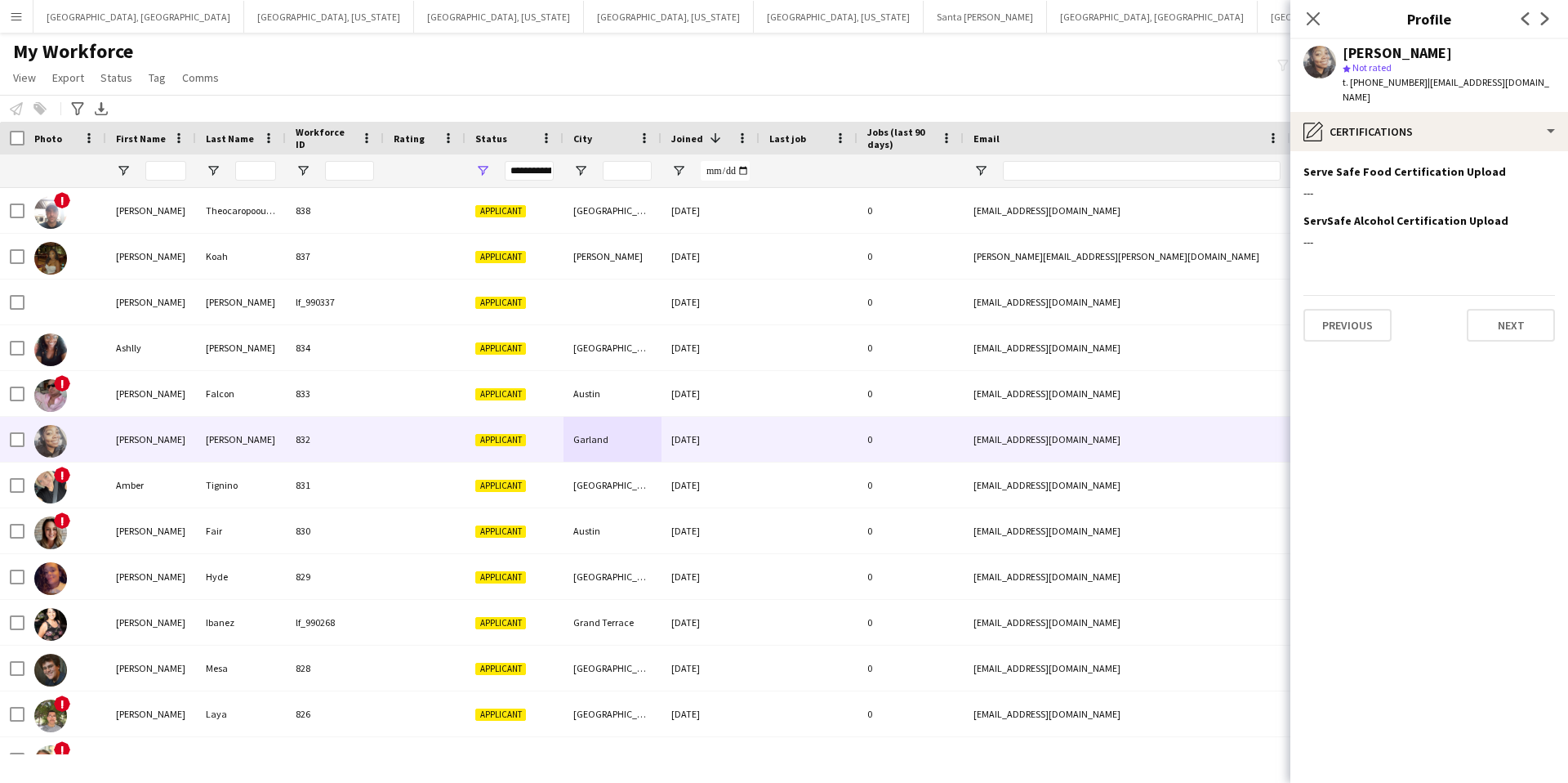
click at [382, 212] on div "838" at bounding box center [335, 210] width 98 height 45
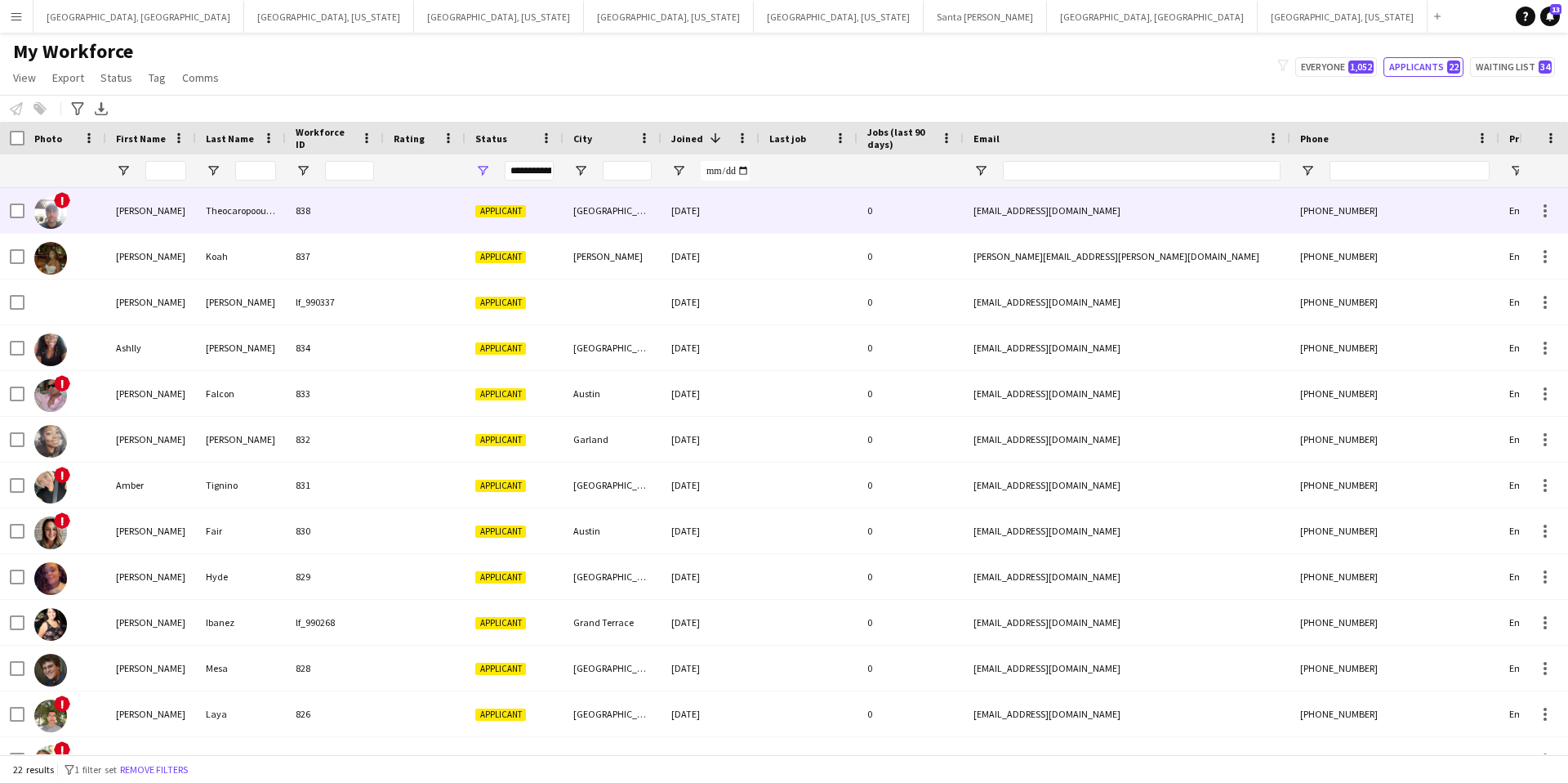
click at [814, 210] on div at bounding box center [809, 210] width 98 height 45
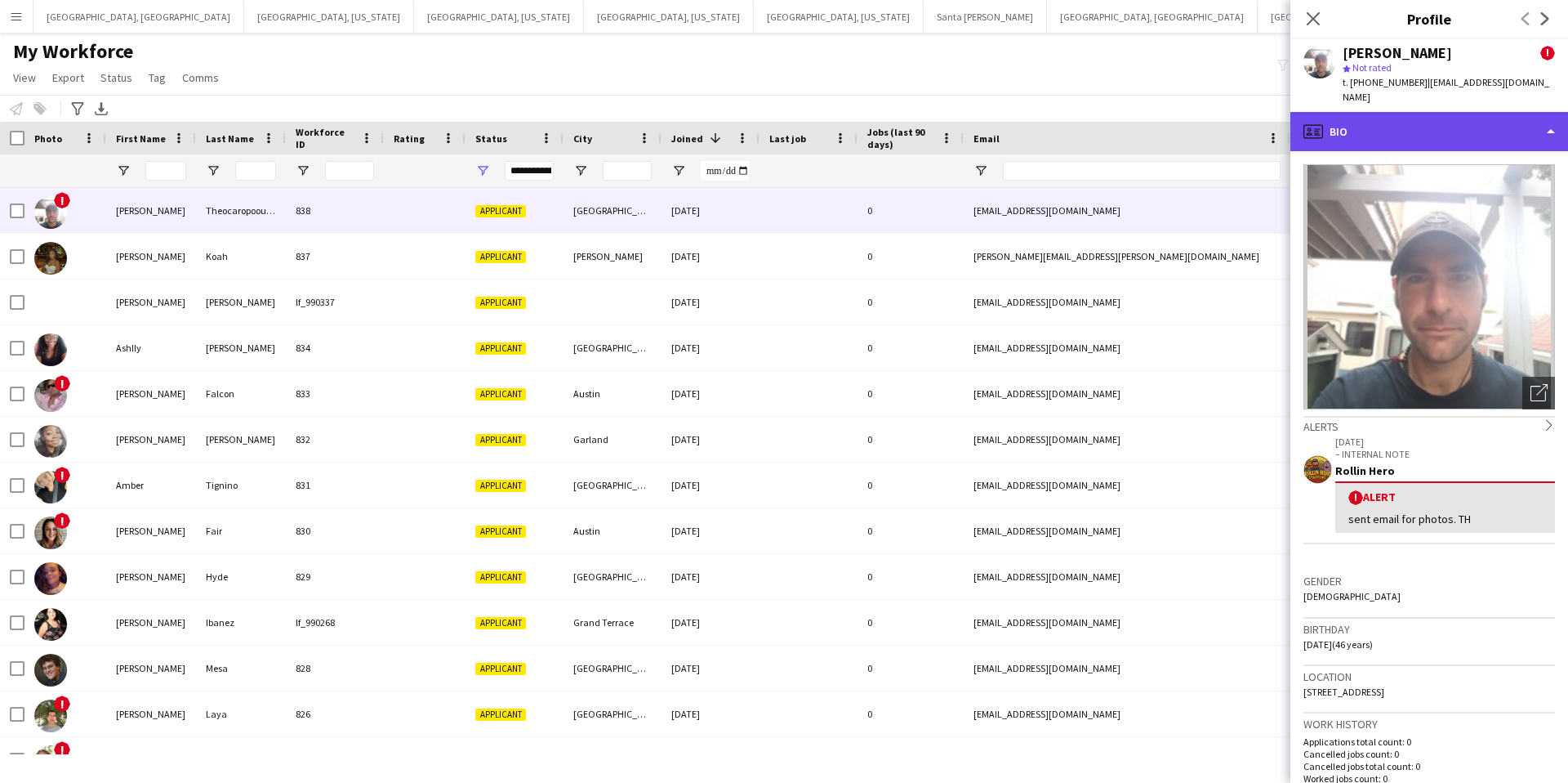
click at [1382, 114] on div "profile Bio" at bounding box center [1429, 131] width 277 height 39
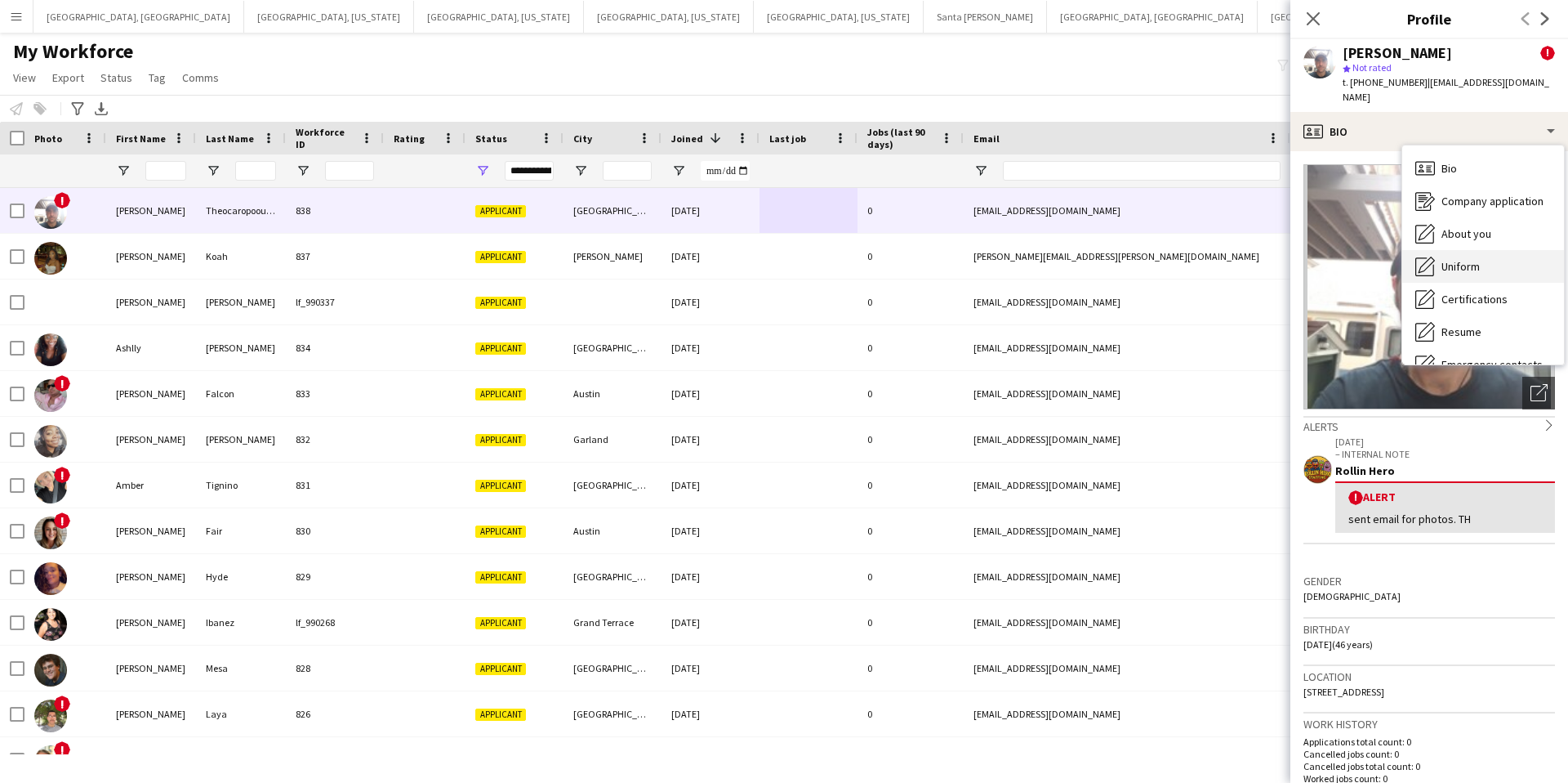
click at [1462, 259] on span "Uniform" at bounding box center [1460, 266] width 38 height 14
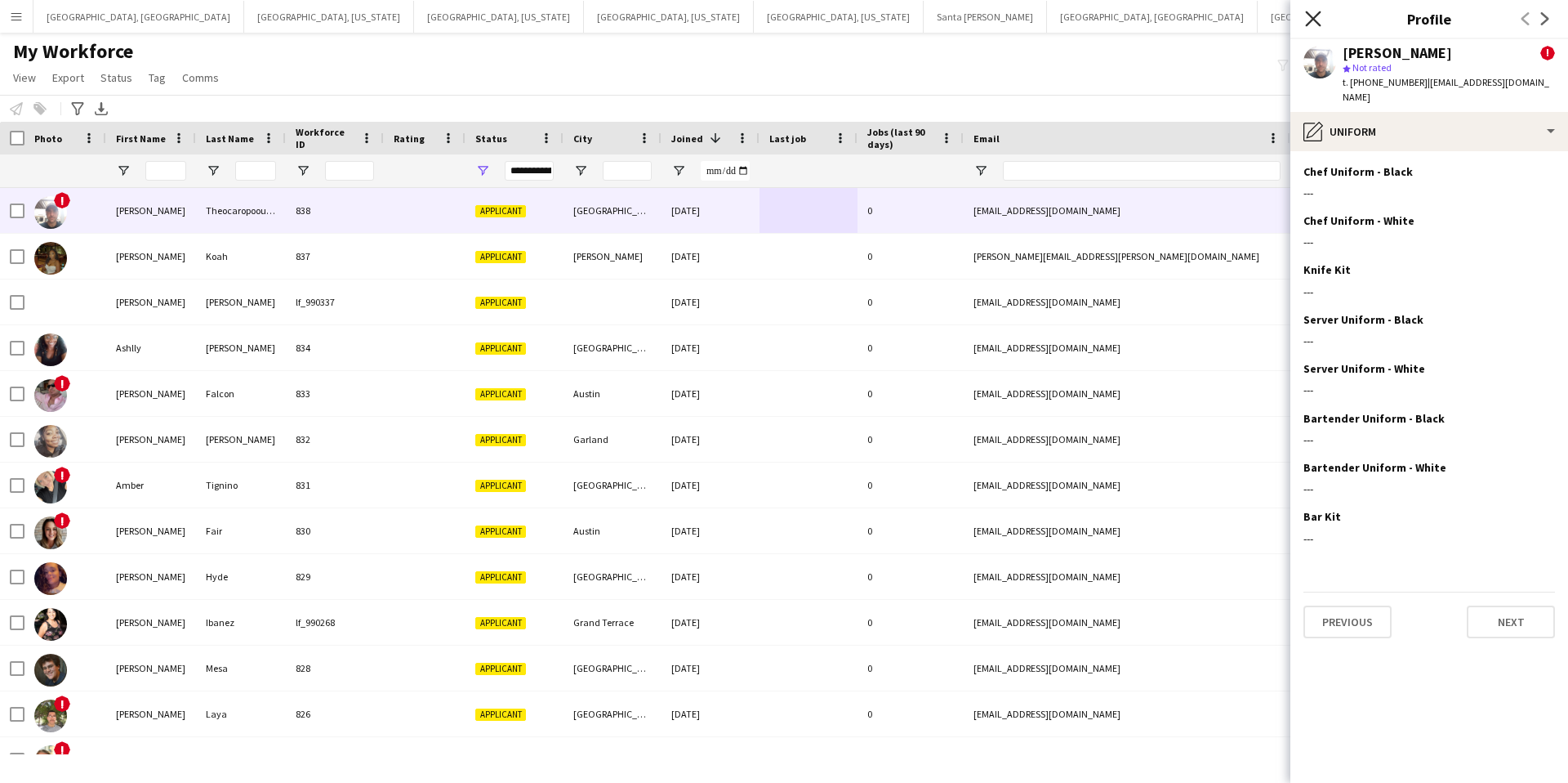
click at [1310, 25] on icon "Close pop-in" at bounding box center [1313, 19] width 15 height 15
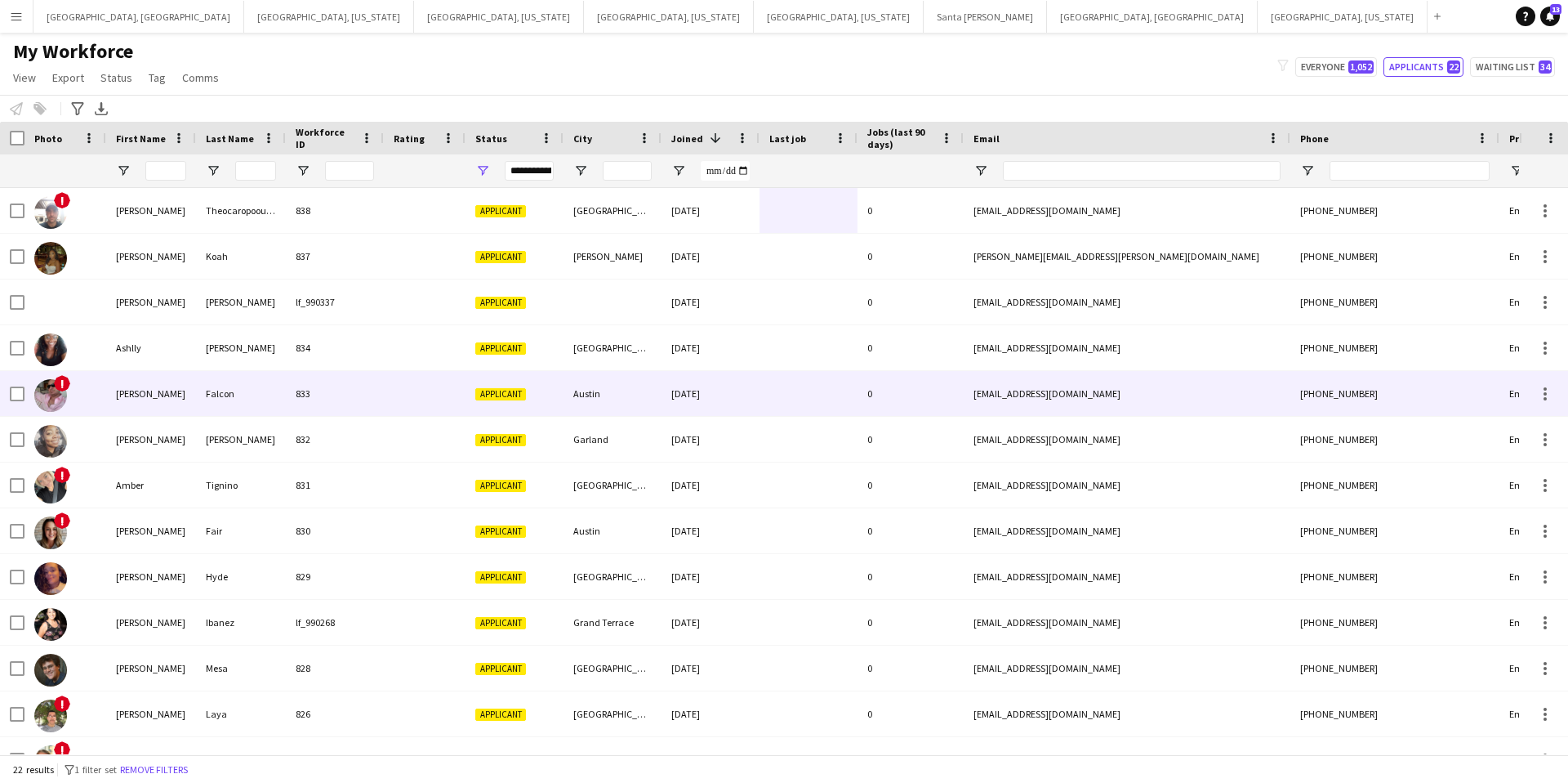
scroll to position [191, 0]
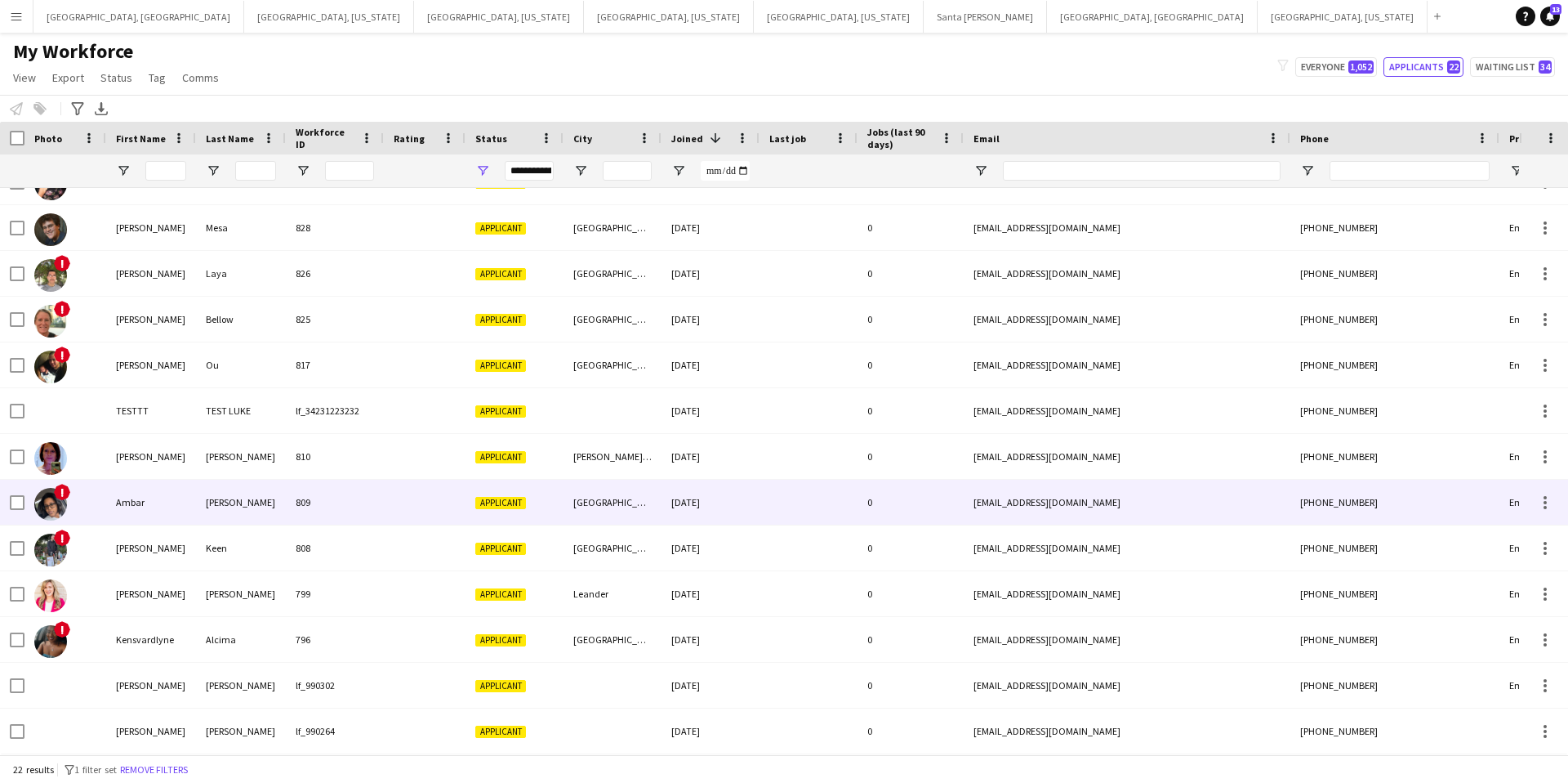
click at [776, 515] on div at bounding box center [809, 501] width 98 height 45
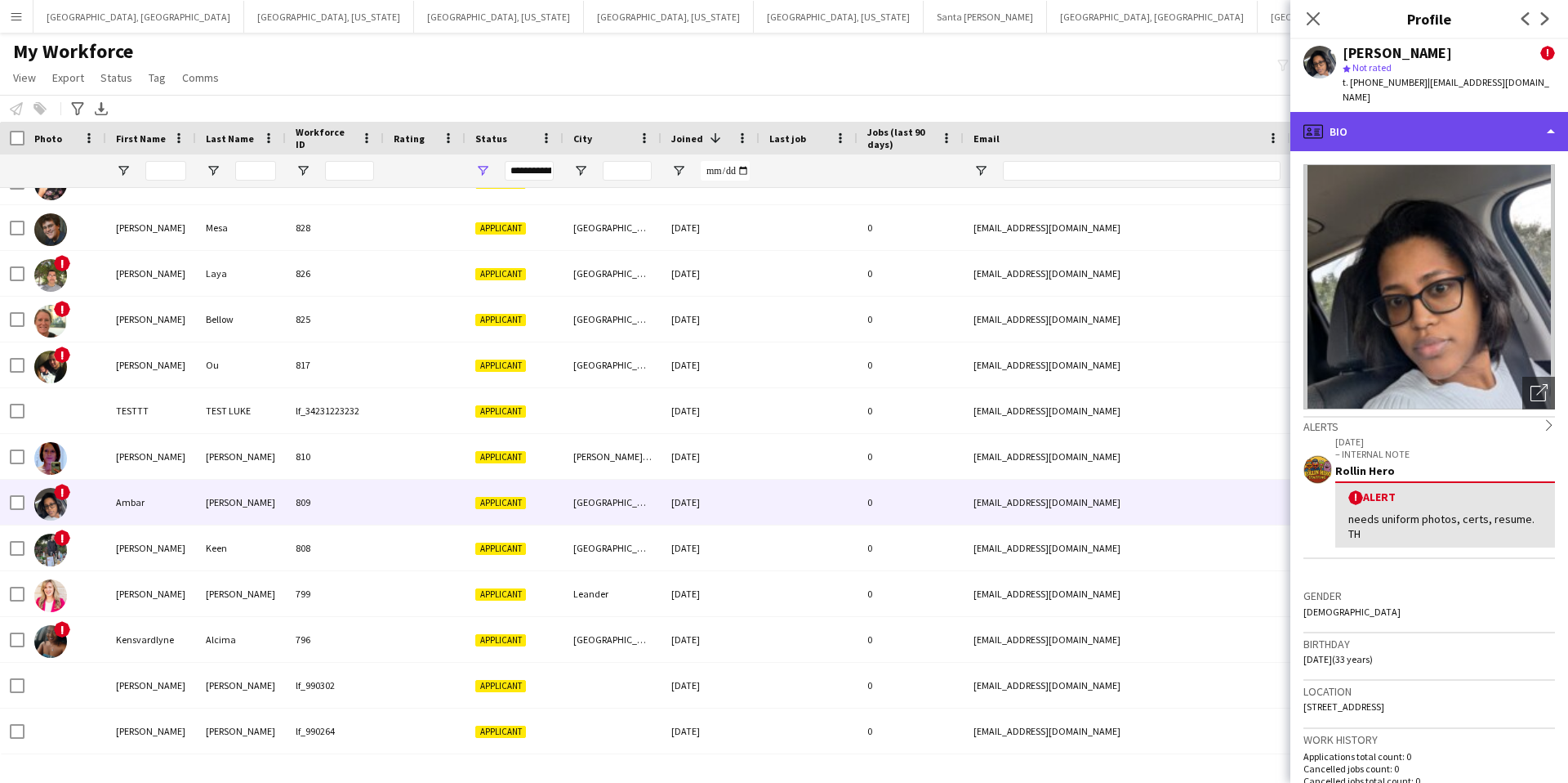
click at [1404, 112] on div "profile Bio" at bounding box center [1429, 131] width 277 height 39
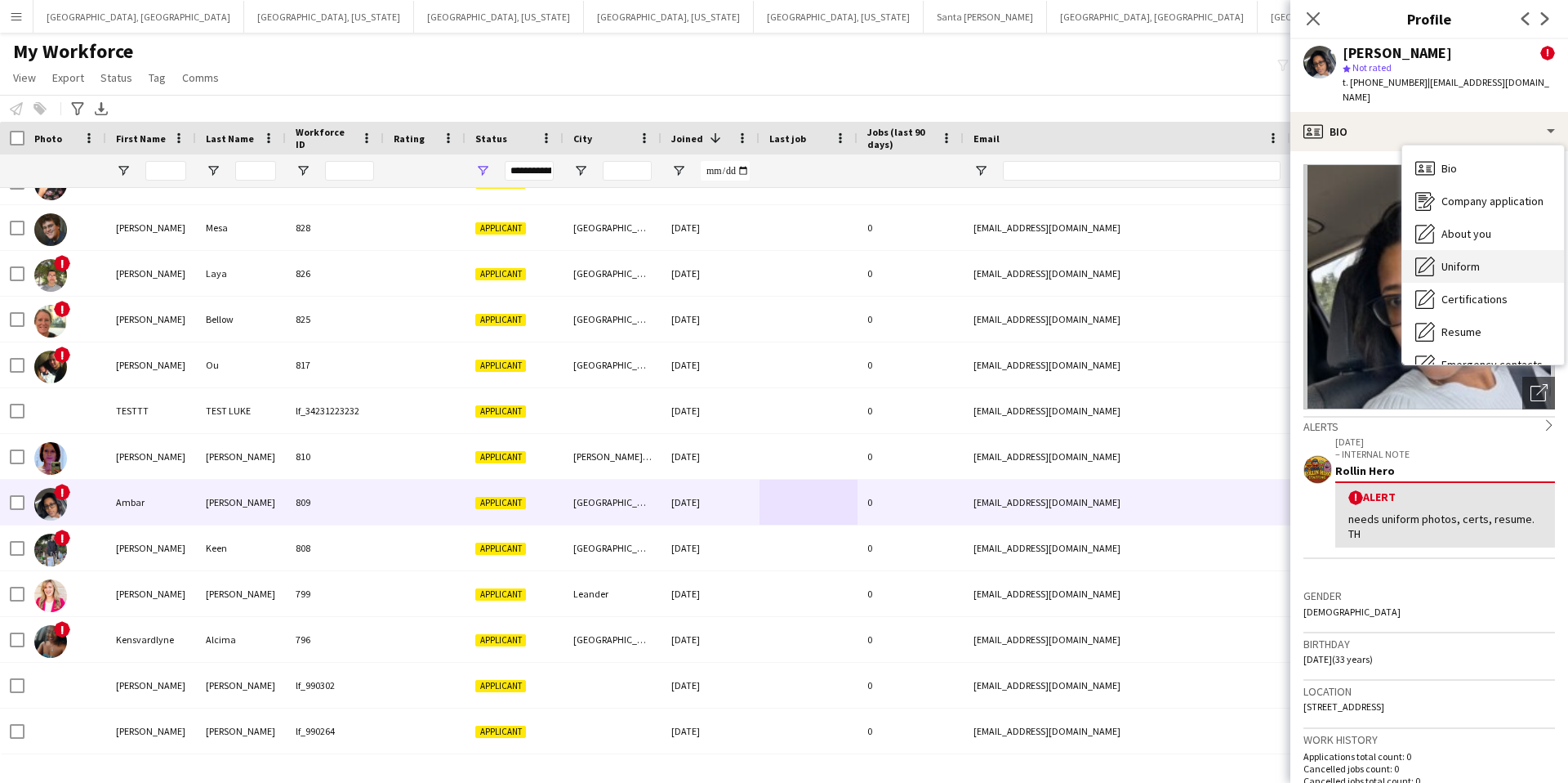
click at [1459, 259] on span "Uniform" at bounding box center [1460, 266] width 38 height 14
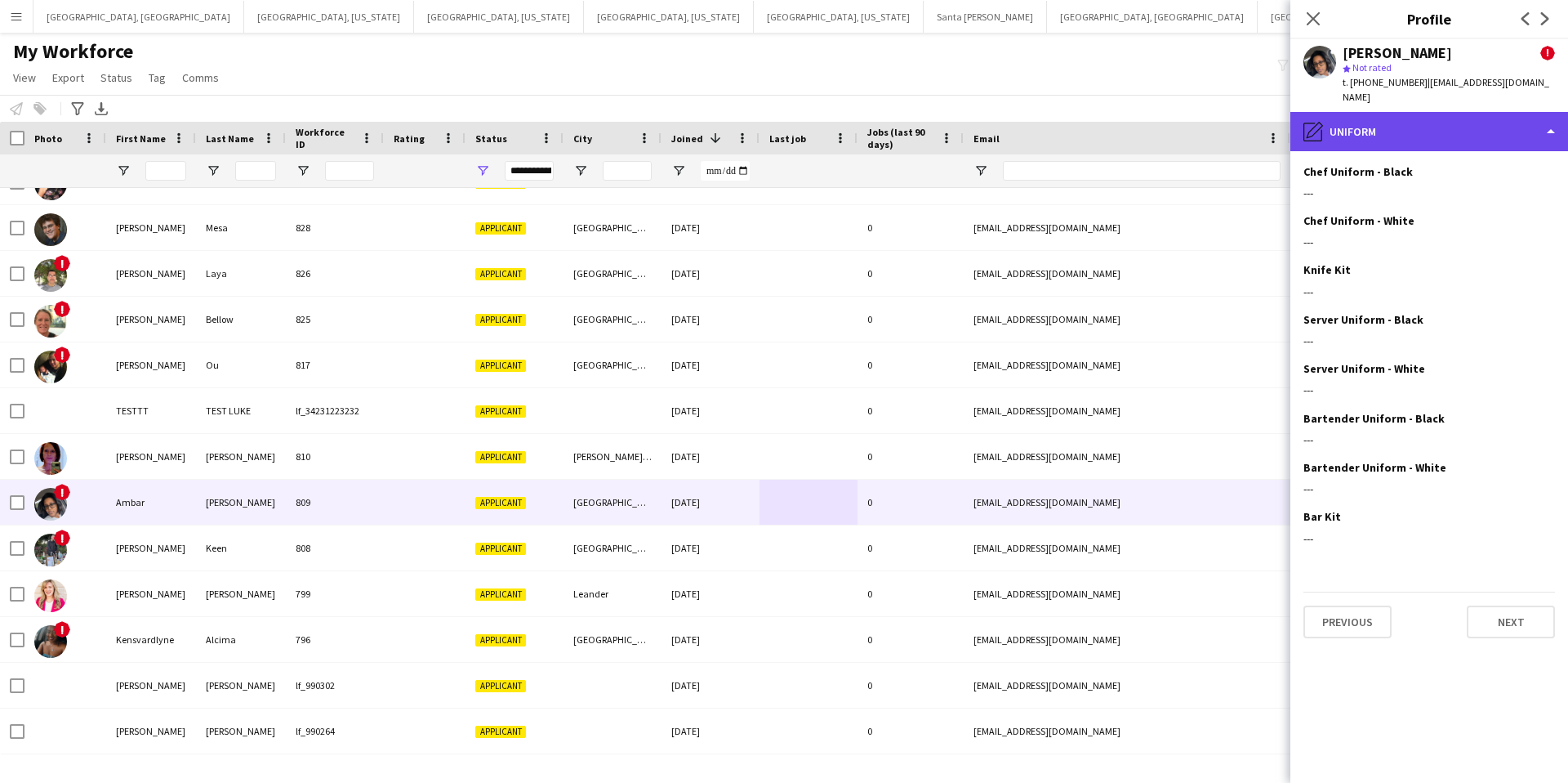
click at [1378, 118] on div "pencil4 Uniform" at bounding box center [1429, 131] width 277 height 39
